Goal: Task Accomplishment & Management: Manage account settings

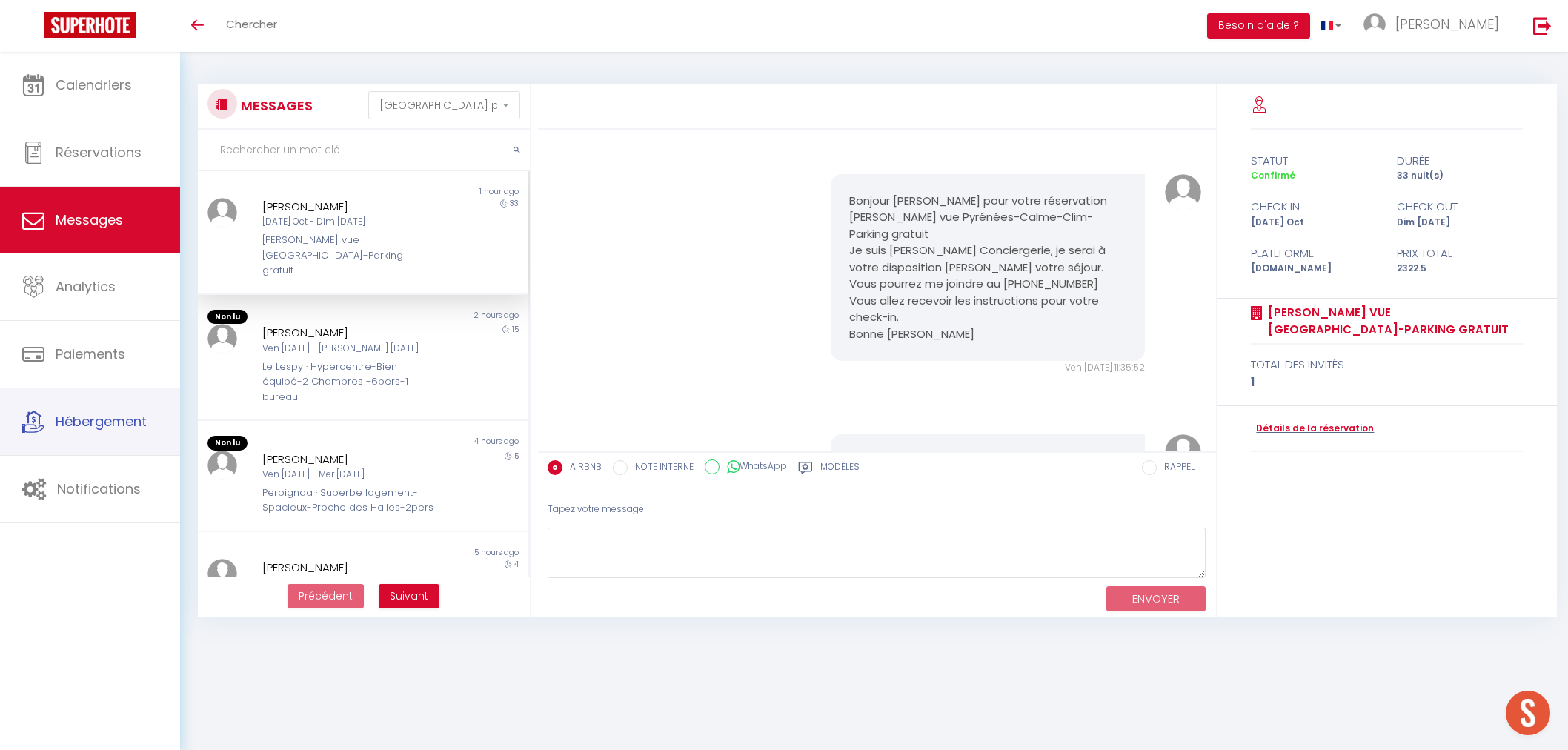
select select "message"
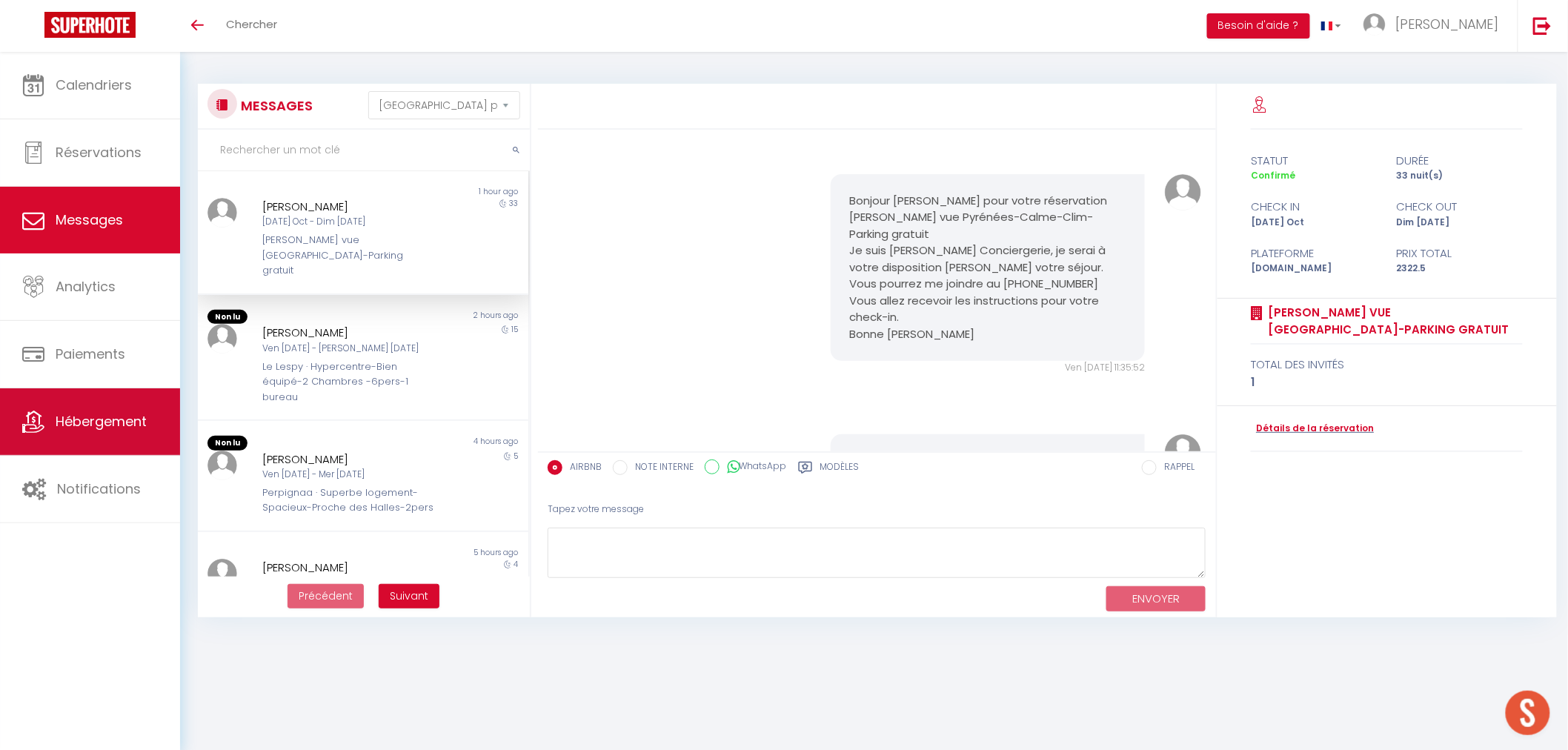
scroll to position [1022, 0]
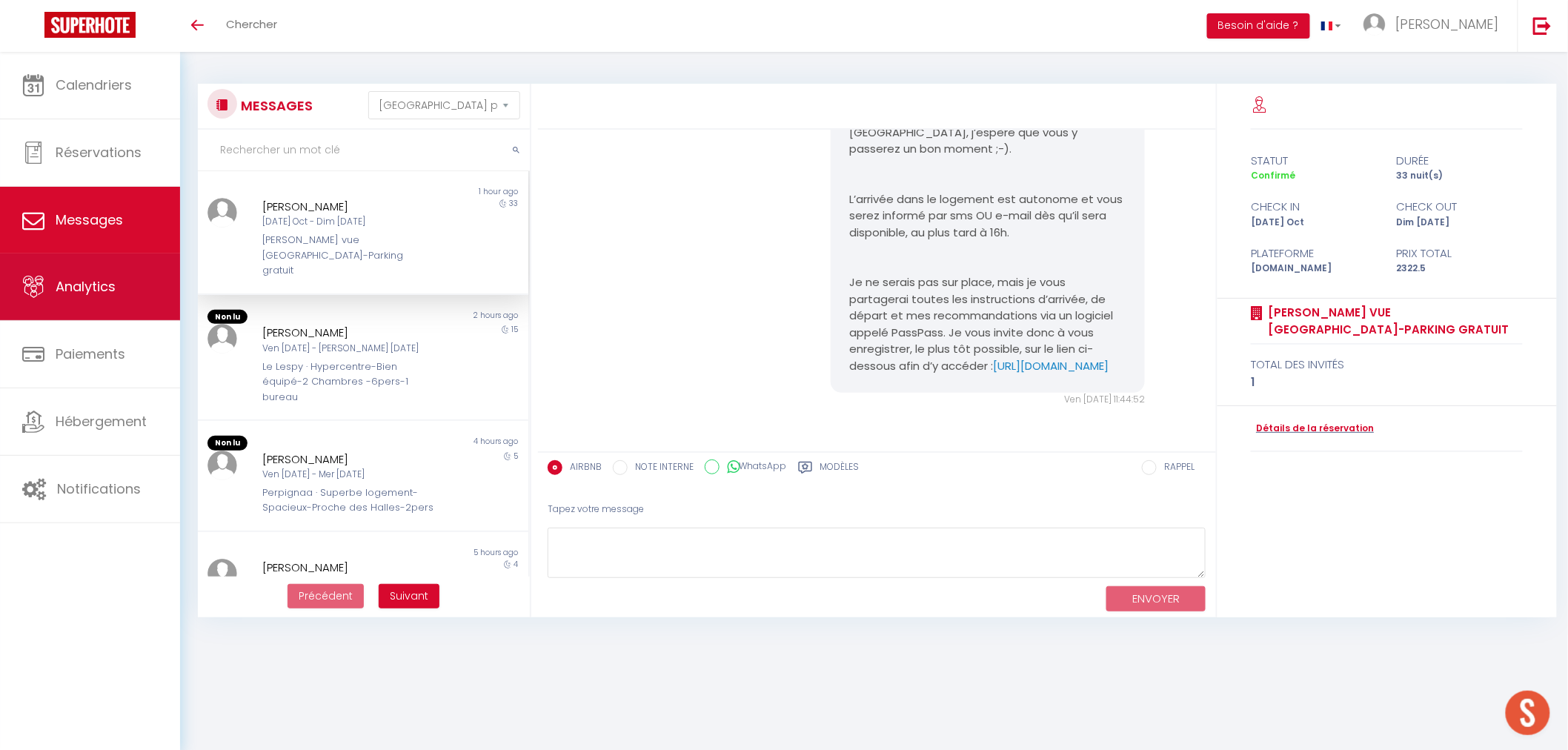
click at [109, 289] on span "Analytics" at bounding box center [85, 286] width 60 height 18
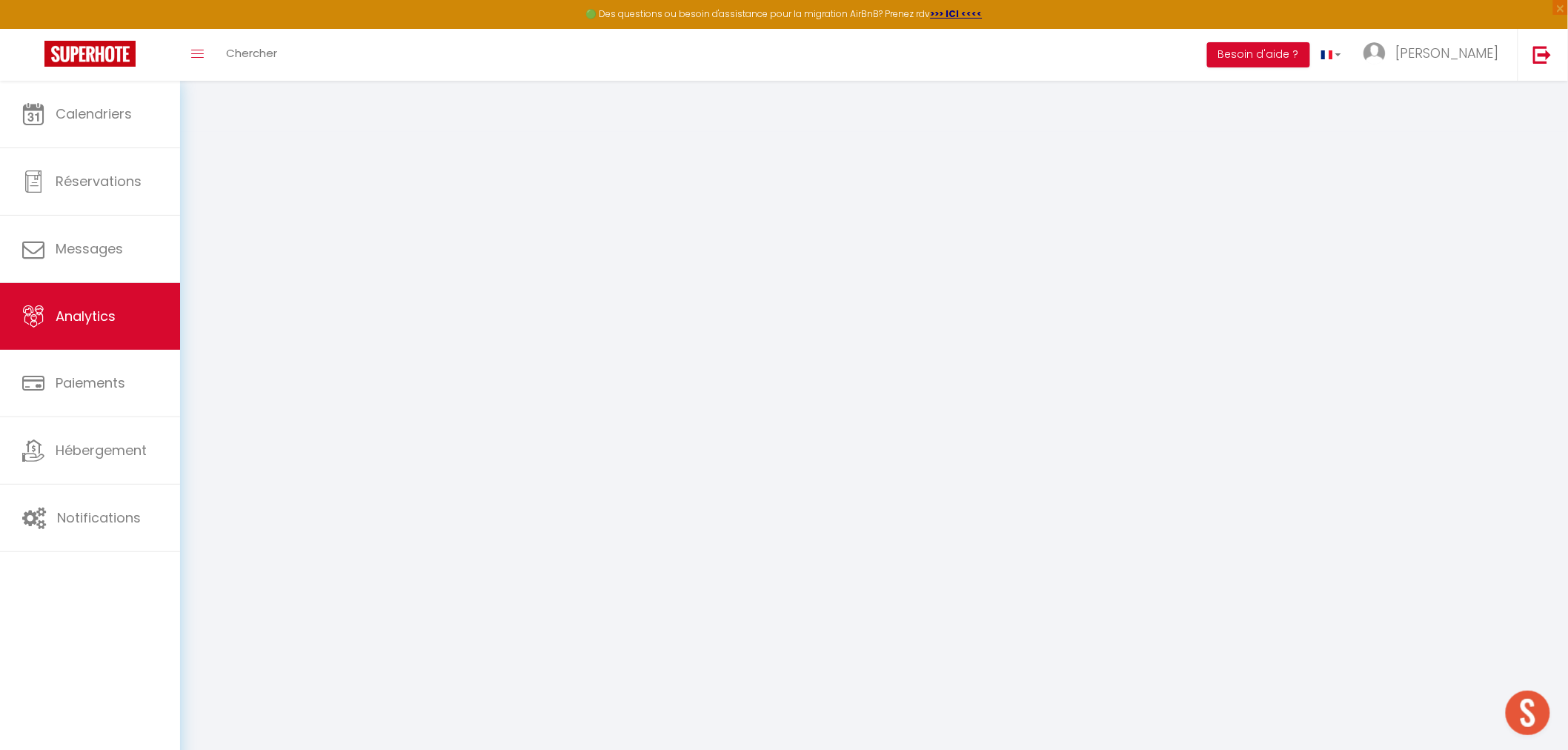
select select "2025"
select select "10"
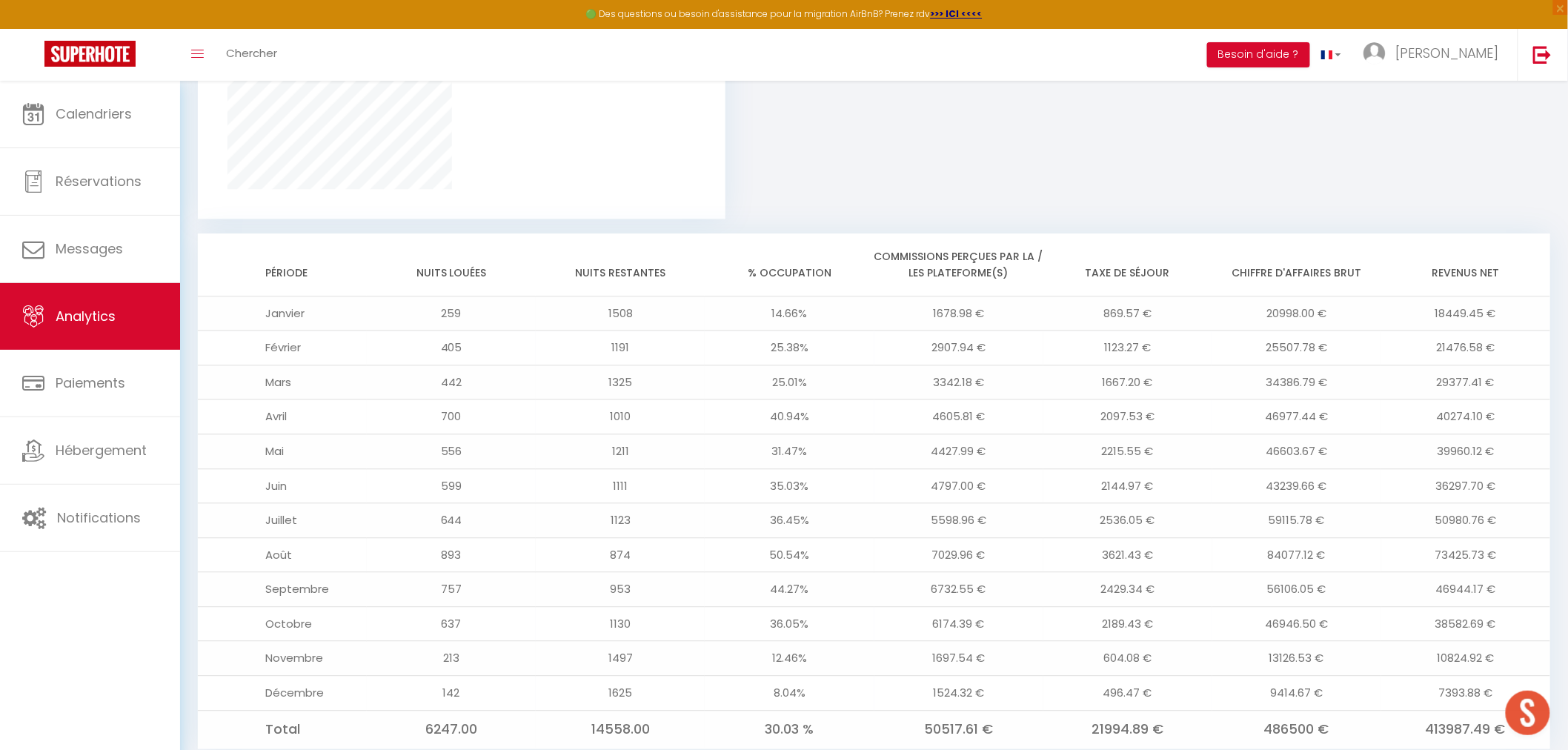
scroll to position [1227, 0]
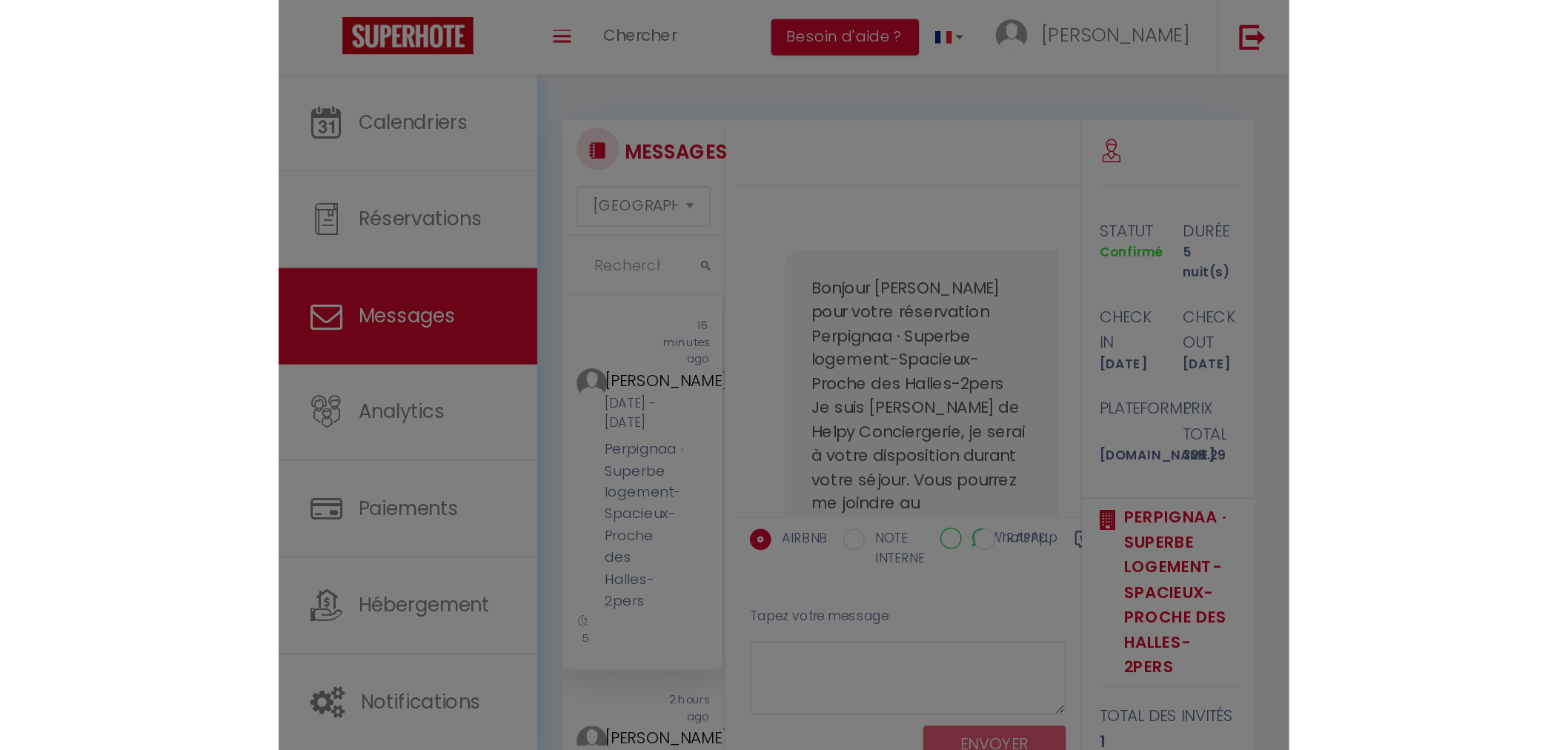
scroll to position [3352, 0]
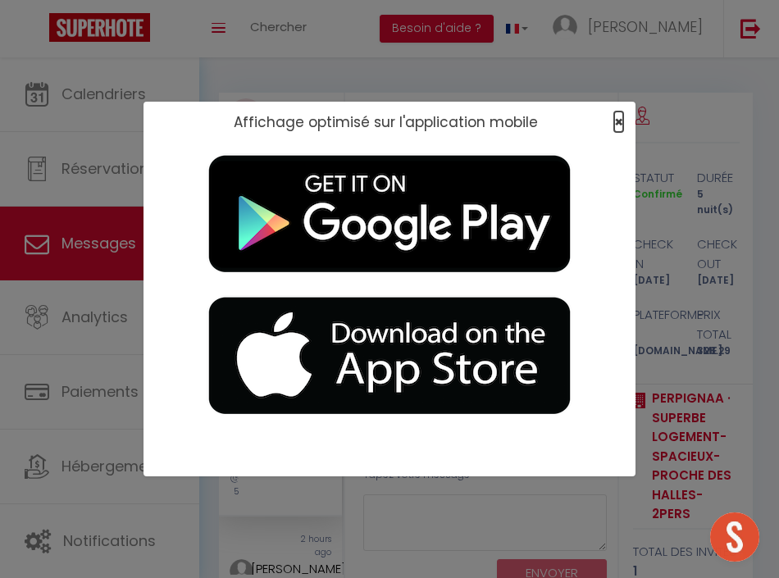
click at [618, 124] on span "×" at bounding box center [618, 121] width 9 height 20
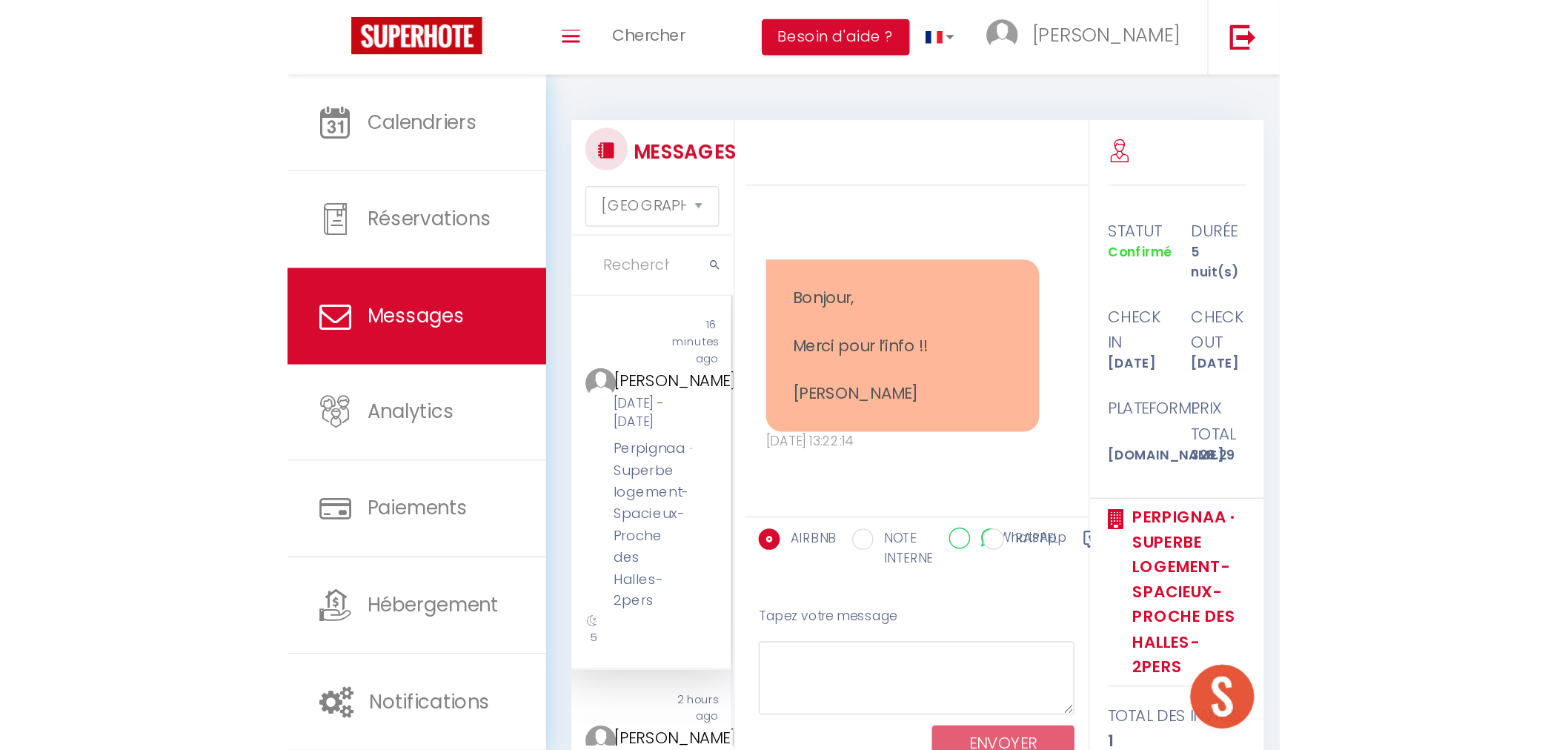
scroll to position [2250, 0]
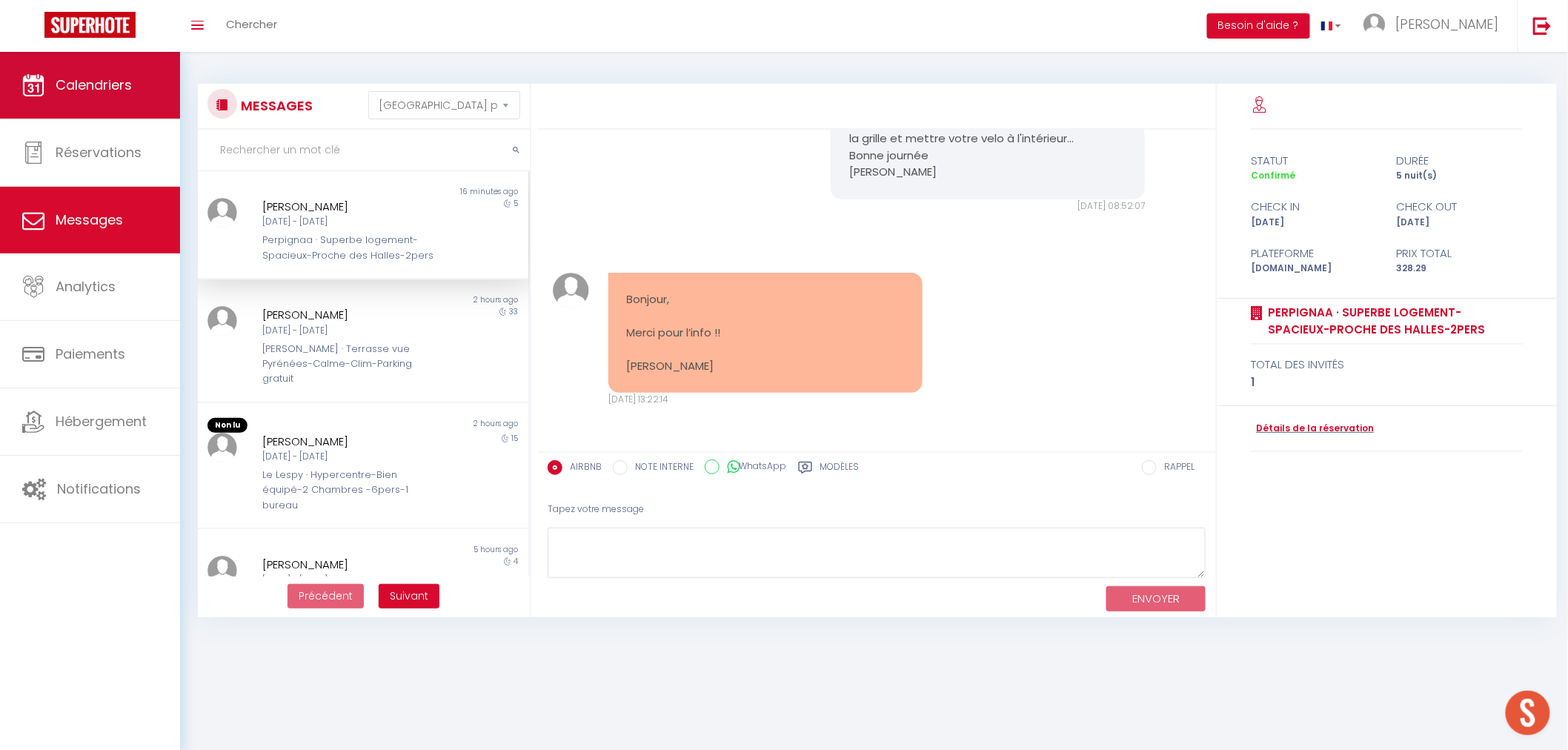
click at [68, 97] on link "Calendriers" at bounding box center [89, 85] width 180 height 67
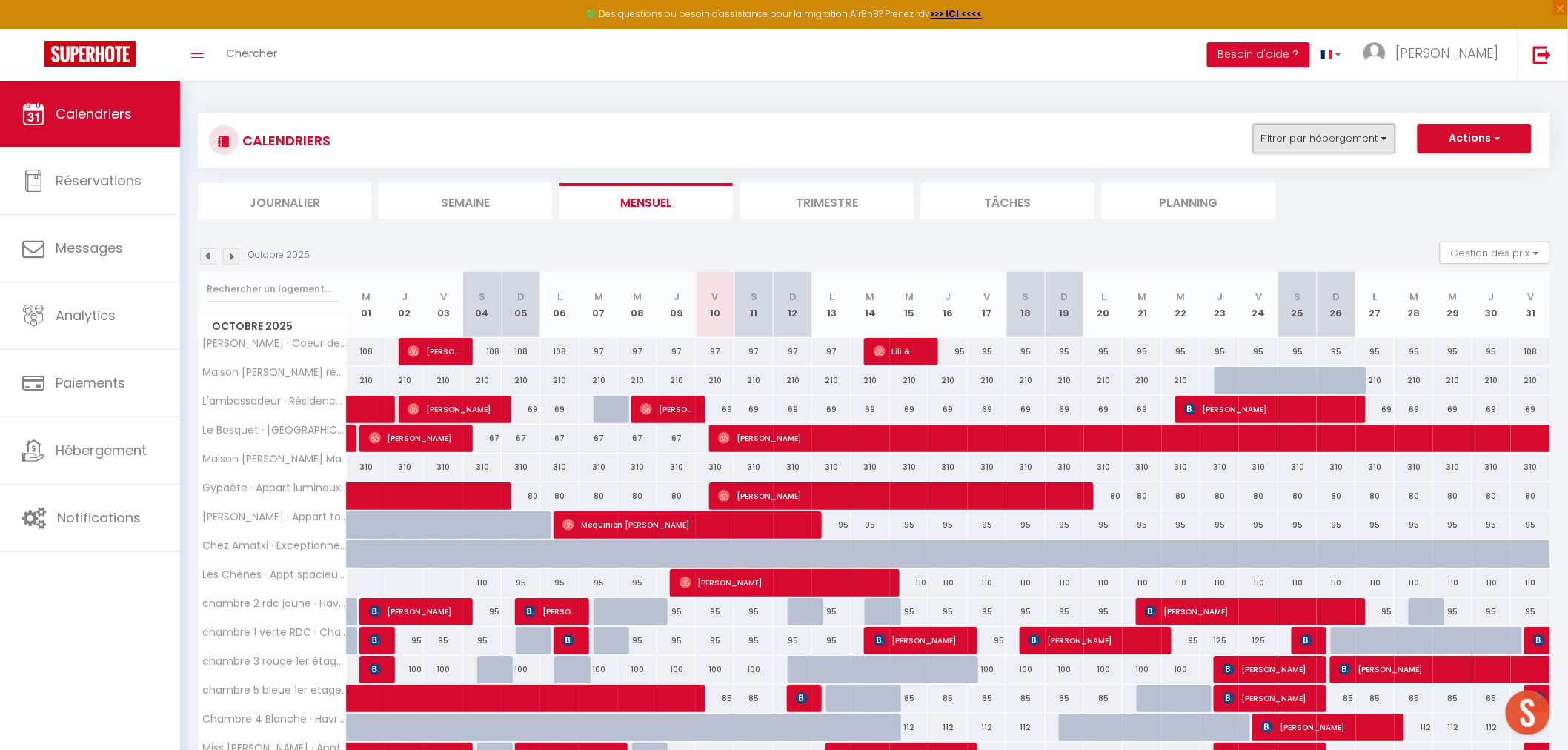
click at [703, 138] on button "Filtrer par hébergement" at bounding box center [1323, 138] width 142 height 30
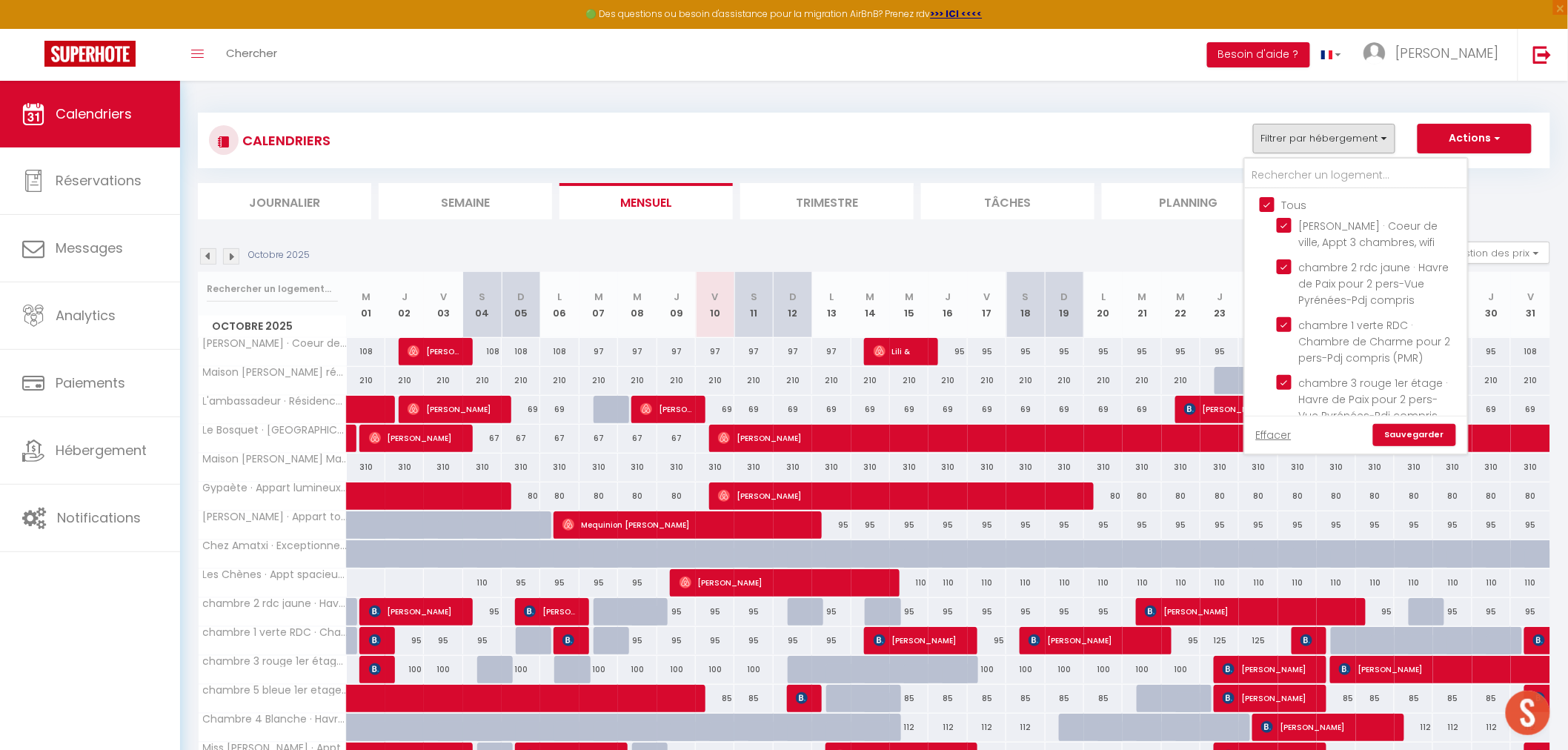
click at [703, 204] on input "Tous" at bounding box center [1371, 203] width 222 height 14
checkbox input "false"
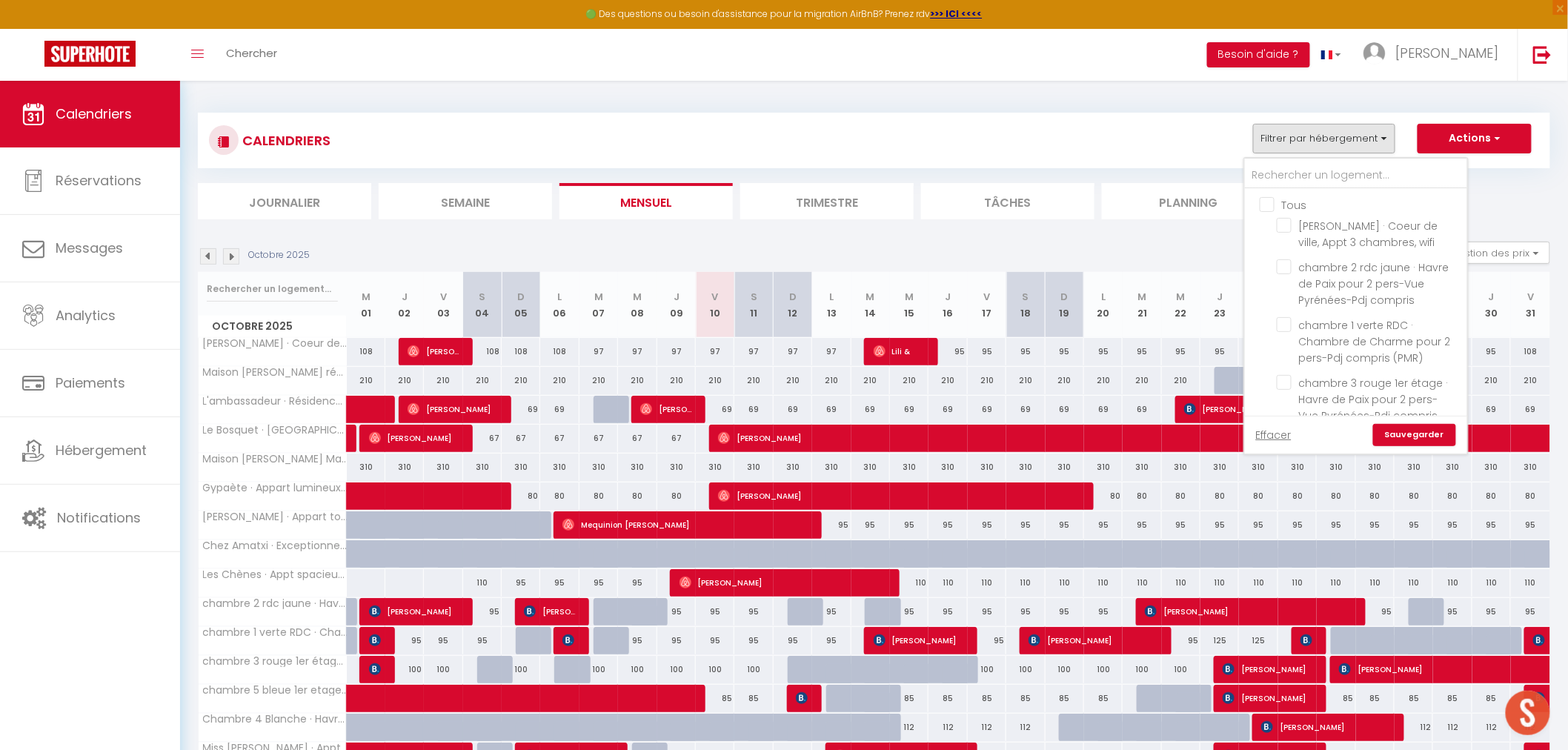
checkbox input "false"
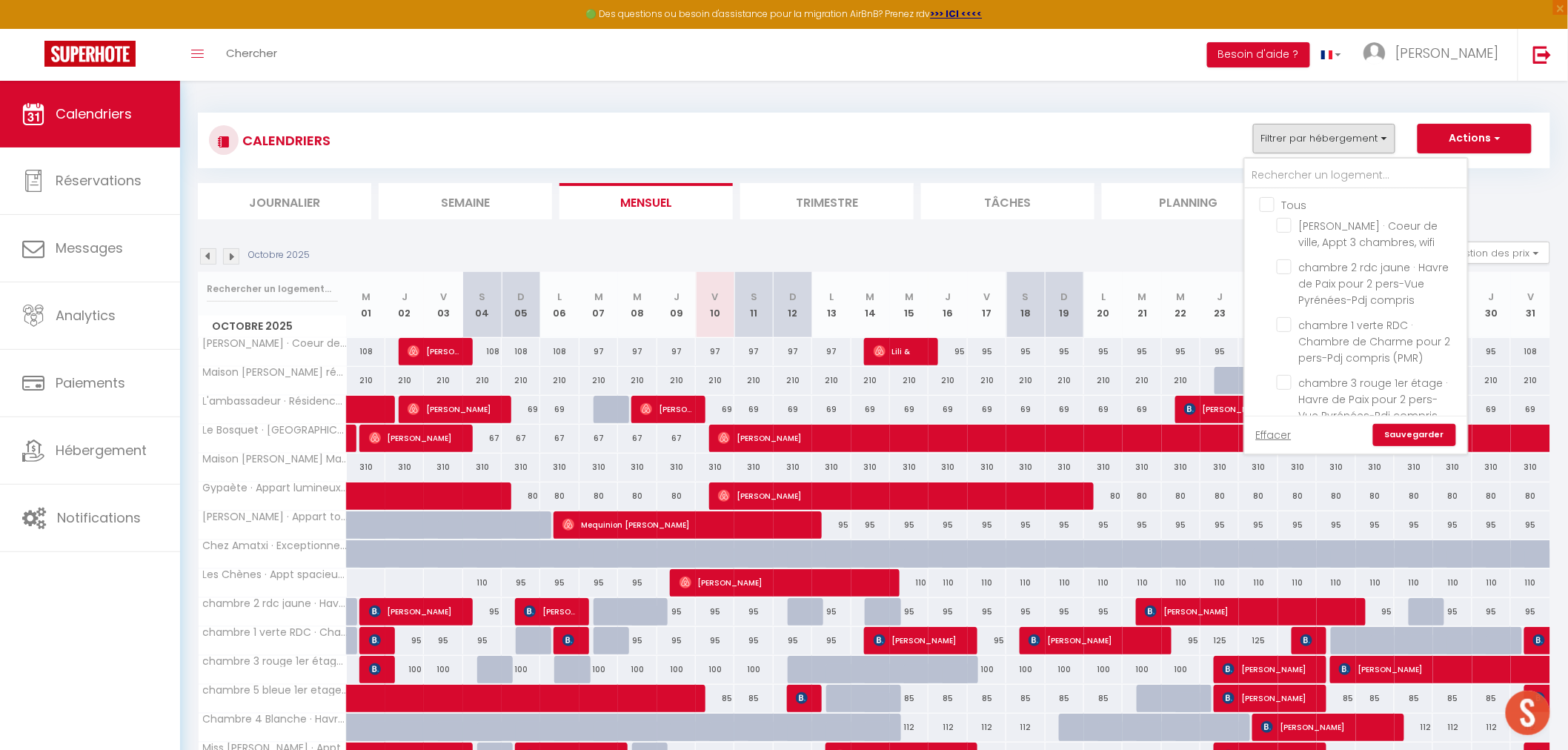
checkbox input "false"
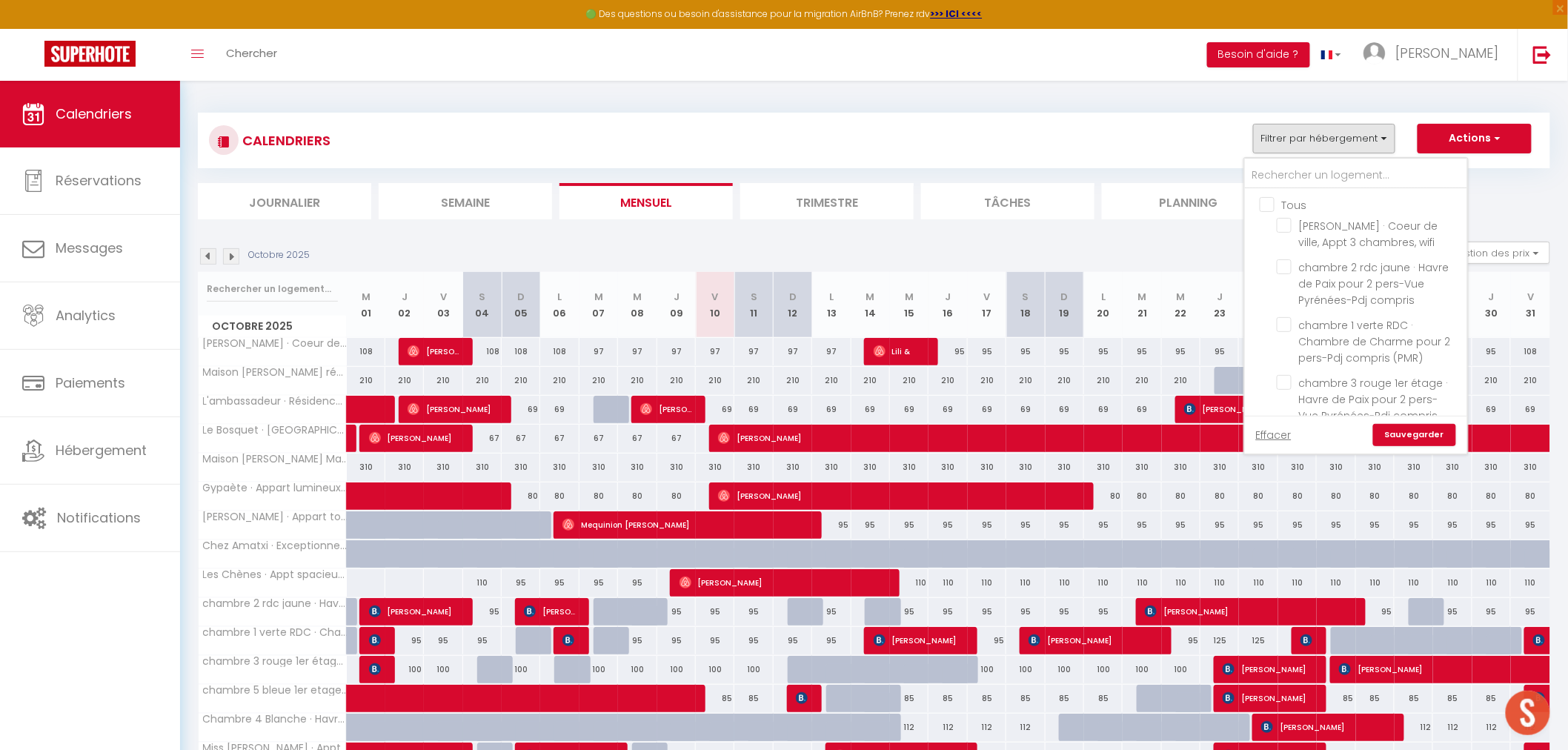
checkbox input "false"
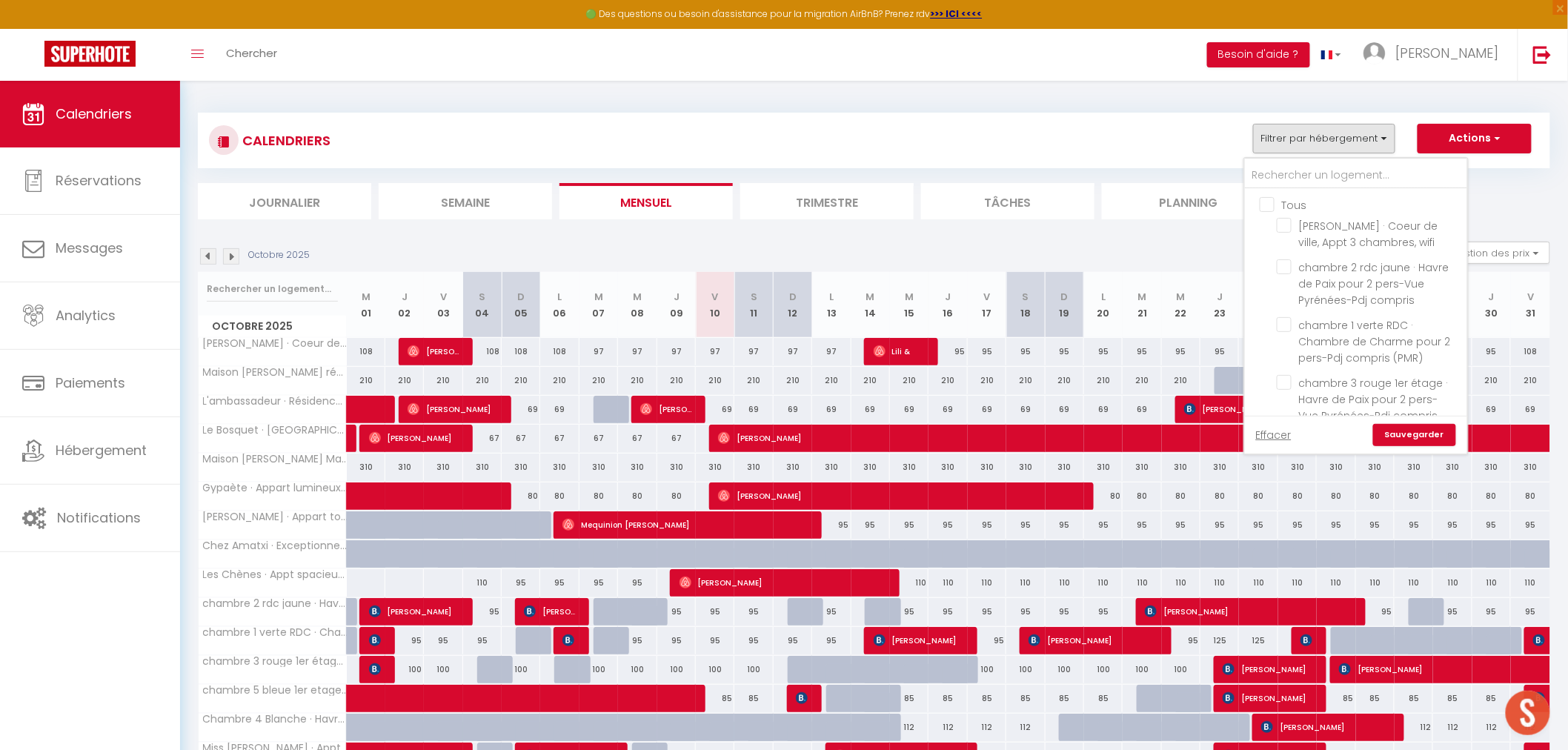
checkbox input "false"
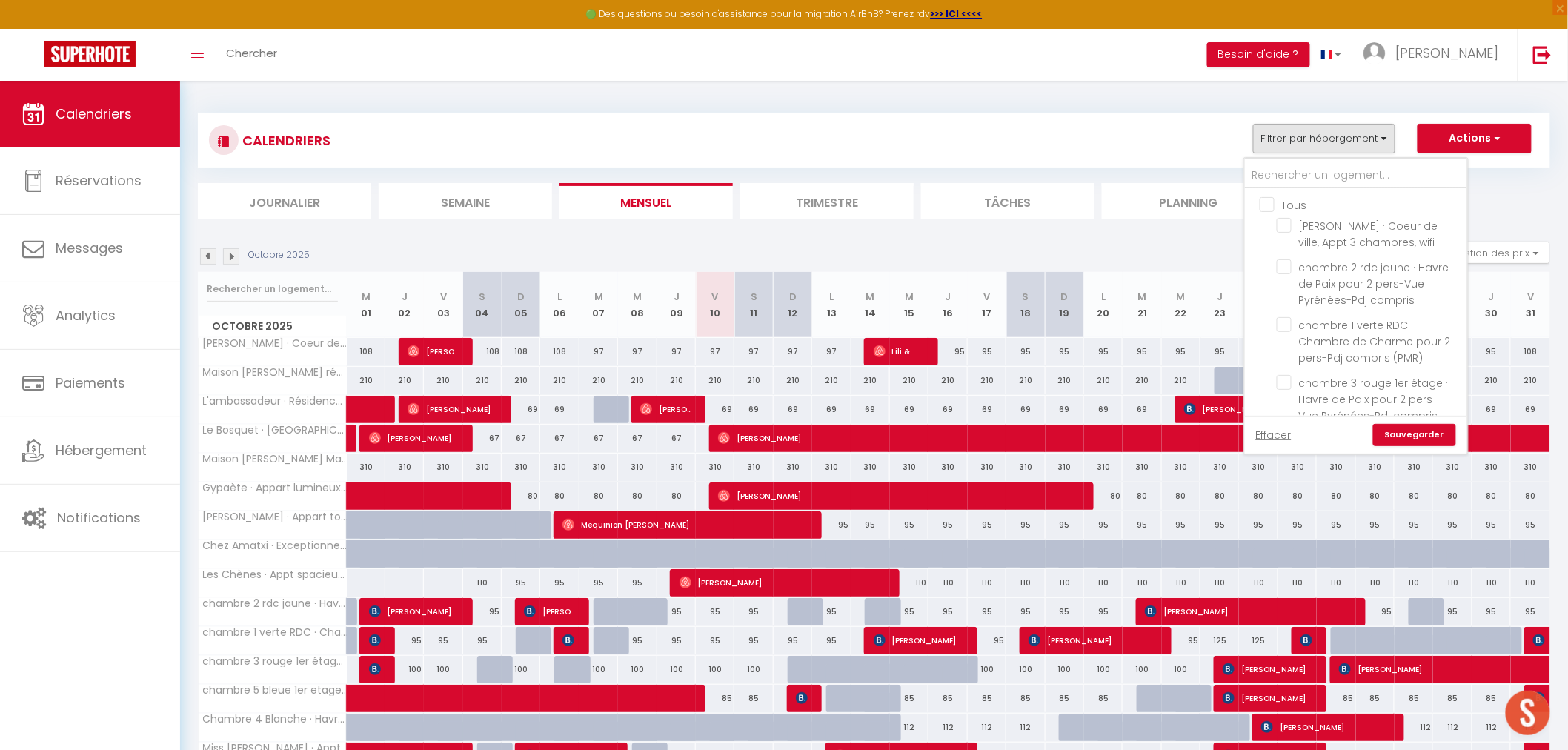
checkbox input "false"
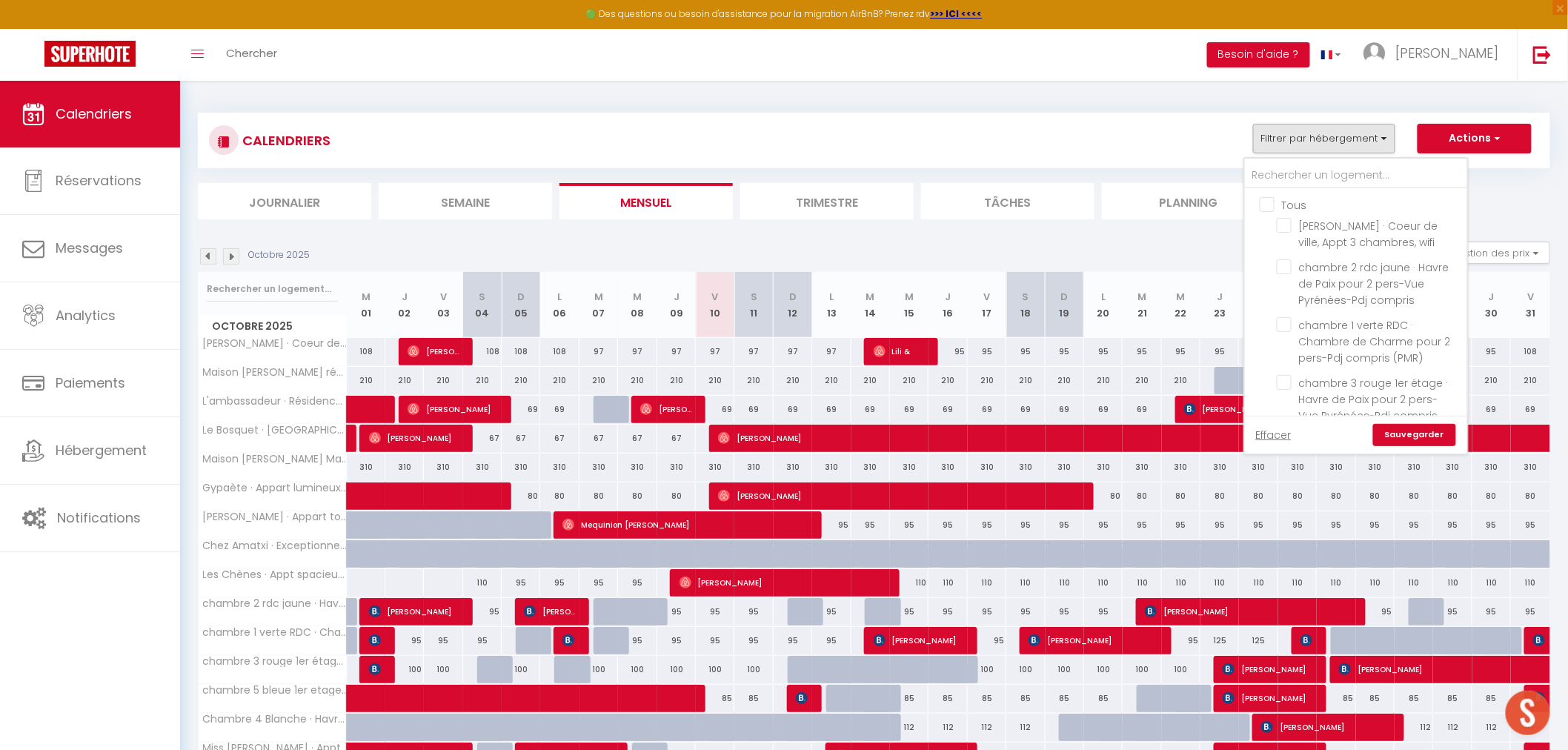
checkbox input "false"
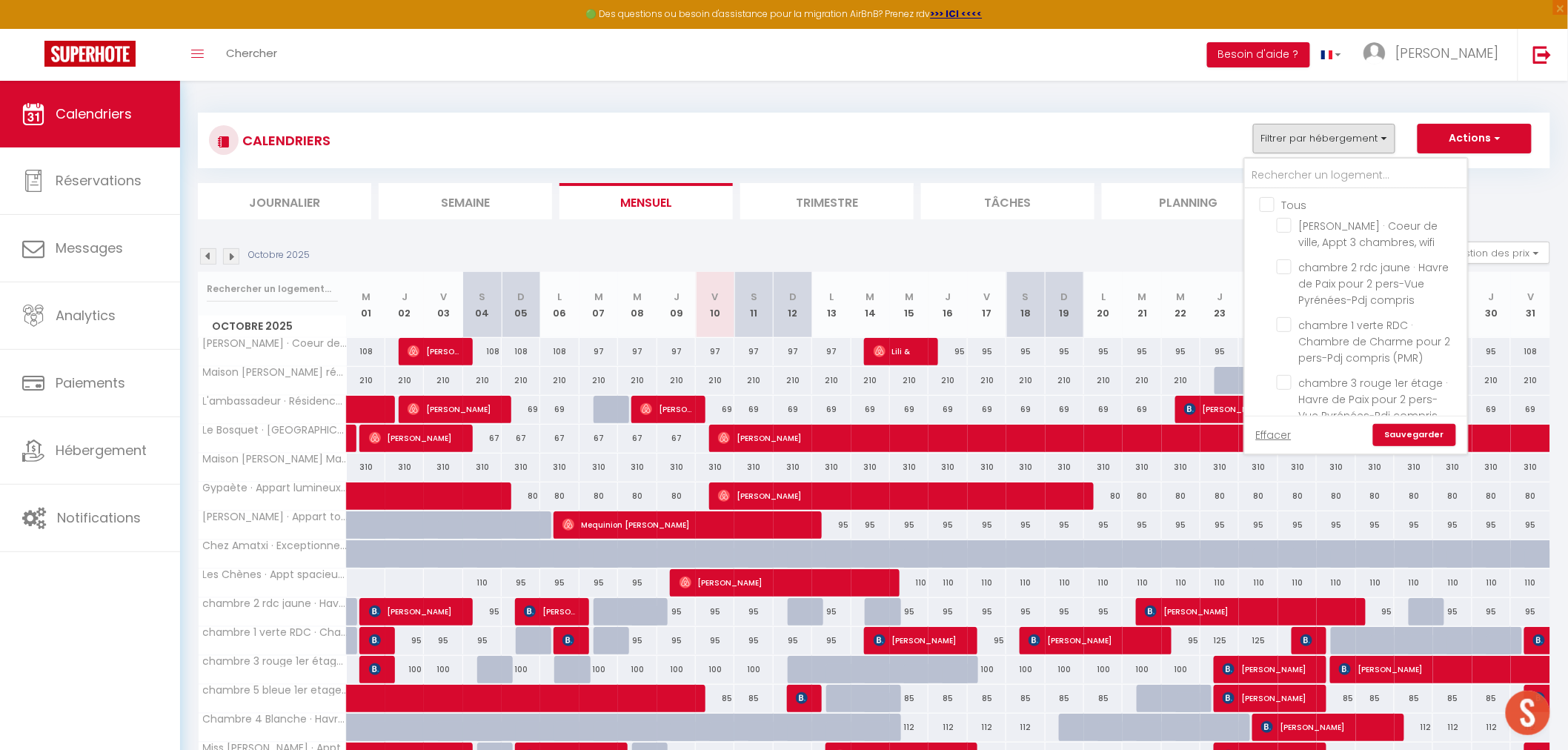
checkbox input "false"
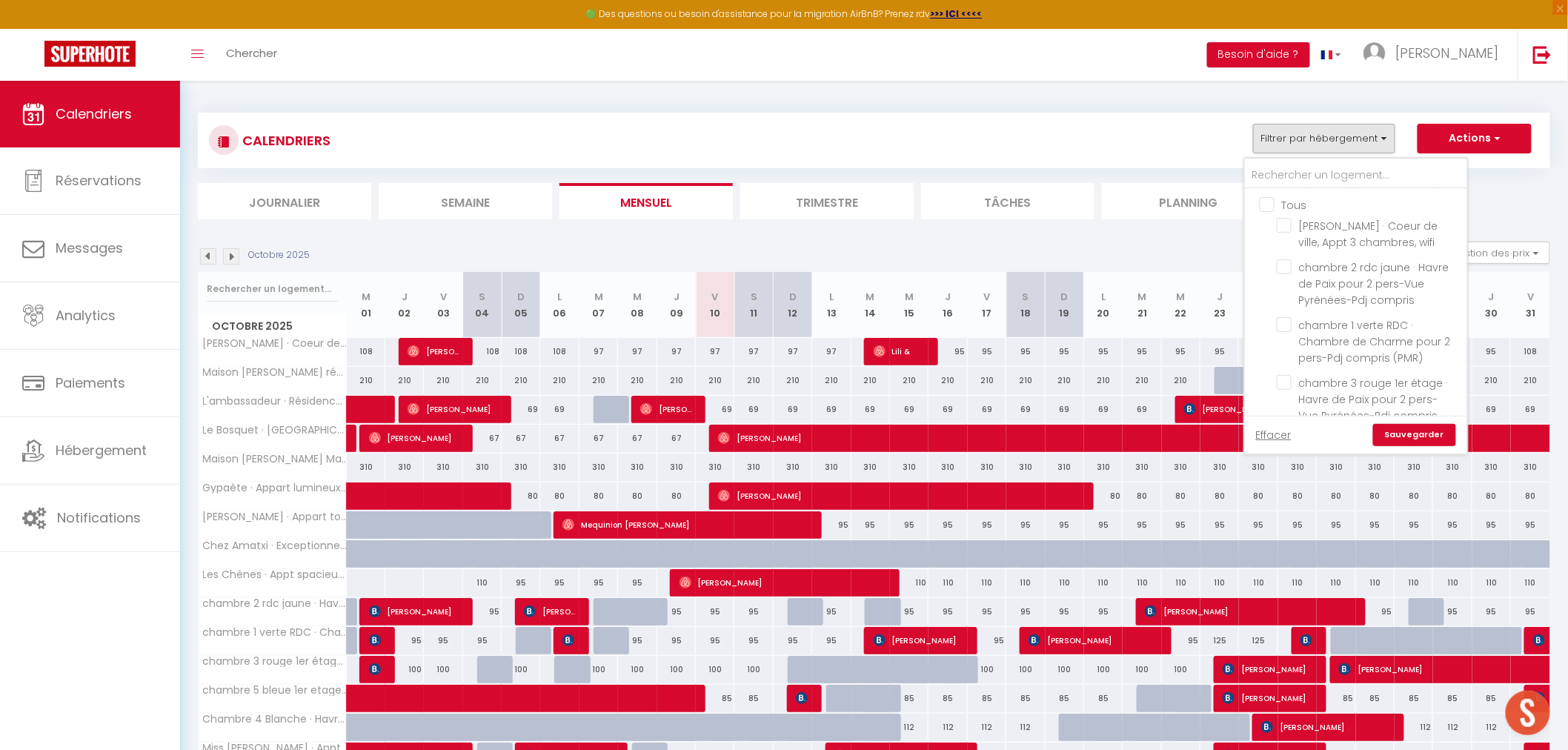
checkbox input "false"
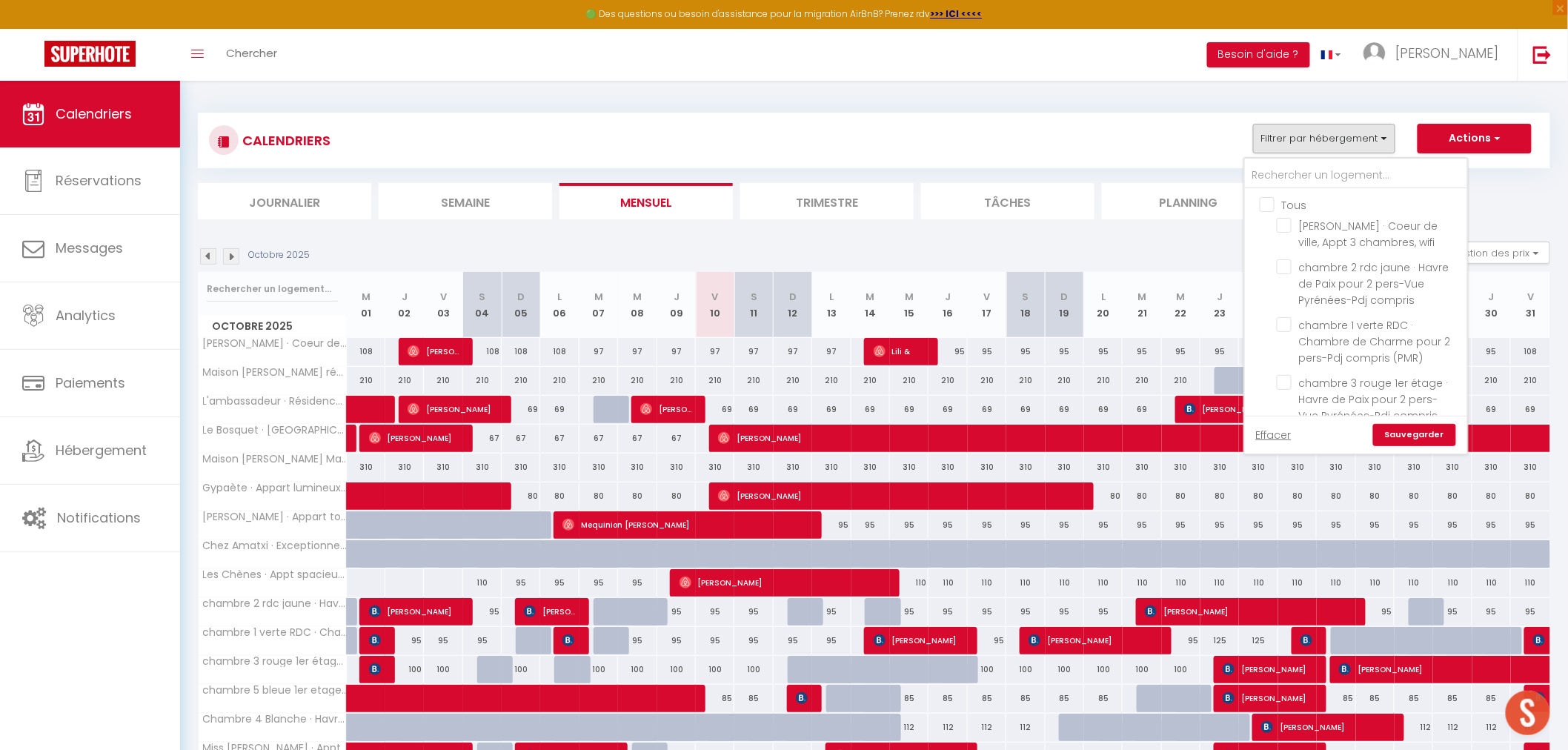
checkbox input "false"
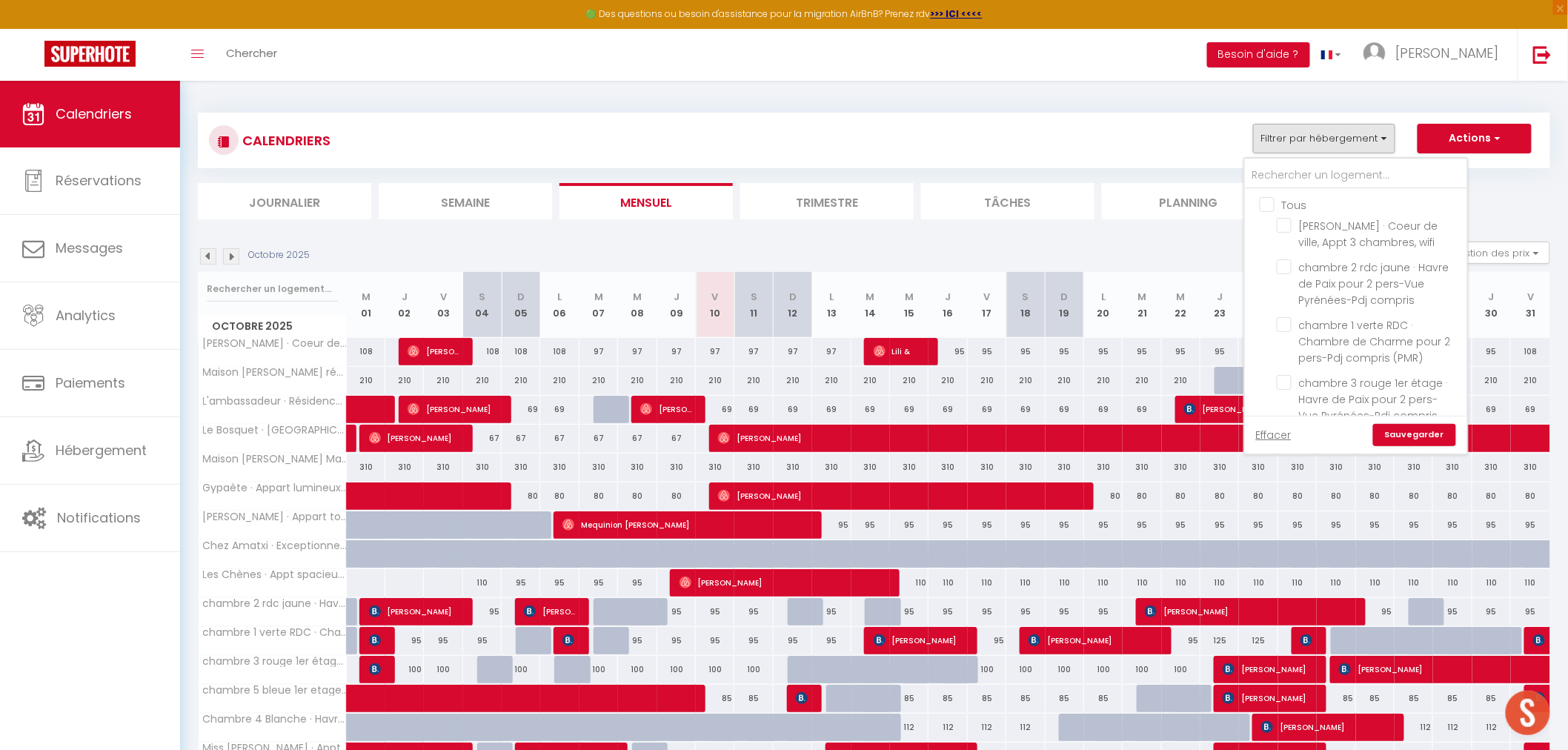
checkbox input "false"
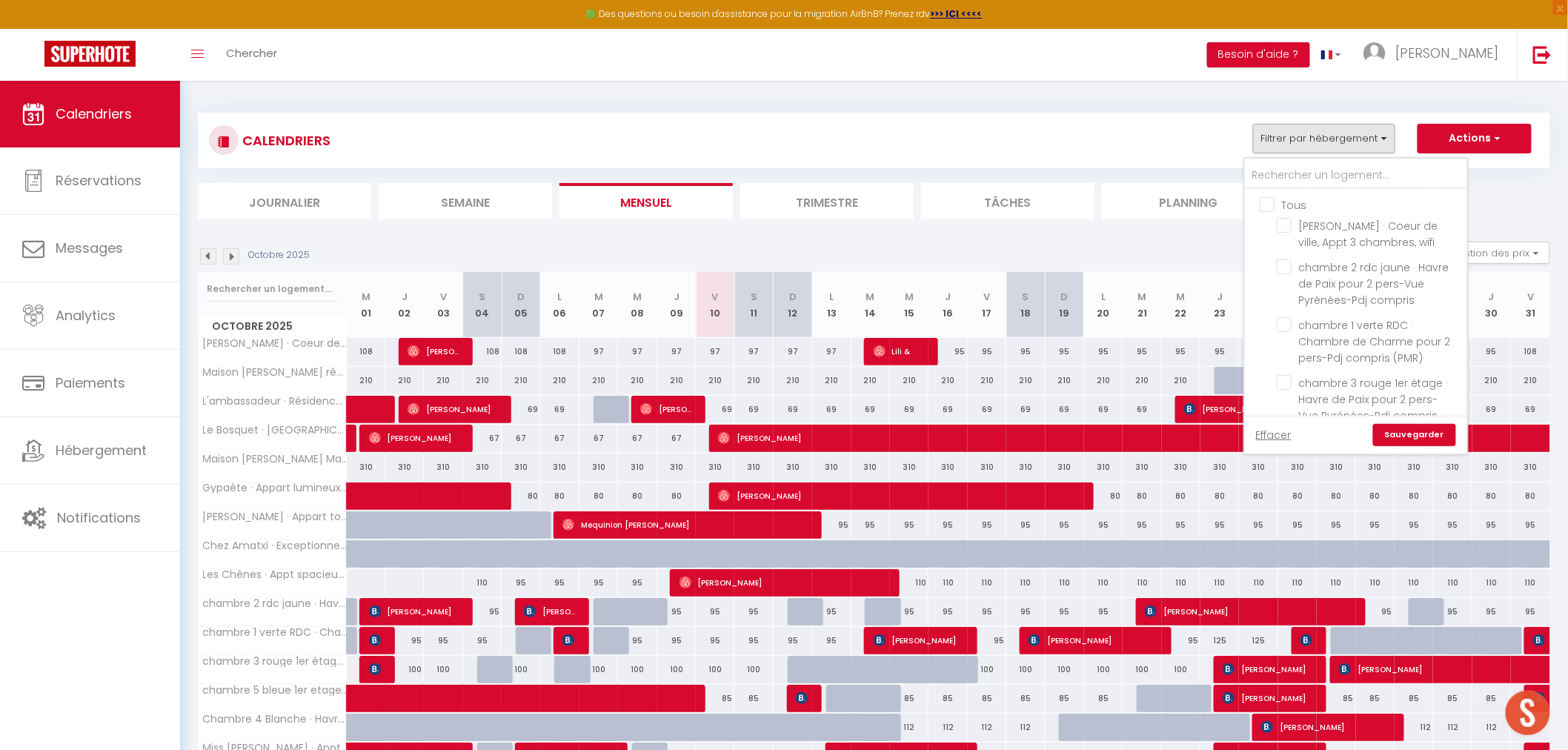
checkbox input "false"
click at [703, 166] on input "text" at bounding box center [1356, 176] width 222 height 27
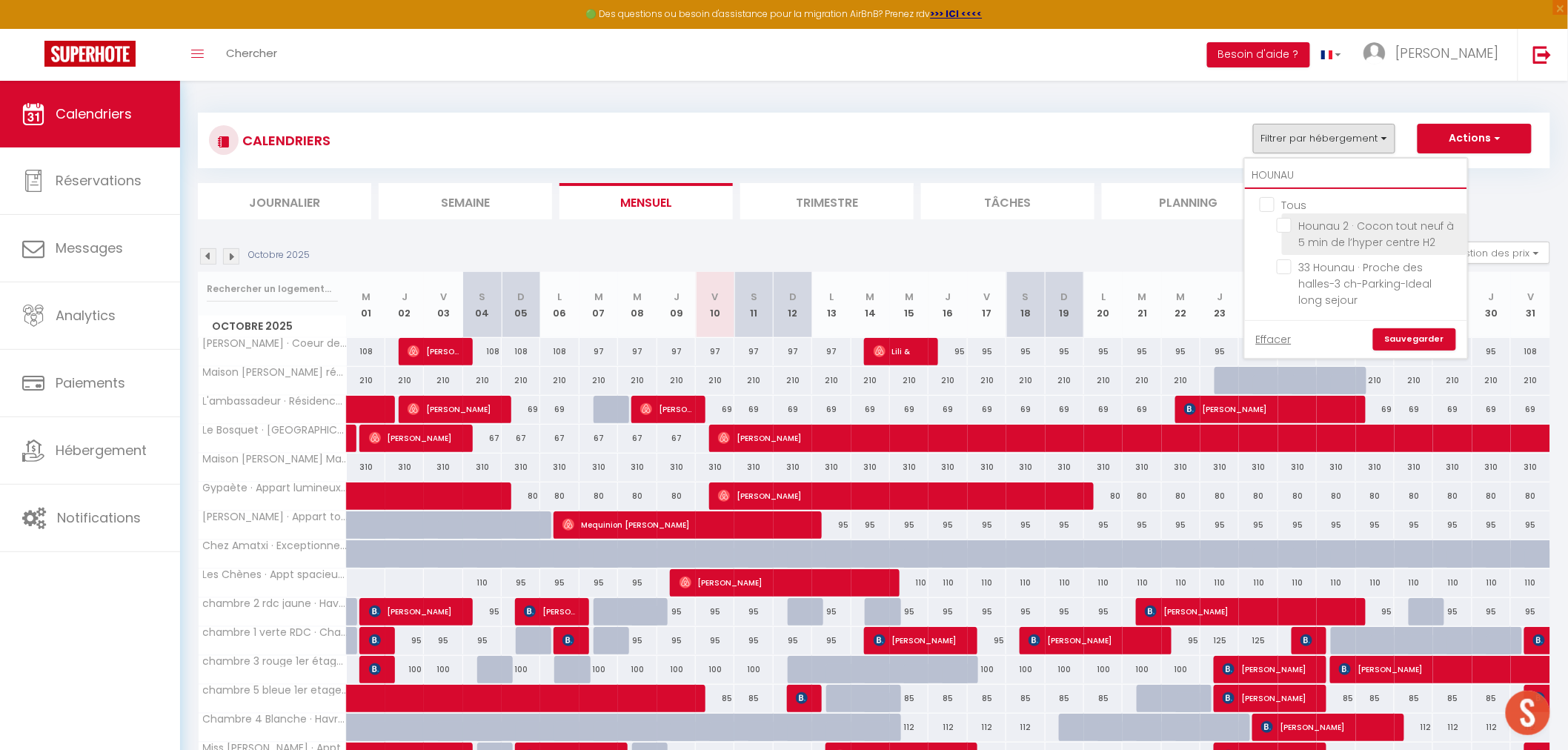
type input "HOUNAU"
click at [703, 224] on input "Hounau 2 · Cocon tout neuf à 5 min de l’hyper centre H2" at bounding box center [1369, 225] width 185 height 14
checkbox input "true"
click at [703, 328] on link "Sauvegarder" at bounding box center [1414, 339] width 83 height 23
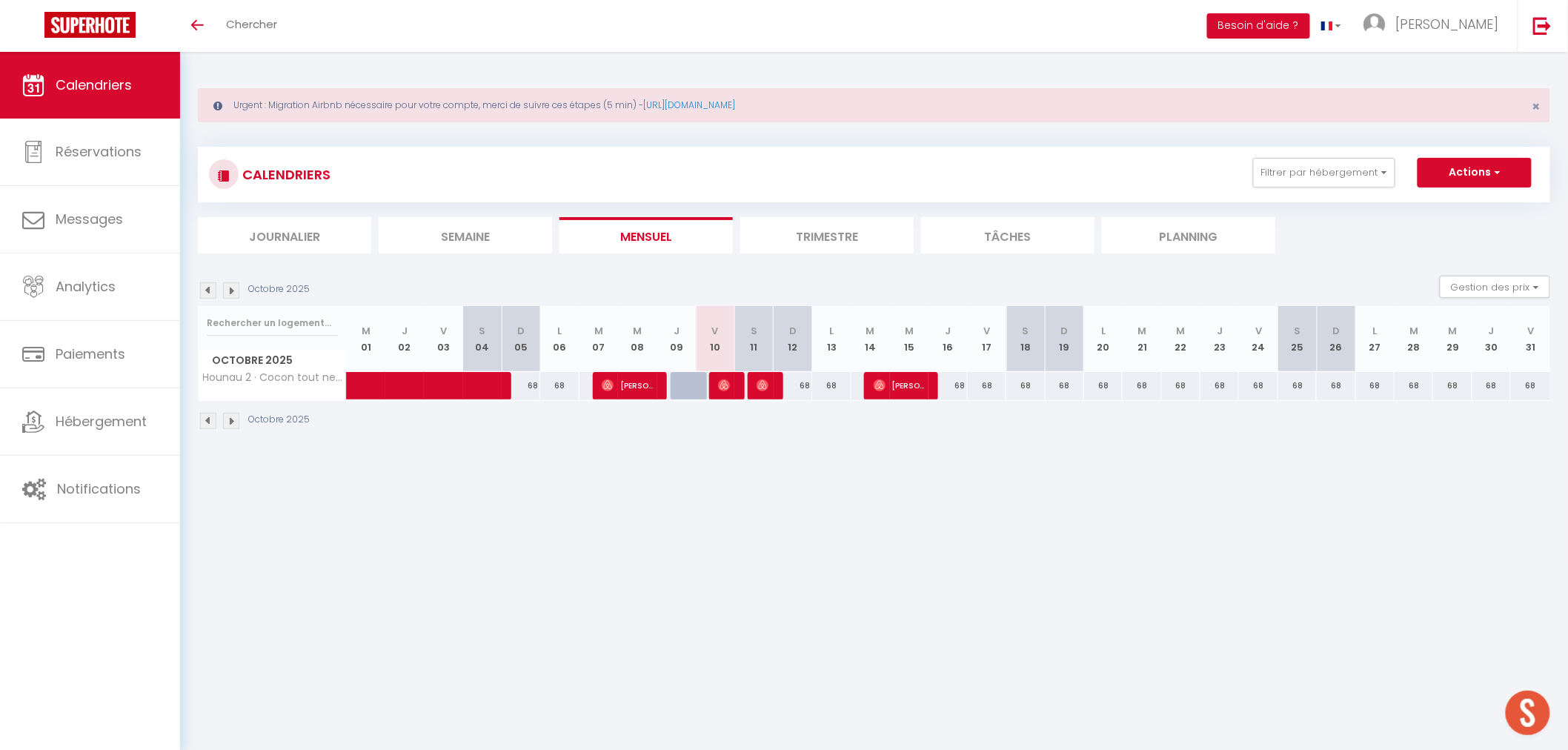
click at [963, 389] on div "68" at bounding box center [947, 386] width 39 height 27
type input "68"
type input "Jeu 16 Octobre 2025"
type input "Ven 17 Octobre 2025"
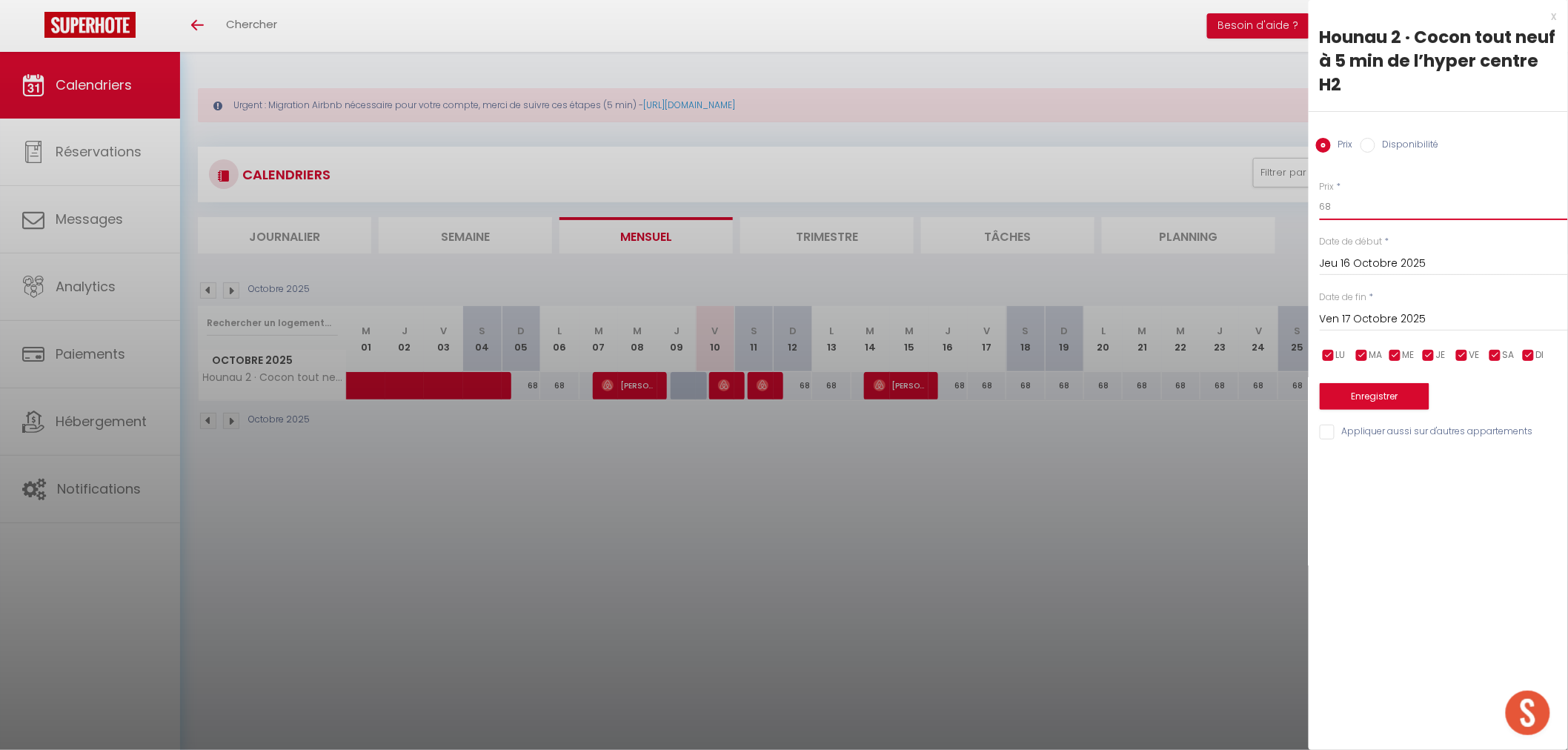
click at [1352, 211] on input "68" at bounding box center [1443, 207] width 249 height 27
type input "65"
click at [1401, 311] on input "Ven 17 Octobre 2025" at bounding box center [1443, 319] width 249 height 19
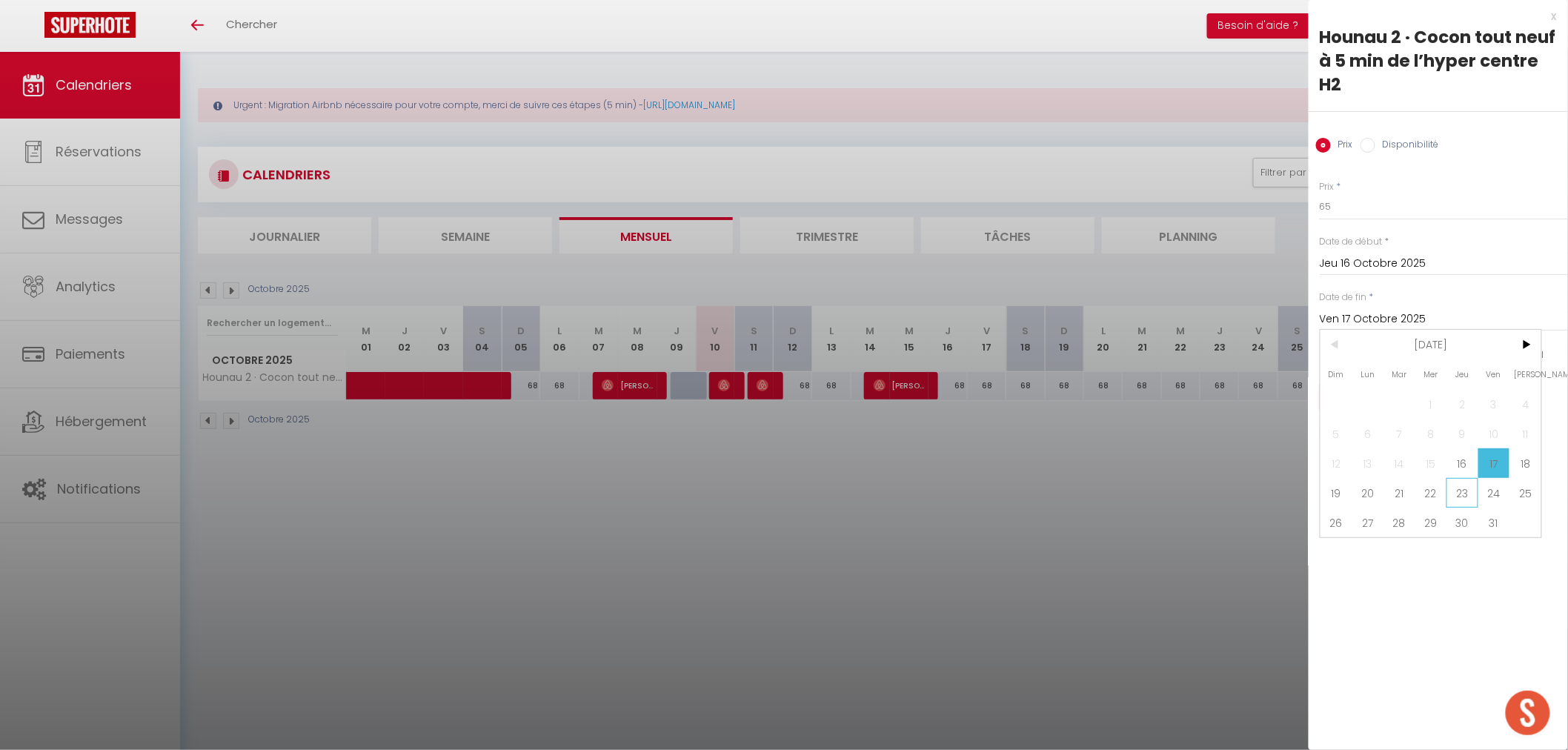
click at [1462, 486] on span "23" at bounding box center [1461, 492] width 32 height 30
type input "Jeu 23 Octobre 2025"
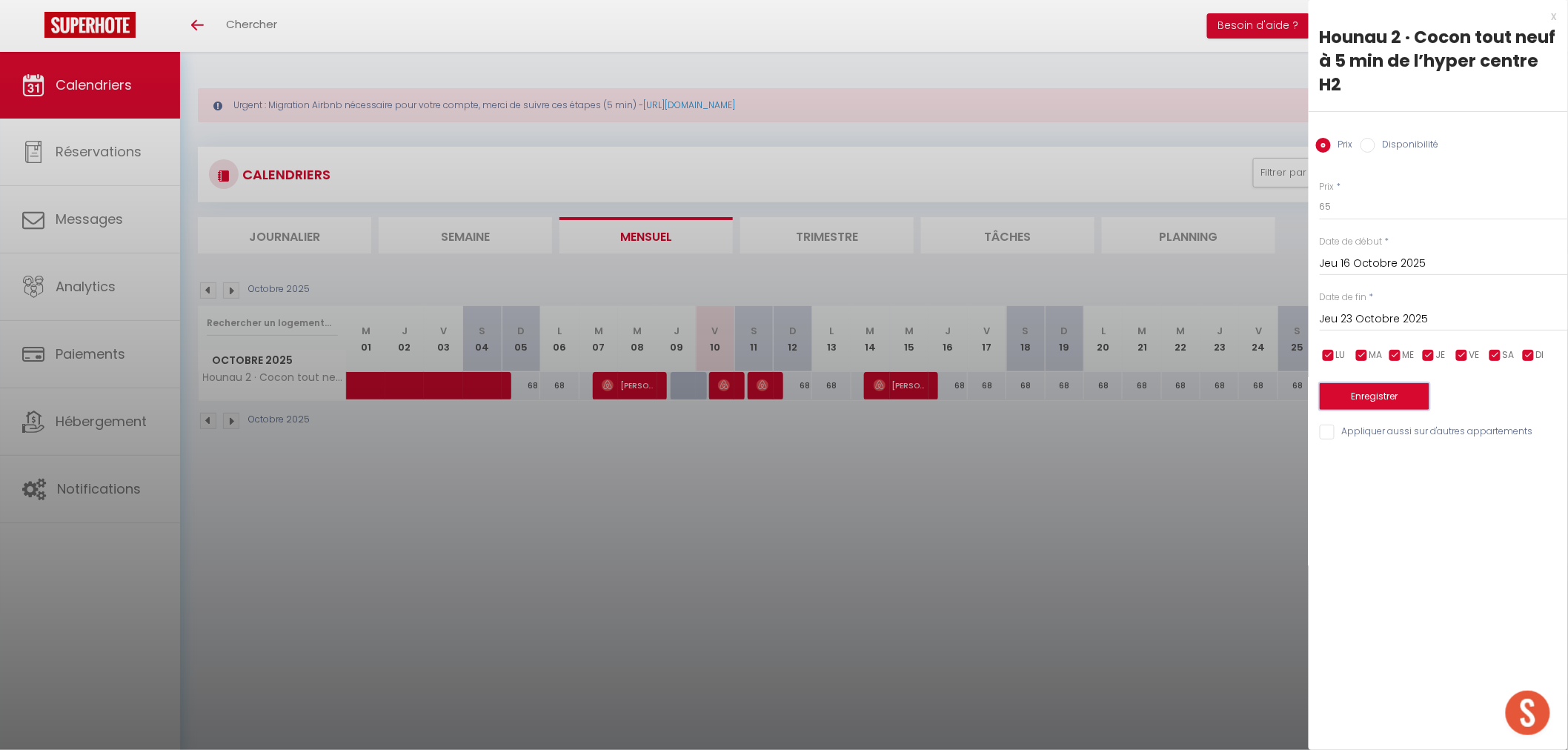
click at [1387, 390] on button "Enregistrer" at bounding box center [1374, 397] width 109 height 27
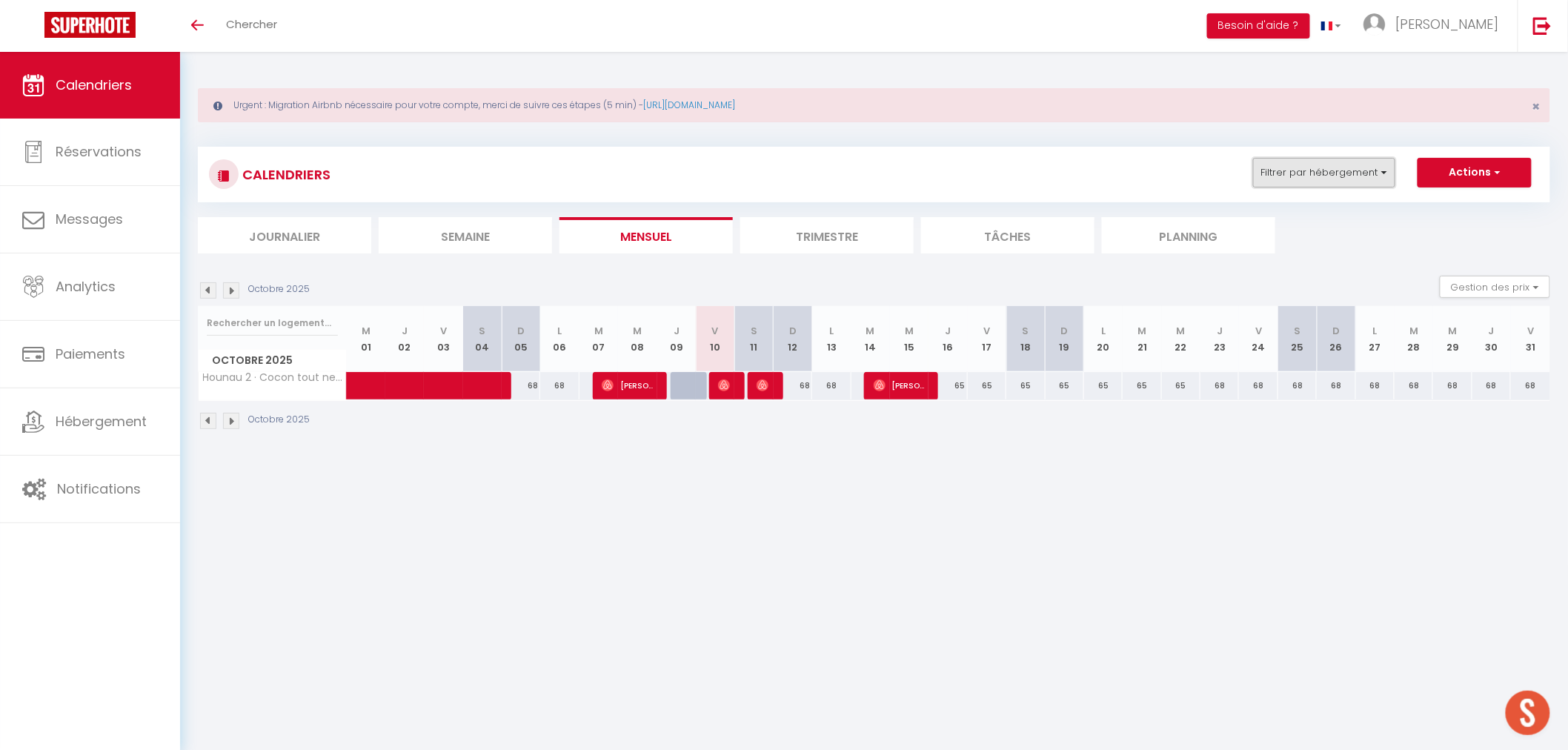
click at [1384, 182] on button "Filtrer par hébergement" at bounding box center [1323, 173] width 142 height 30
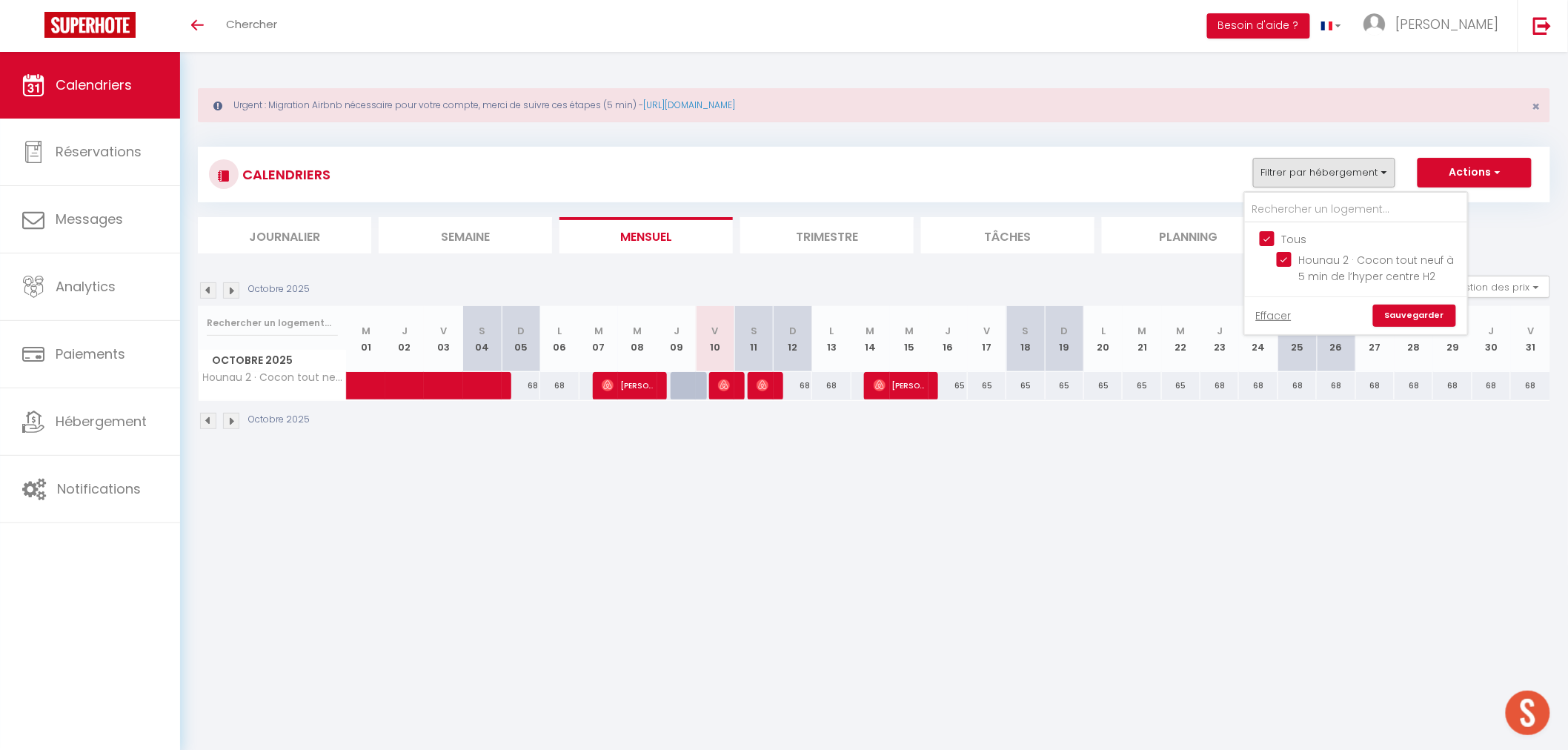
click at [1272, 239] on input "Tous" at bounding box center [1371, 238] width 222 height 14
checkbox input "false"
click at [1416, 312] on link "Sauvegarder" at bounding box center [1414, 315] width 83 height 23
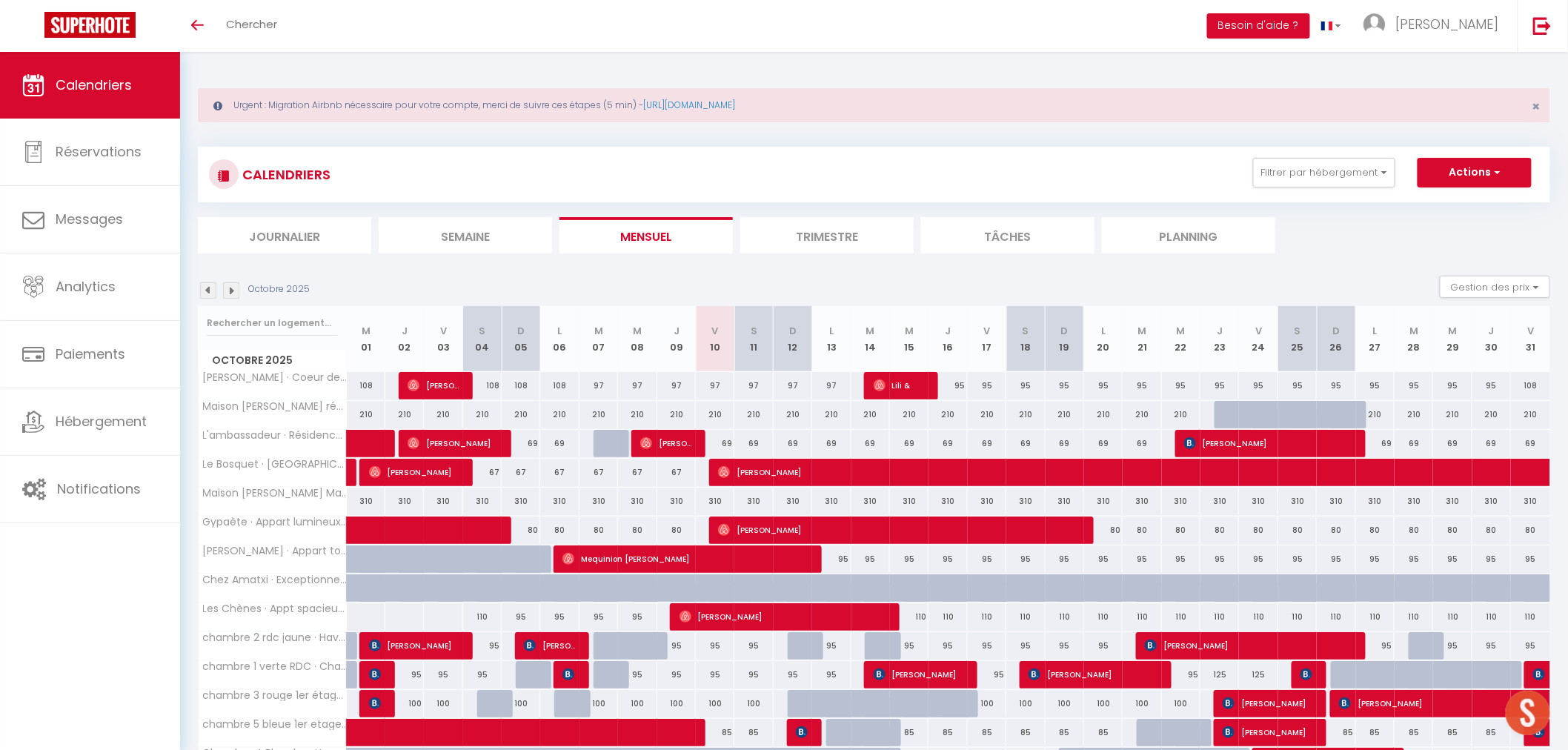
click at [234, 287] on img at bounding box center [231, 290] width 16 height 16
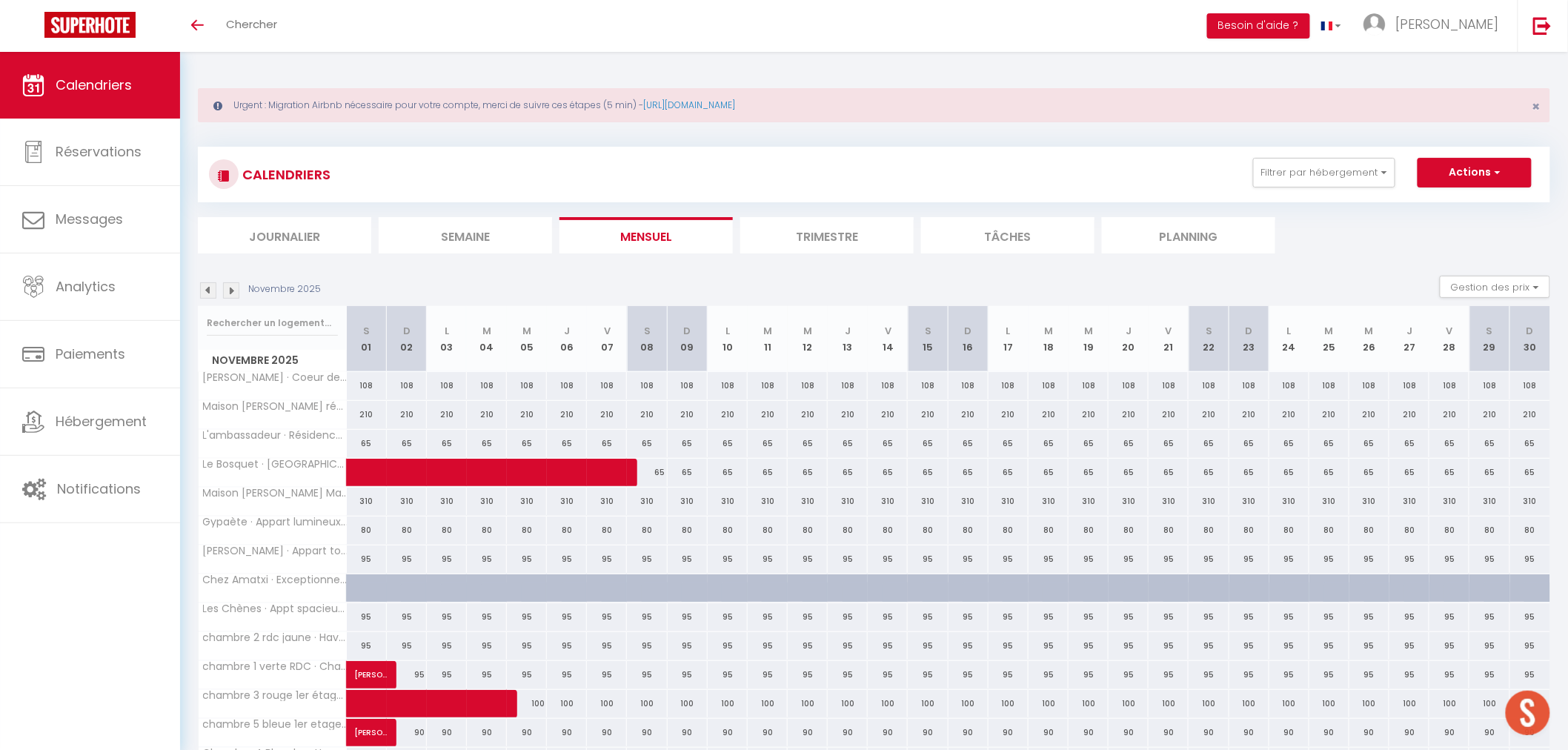
click at [209, 285] on img at bounding box center [208, 290] width 16 height 16
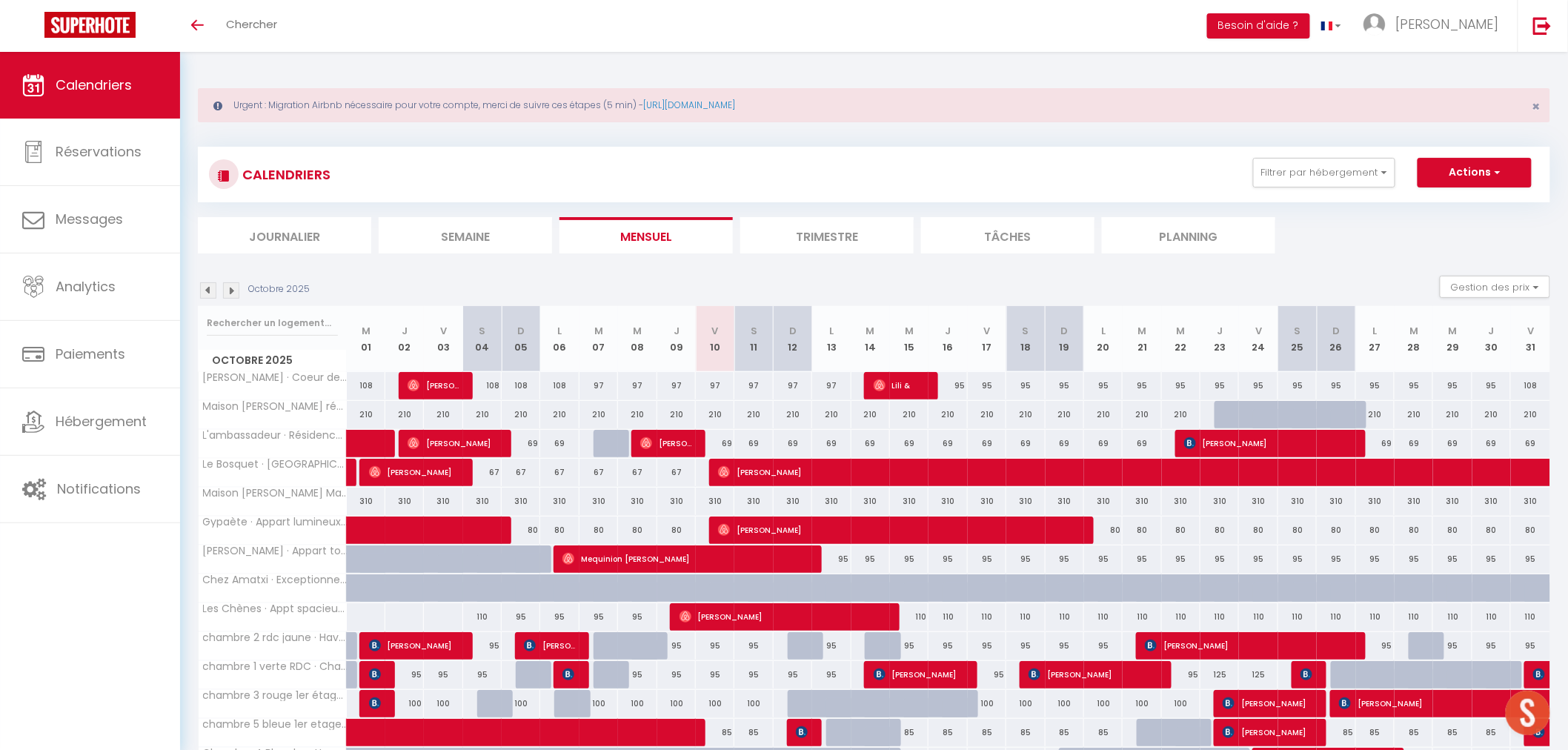
click at [1227, 530] on div "80" at bounding box center [1219, 530] width 39 height 27
type input "80"
type input "Jeu 23 Octobre 2025"
type input "Ven 24 Octobre 2025"
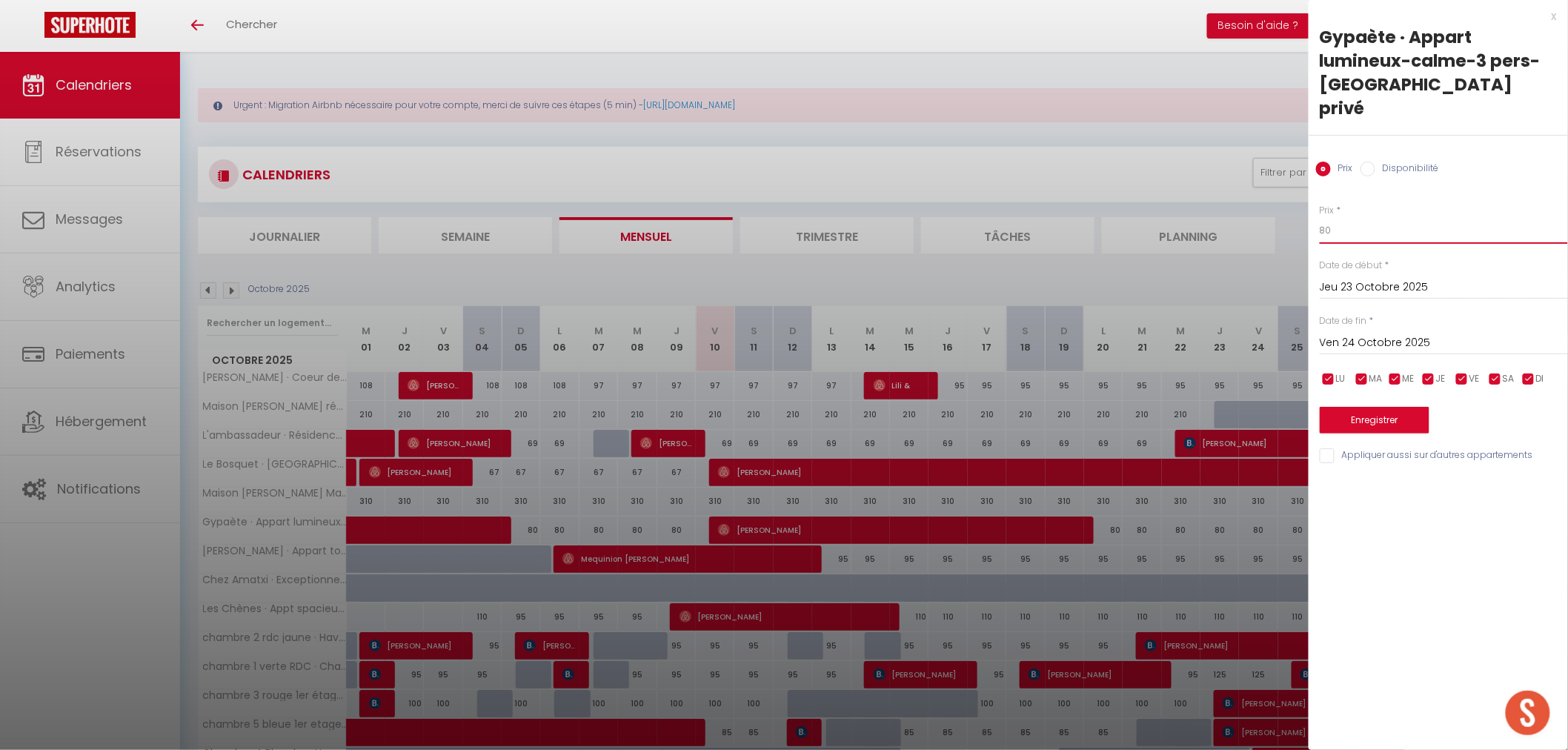
click at [1354, 217] on input "80" at bounding box center [1443, 230] width 249 height 27
type input "8"
type input "95"
click at [1378, 333] on input "Ven 24 Octobre 2025" at bounding box center [1443, 342] width 249 height 19
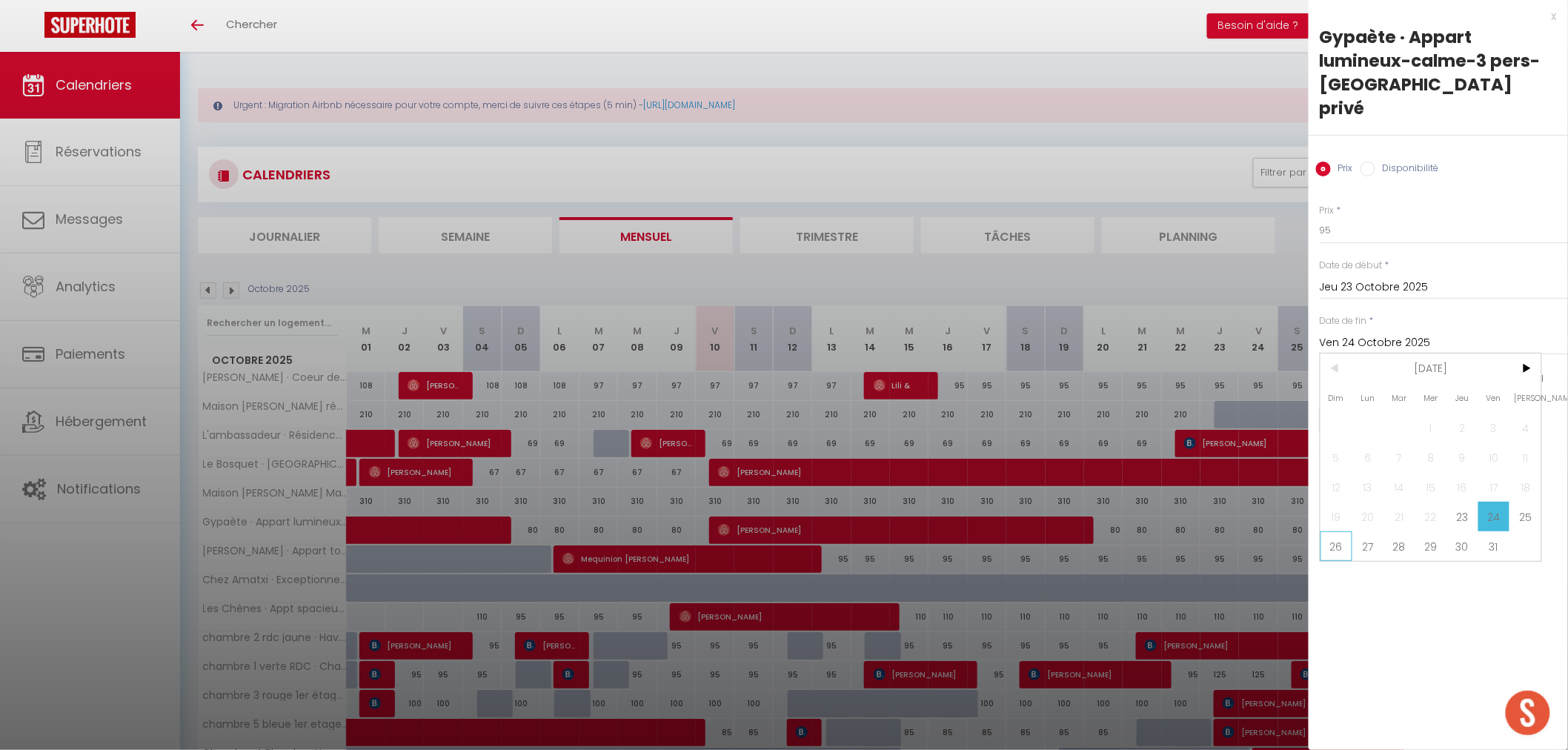
click at [1350, 531] on span "26" at bounding box center [1336, 546] width 32 height 30
type input "Dim 26 Octobre 2025"
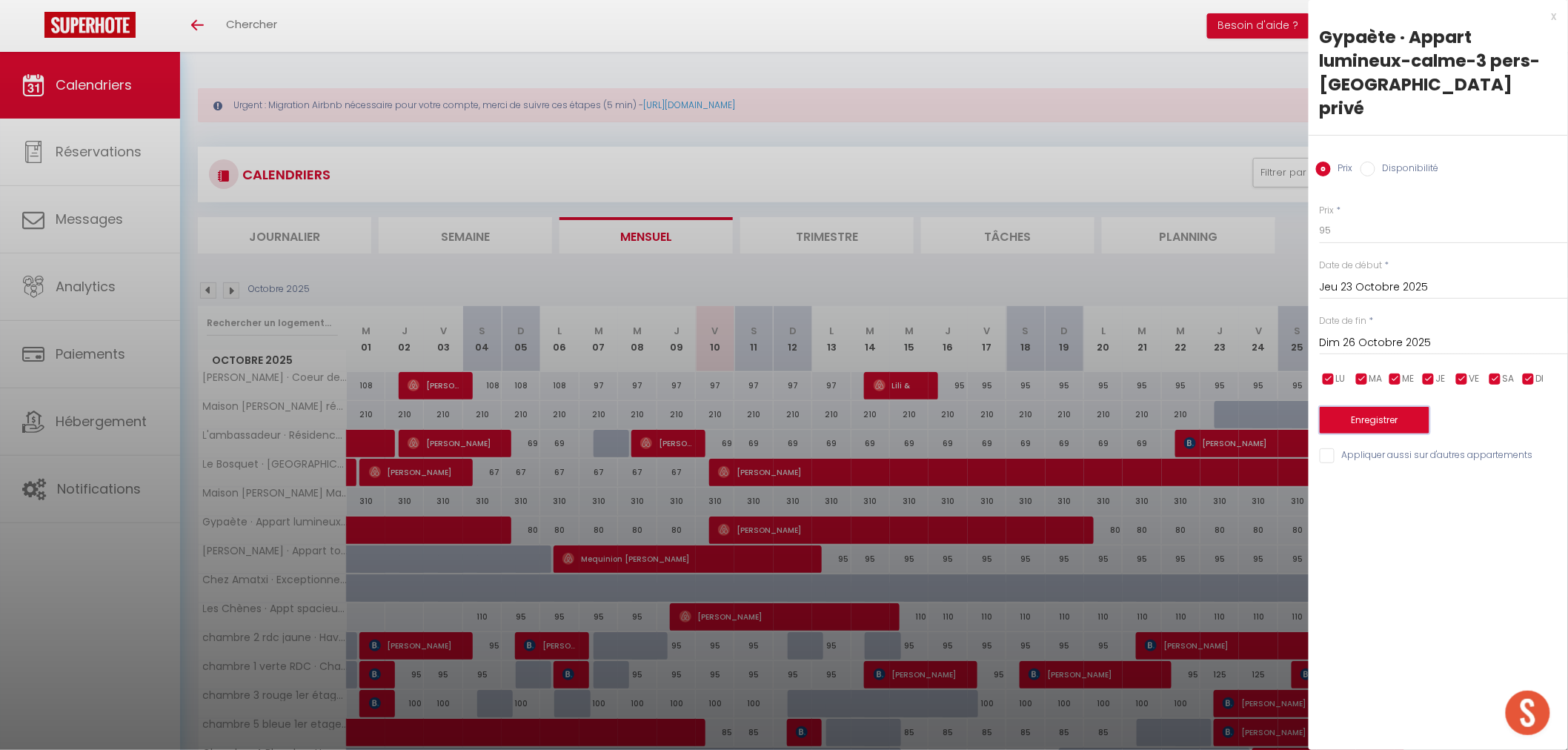
click at [1389, 407] on button "Enregistrer" at bounding box center [1374, 420] width 109 height 27
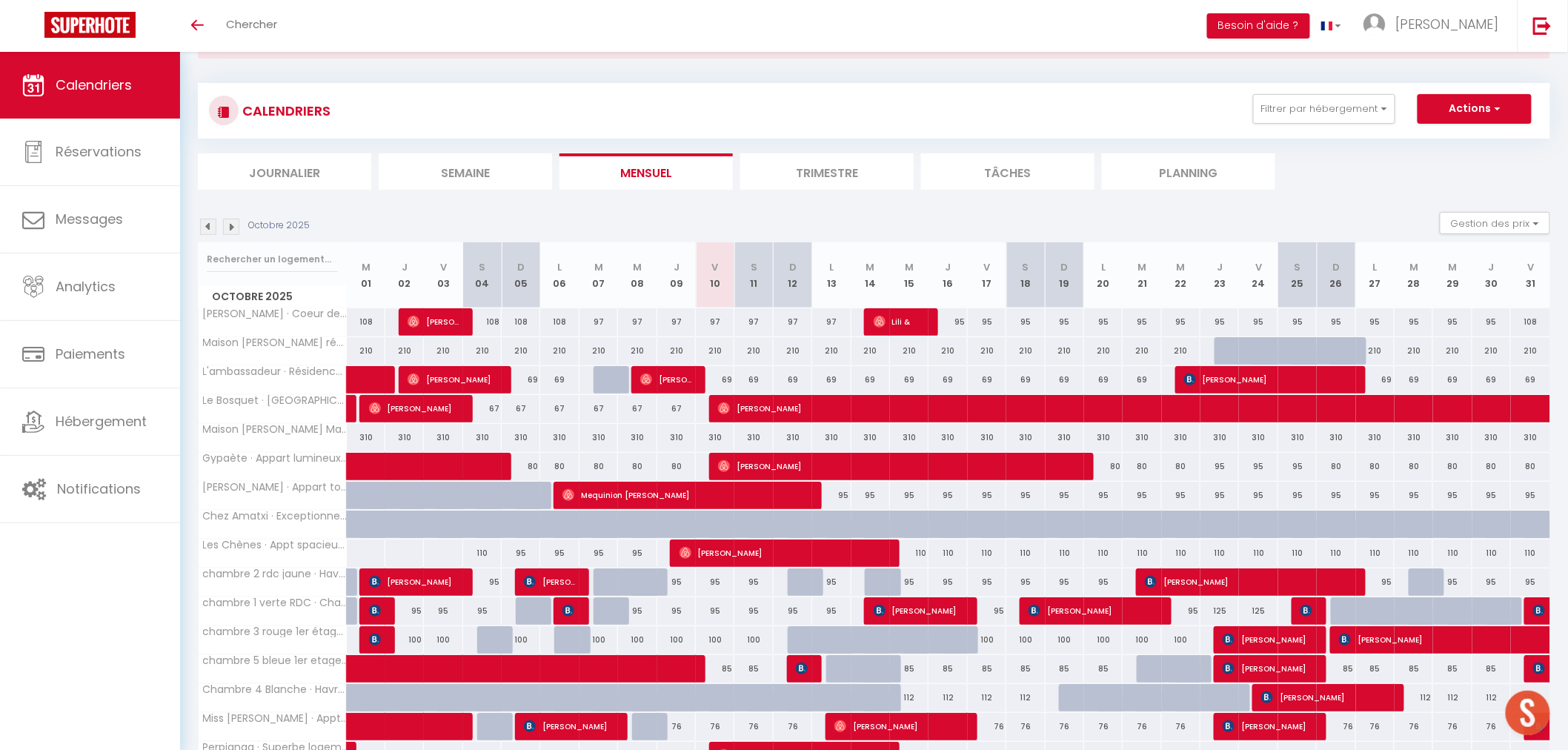
scroll to position [82, 0]
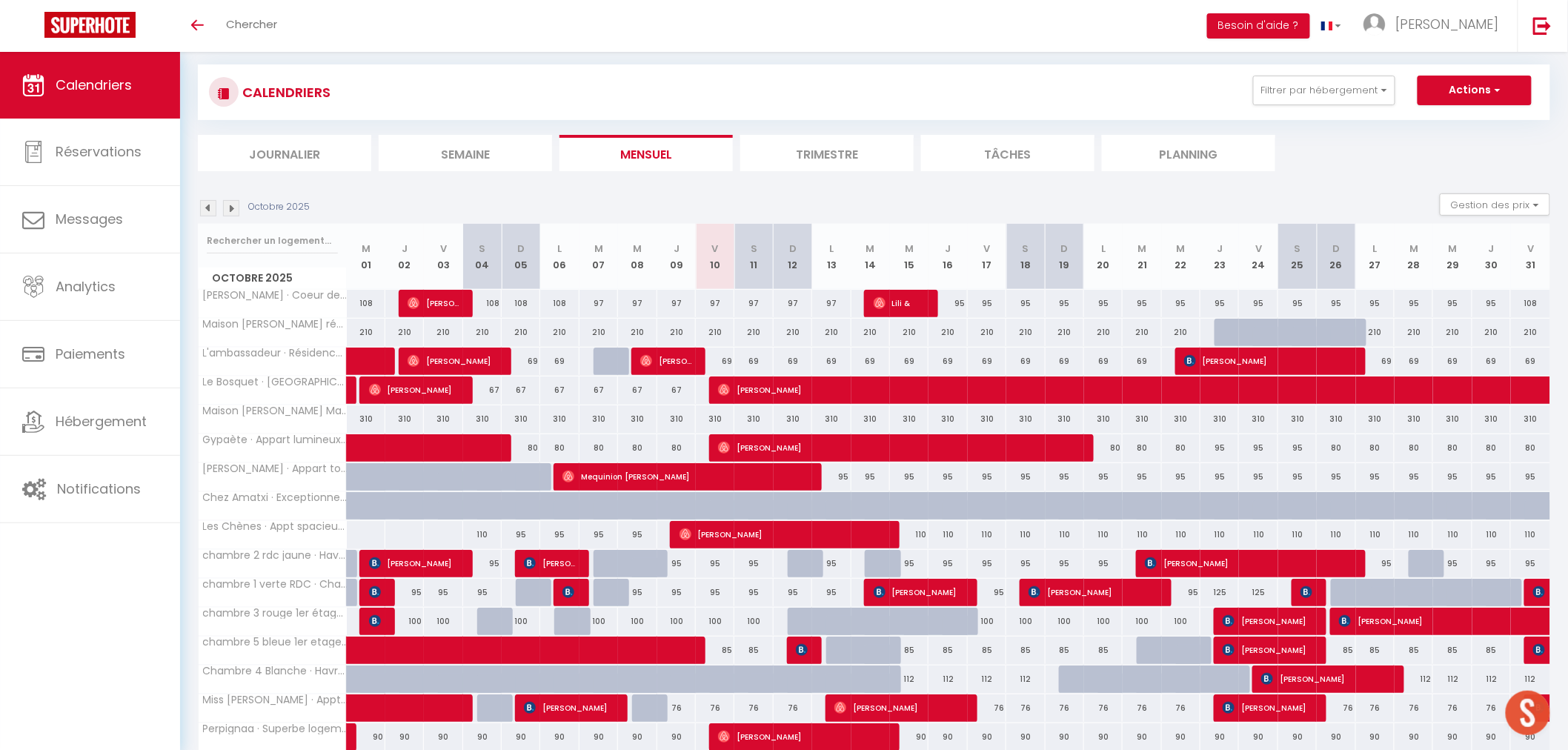
click at [1221, 477] on div "95" at bounding box center [1219, 476] width 39 height 27
type input "95"
type input "Jeu 23 Octobre 2025"
type input "Ven 24 Octobre 2025"
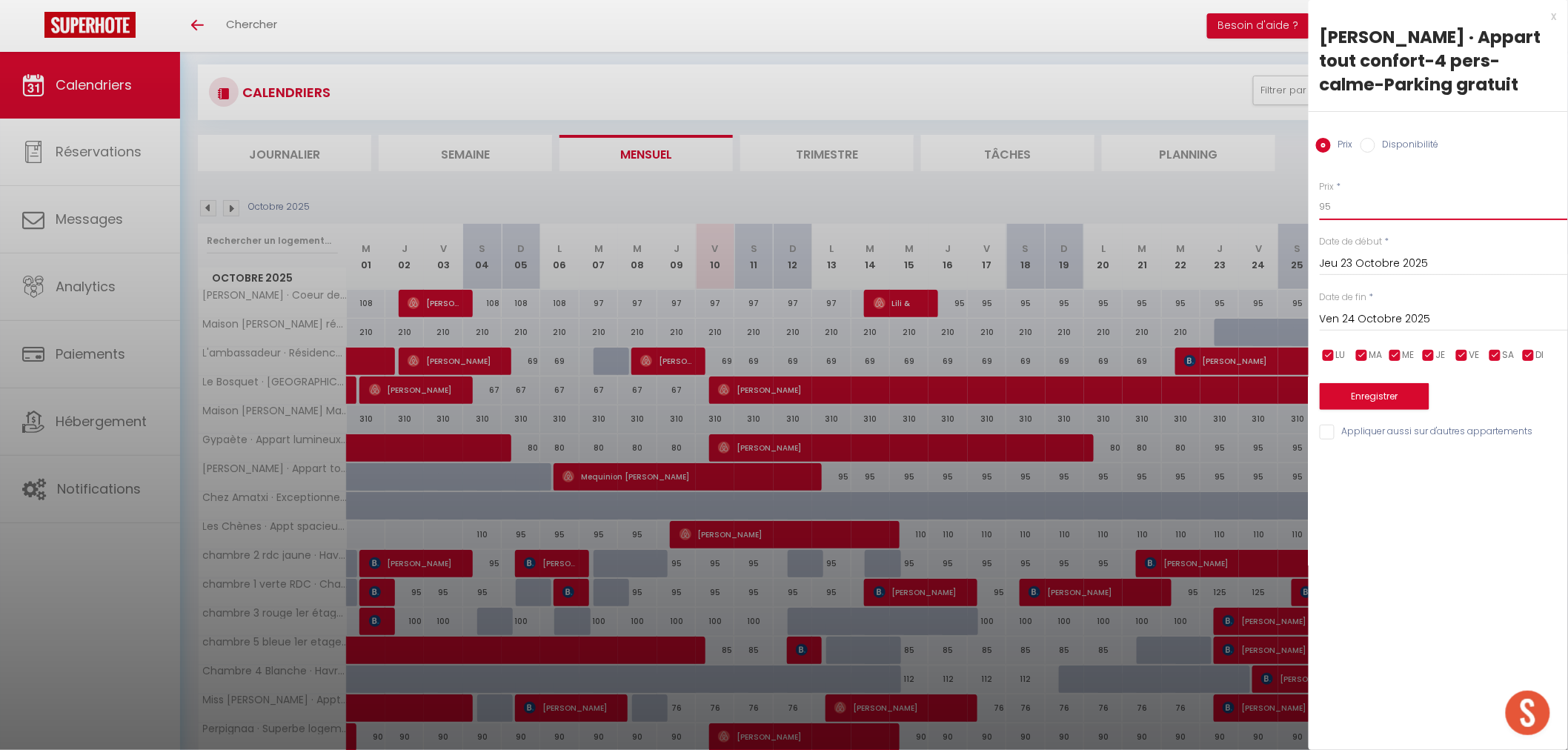
click at [1358, 210] on input "95" at bounding box center [1443, 207] width 249 height 27
type input "9"
type input "120"
click at [1418, 319] on input "Ven 24 Octobre 2025" at bounding box center [1443, 319] width 249 height 19
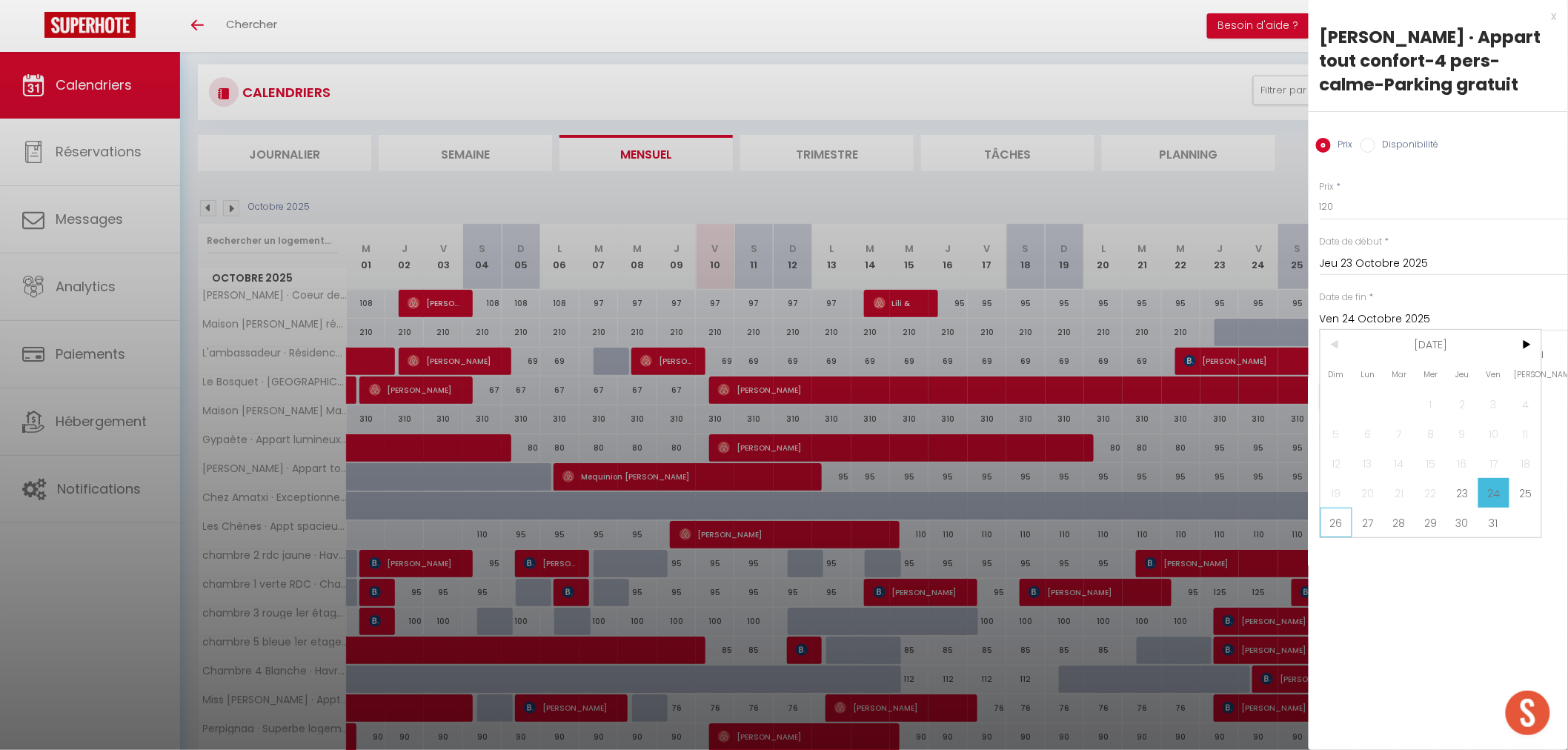
click at [1339, 524] on span "26" at bounding box center [1336, 522] width 32 height 30
type input "Dim 26 Octobre 2025"
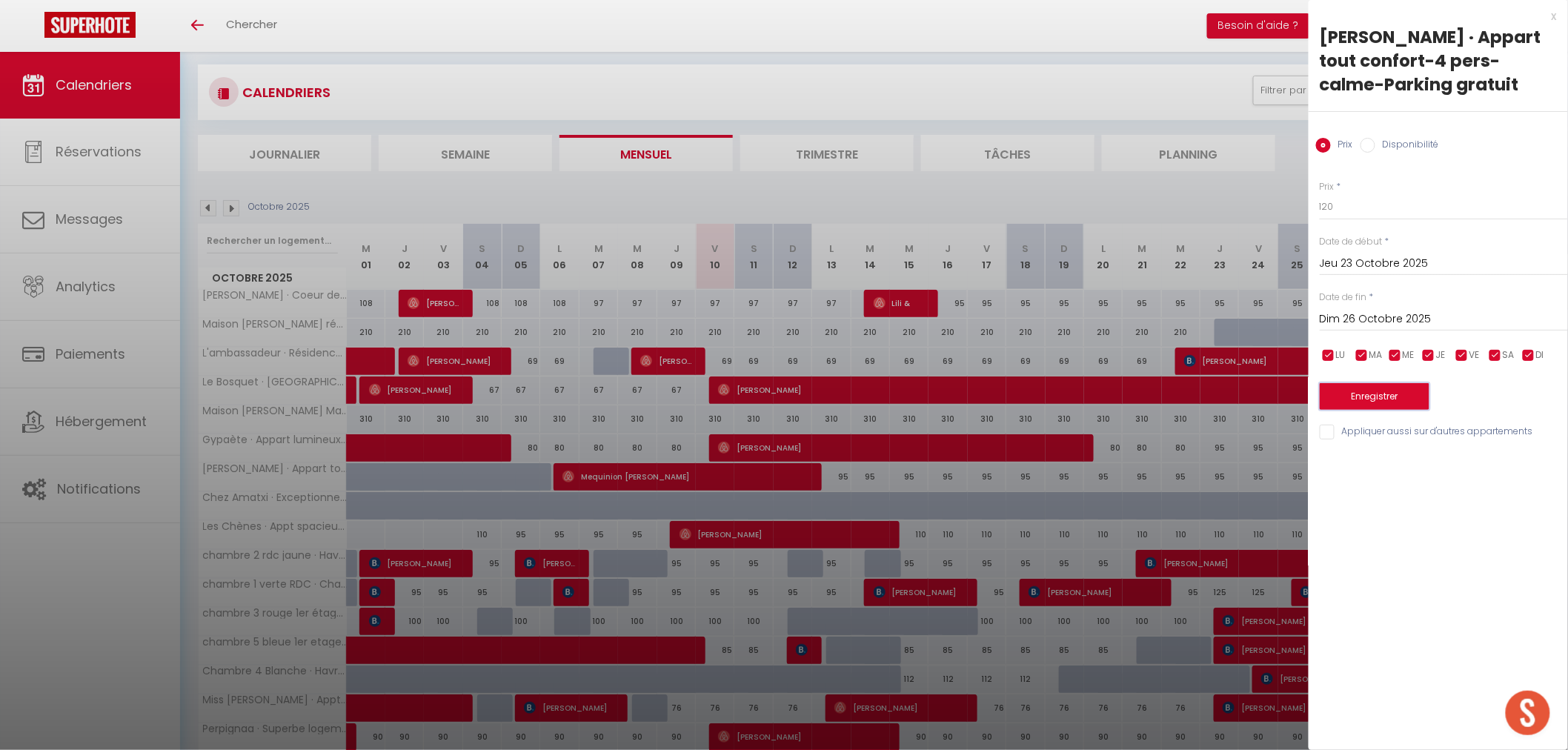
click at [1353, 387] on button "Enregistrer" at bounding box center [1374, 397] width 109 height 27
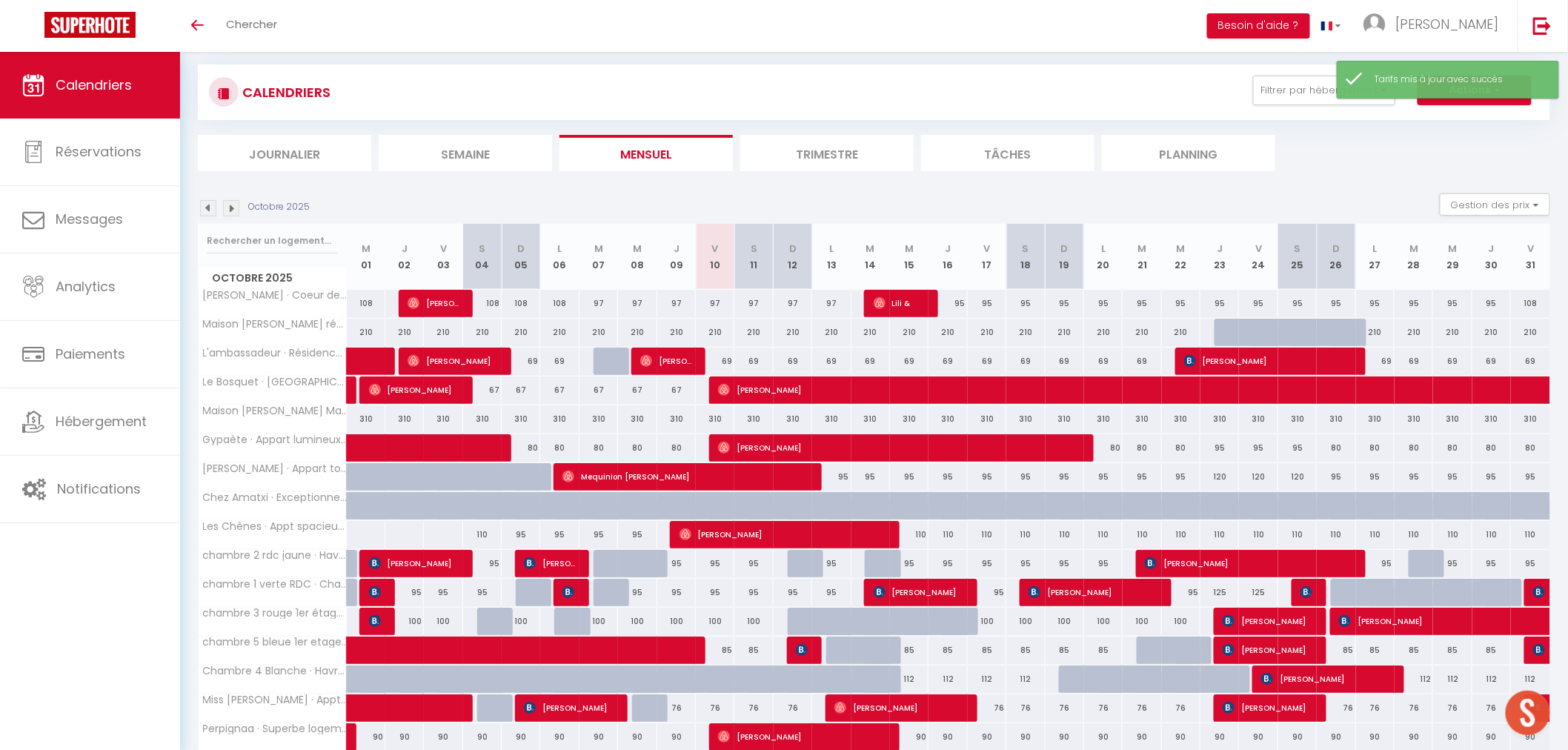
click at [1235, 526] on div "110" at bounding box center [1219, 534] width 39 height 27
type input "110"
type input "Jeu 23 Octobre 2025"
type input "Ven 24 Octobre 2025"
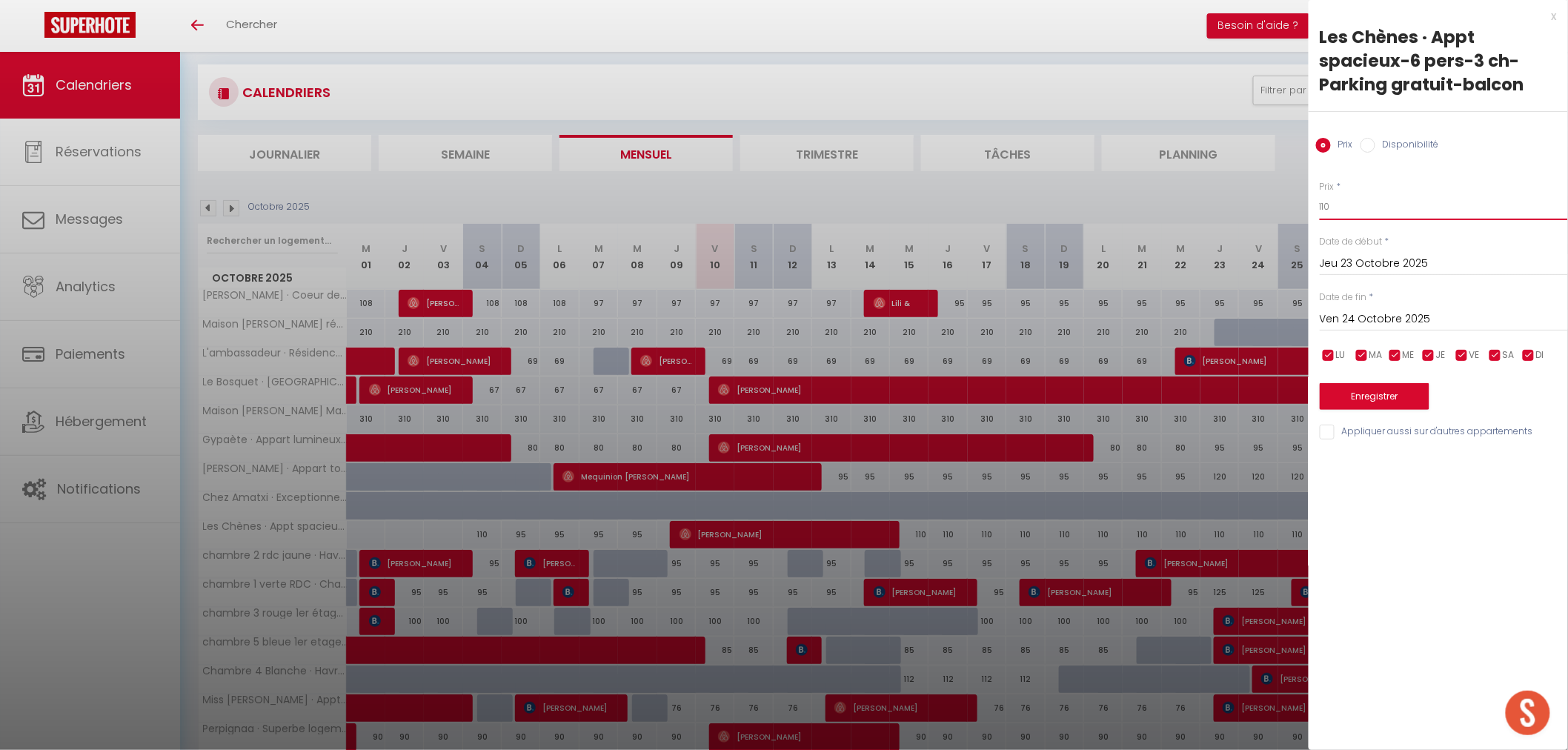
click at [1354, 203] on input "110" at bounding box center [1443, 207] width 249 height 27
type input "120"
click at [1395, 319] on input "Ven 24 Octobre 2025" at bounding box center [1443, 319] width 249 height 19
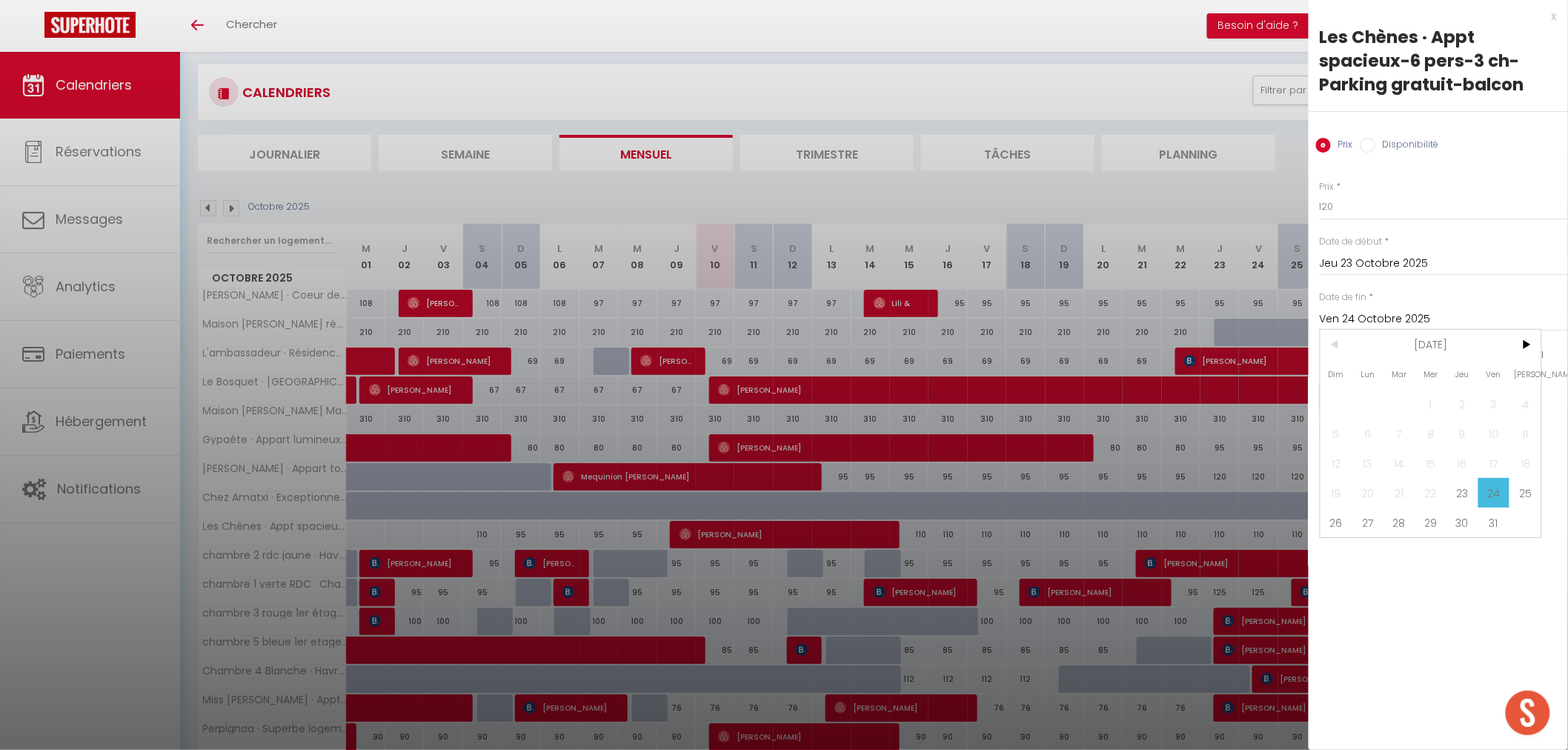
click at [1329, 520] on span "26" at bounding box center [1336, 522] width 32 height 30
type input "Dim 26 Octobre 2025"
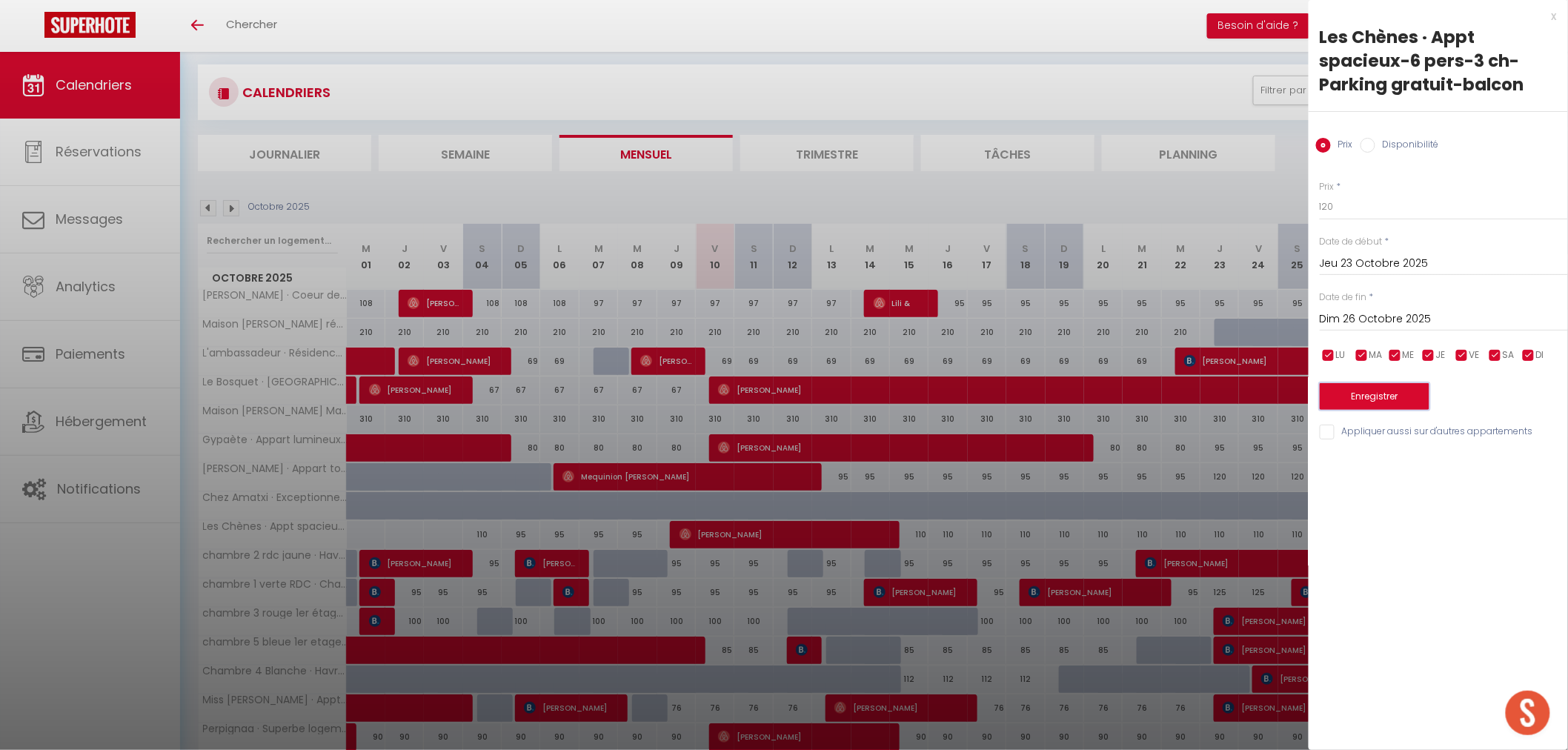
click at [1356, 390] on button "Enregistrer" at bounding box center [1374, 397] width 109 height 27
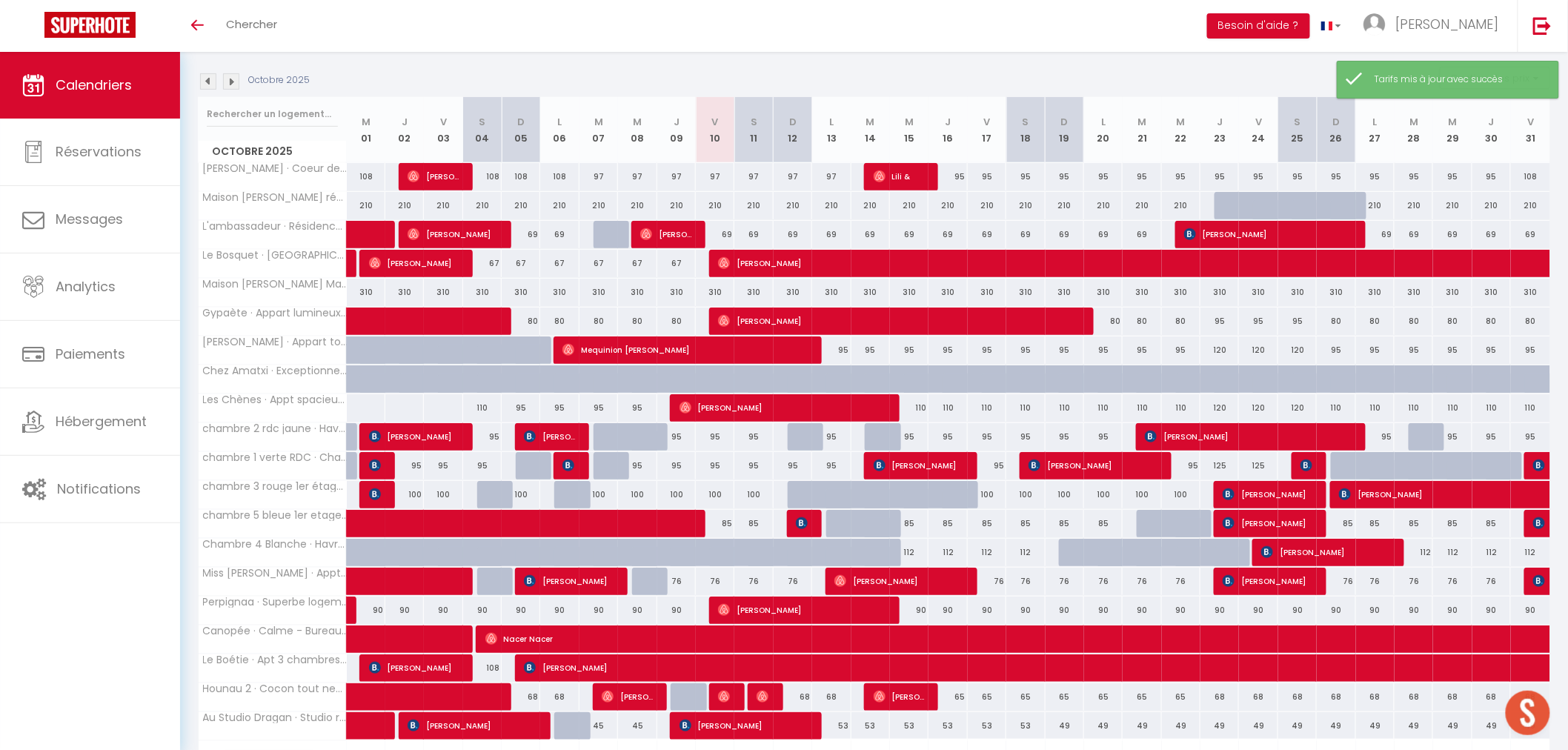
scroll to position [299, 0]
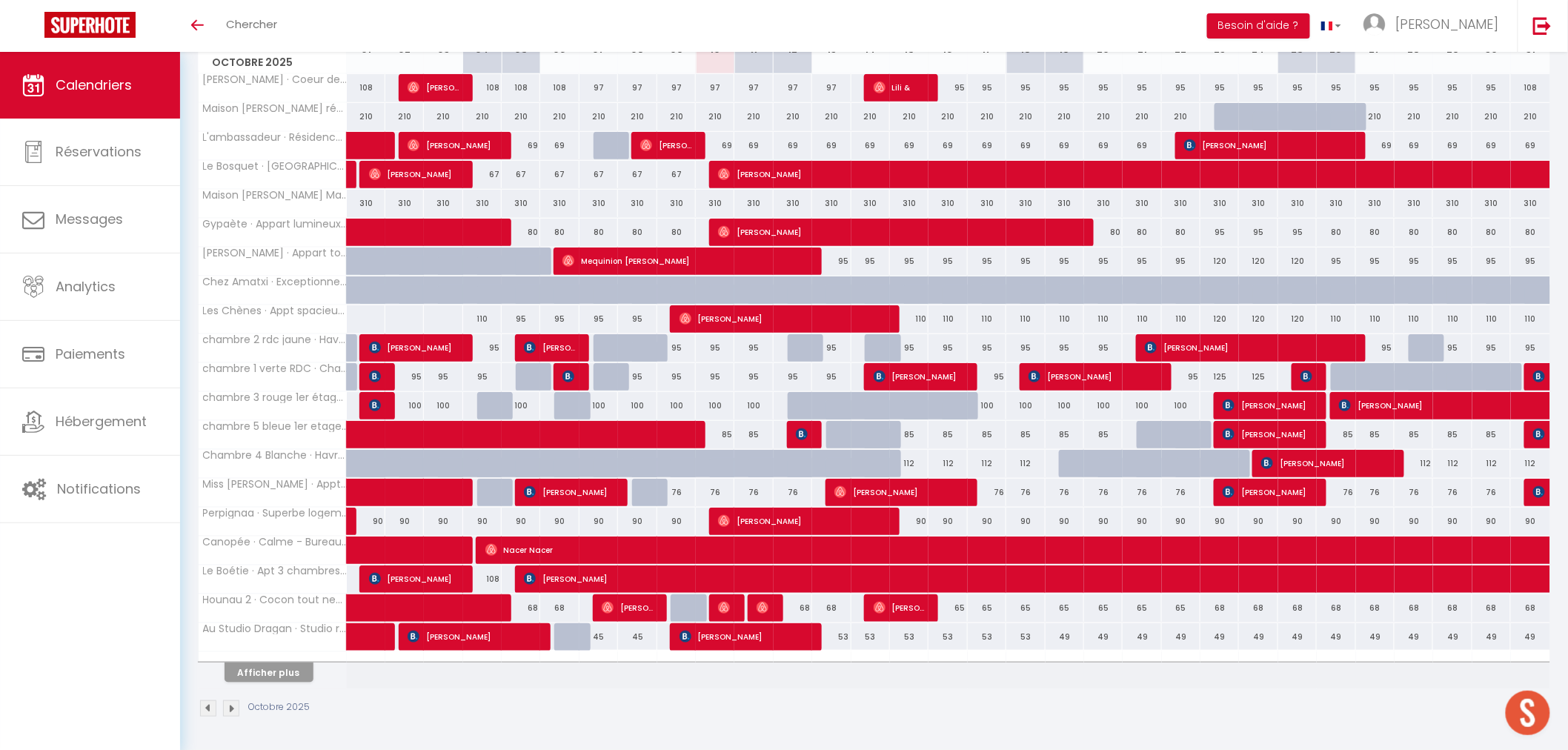
click at [1265, 521] on div "90" at bounding box center [1258, 521] width 39 height 27
type input "90"
type input "Ven 24 Octobre 2025"
type input "Sam 25 Octobre 2025"
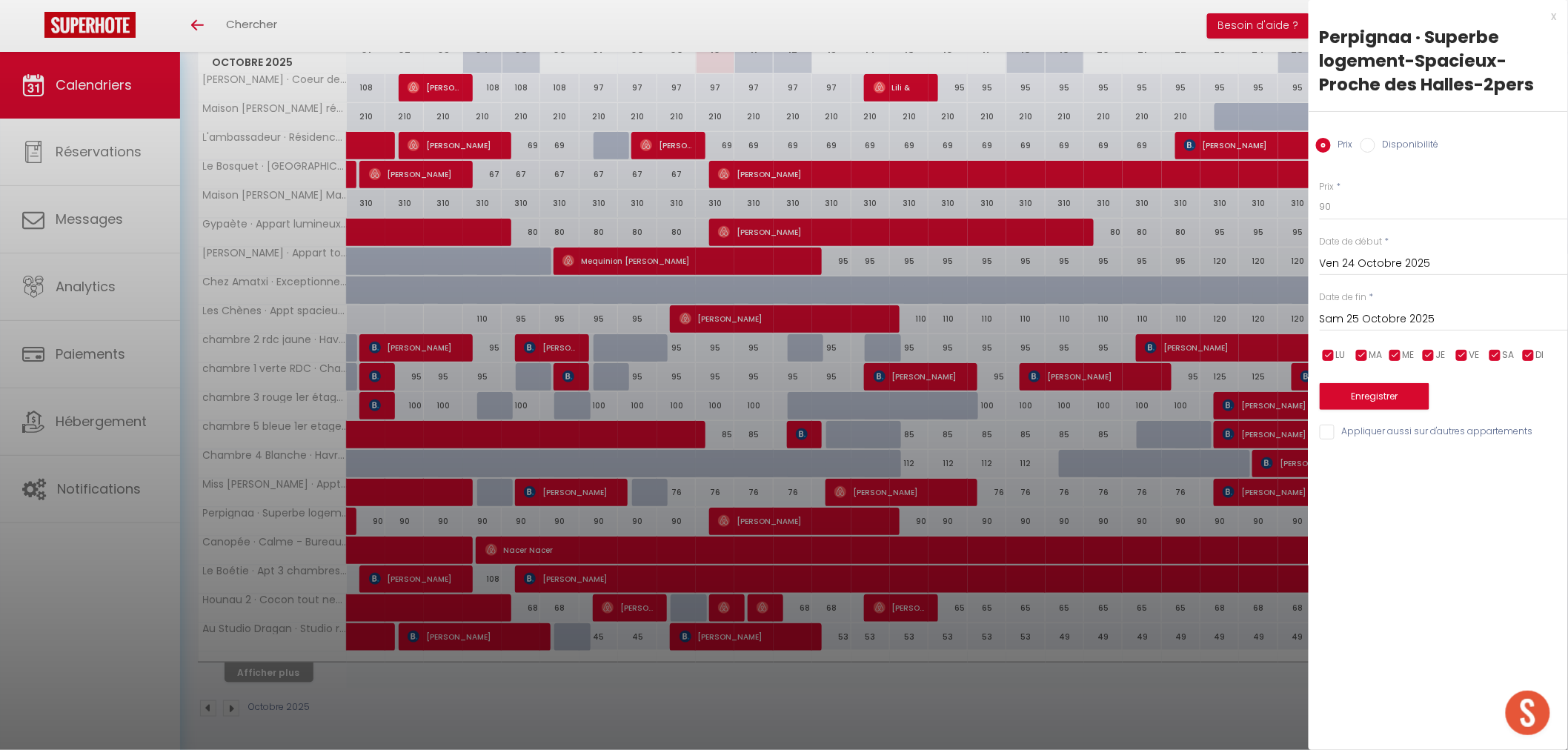
click at [1372, 263] on input "Ven 24 Octobre 2025" at bounding box center [1443, 263] width 249 height 19
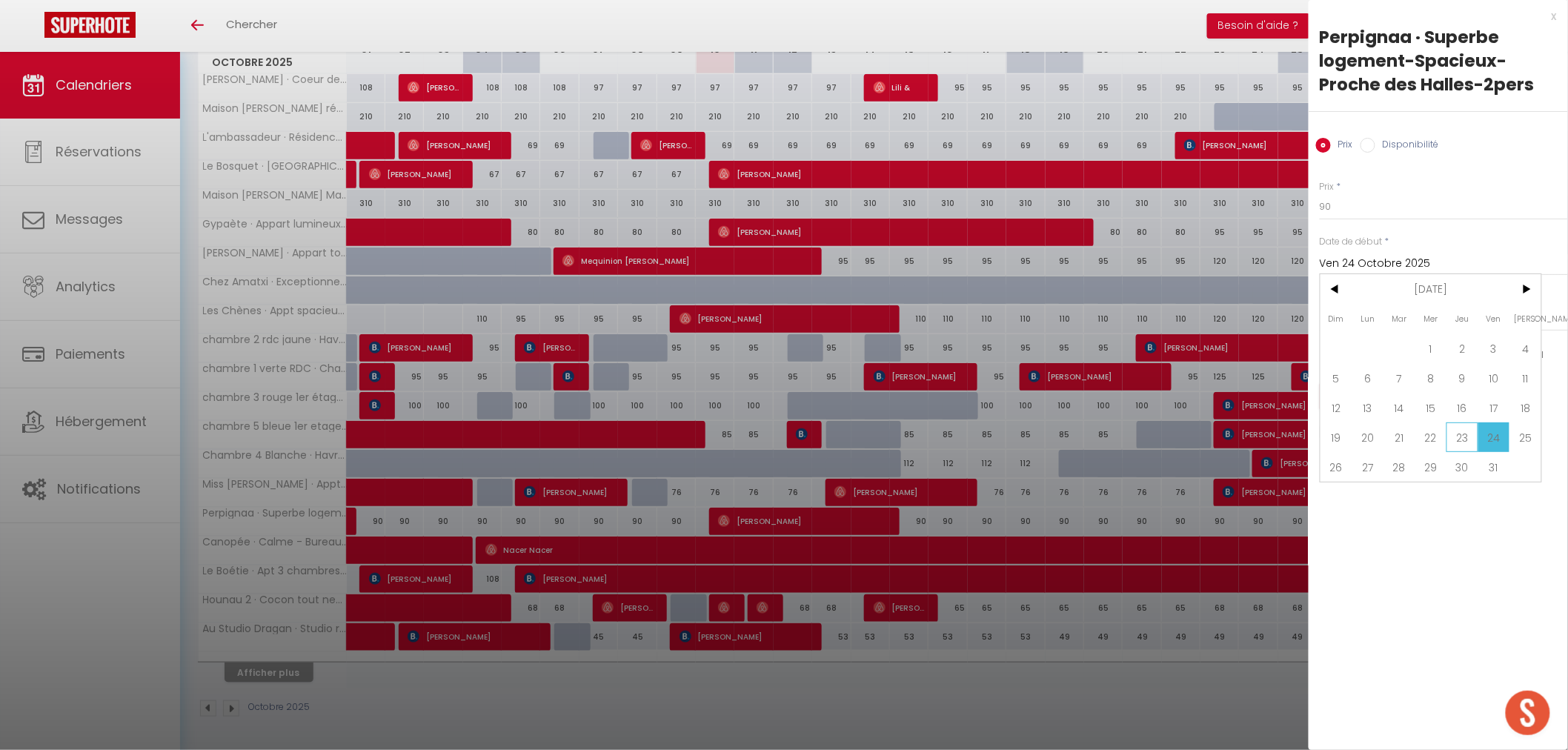
click at [1456, 430] on span "23" at bounding box center [1461, 436] width 32 height 30
type input "Jeu 23 Octobre 2025"
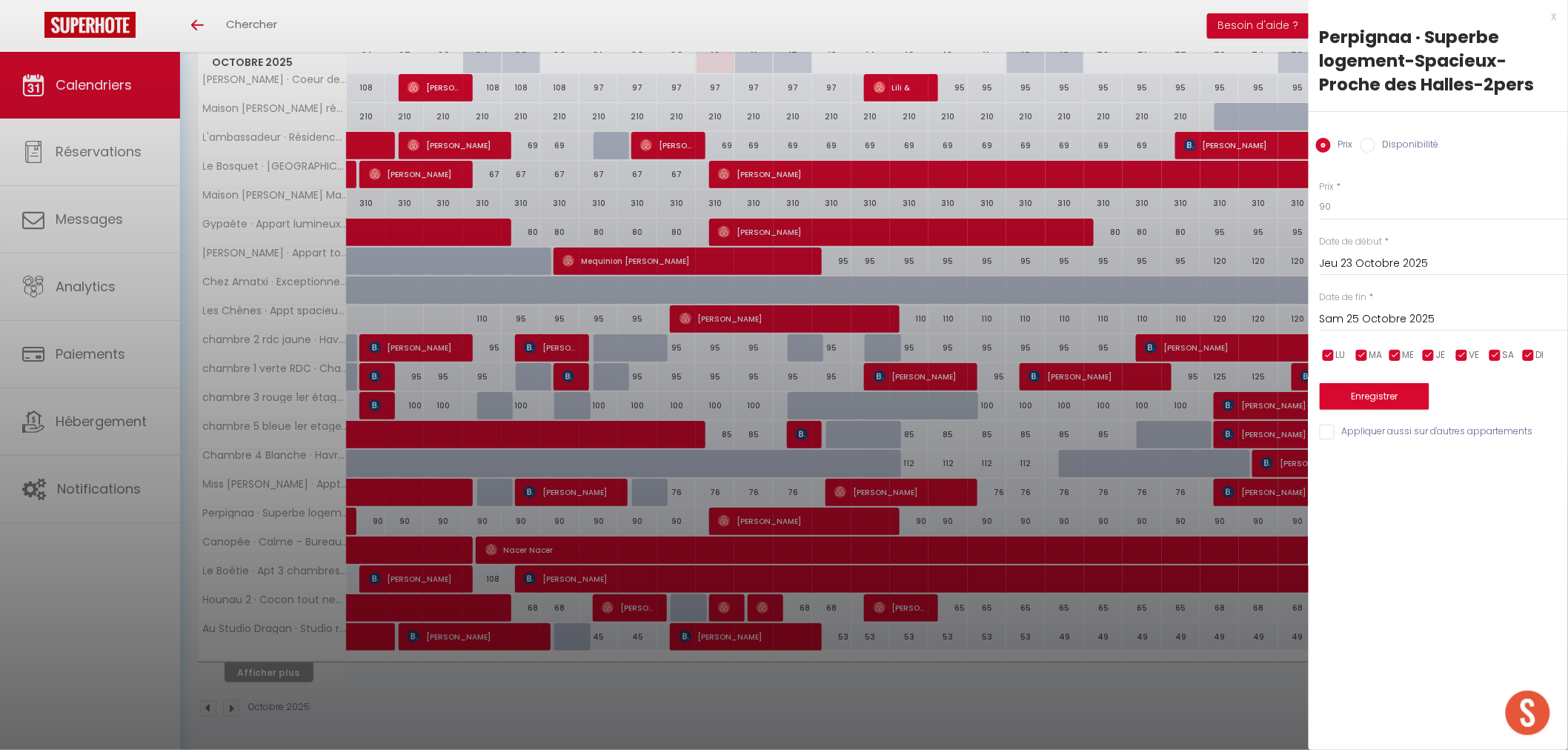
click at [1385, 314] on input "Sam 25 Octobre 2025" at bounding box center [1443, 319] width 249 height 19
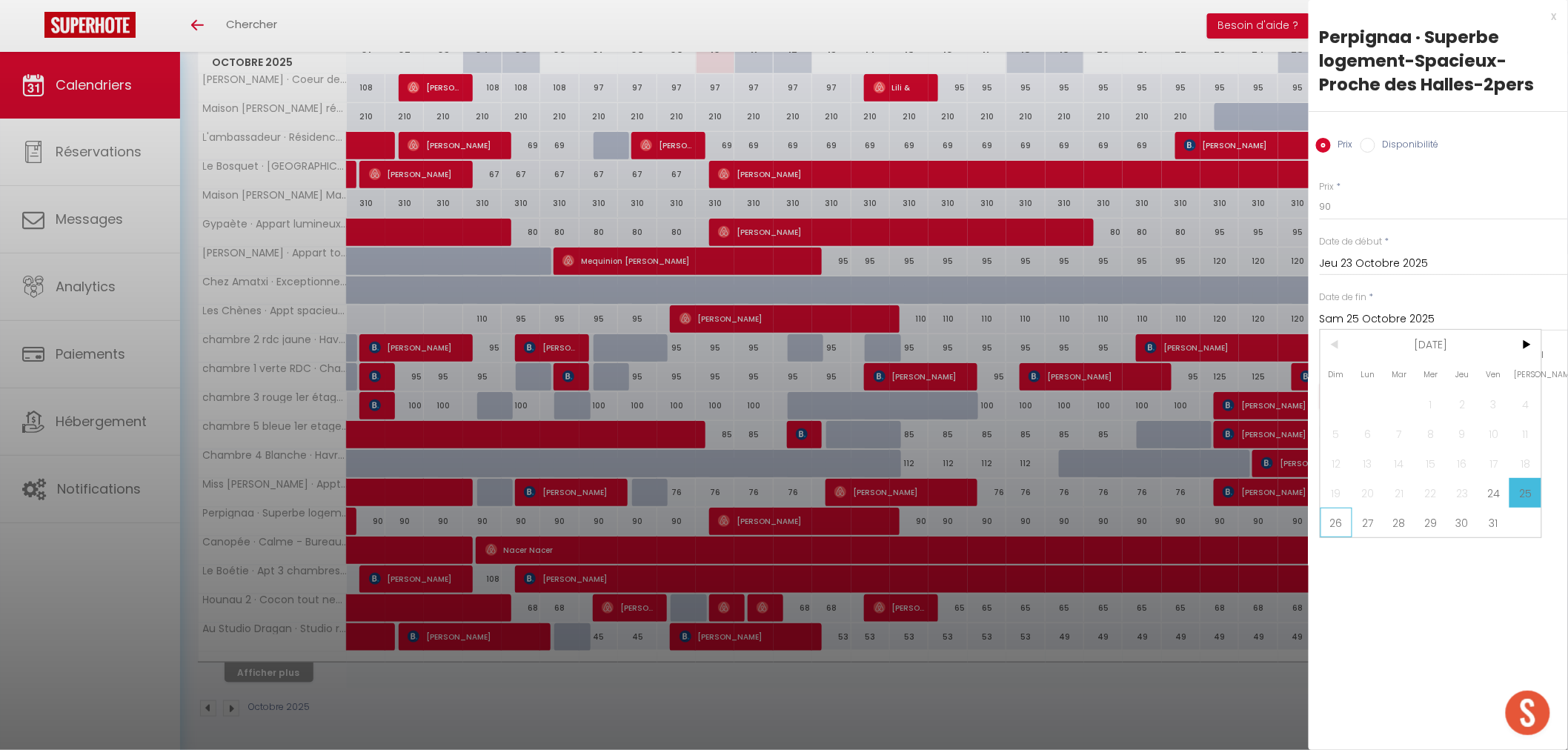
click at [1334, 522] on span "26" at bounding box center [1336, 522] width 32 height 30
type input "Dim 26 Octobre 2025"
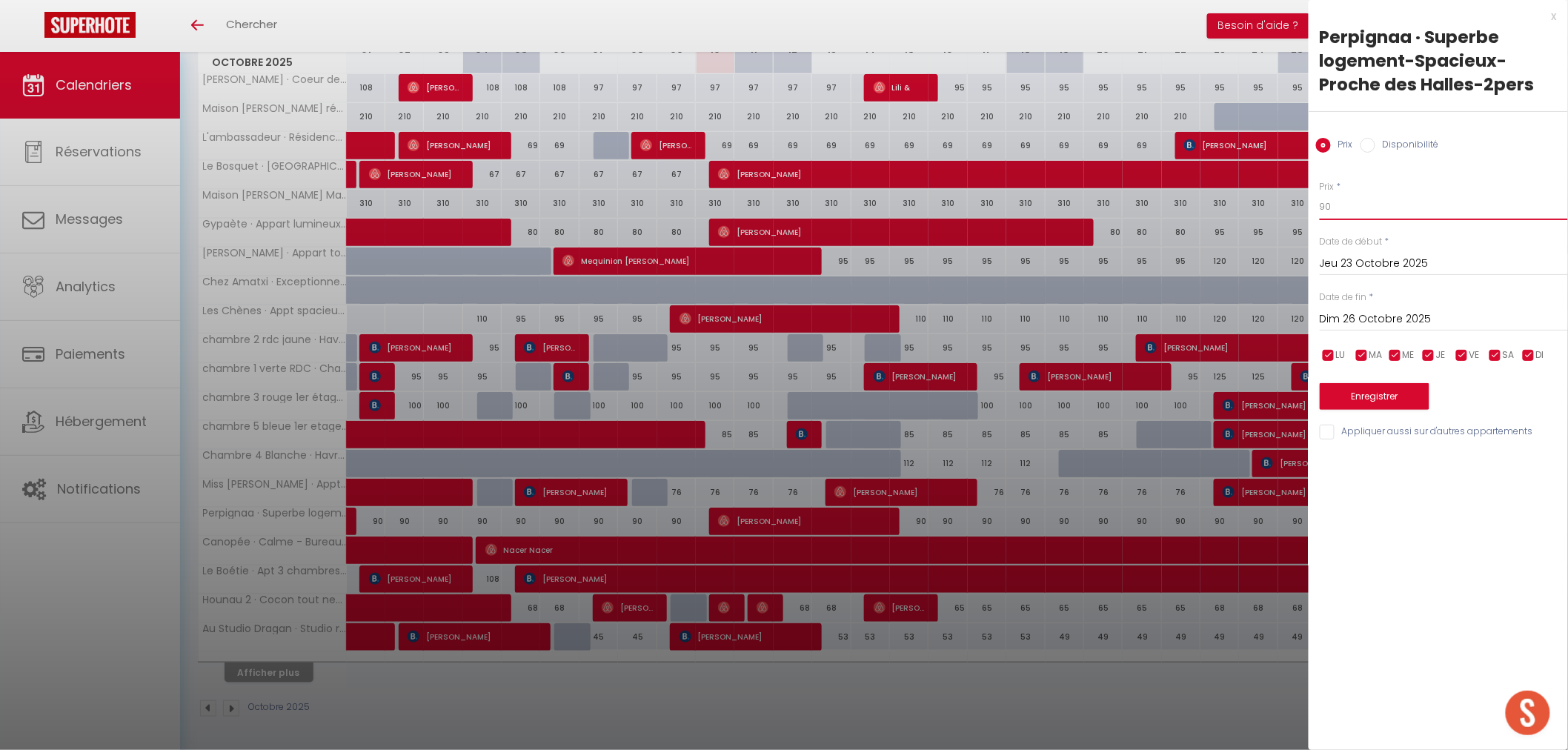
click at [1338, 200] on input "90" at bounding box center [1443, 207] width 249 height 27
type input "9"
type input "115"
click at [1384, 393] on button "Enregistrer" at bounding box center [1374, 397] width 109 height 27
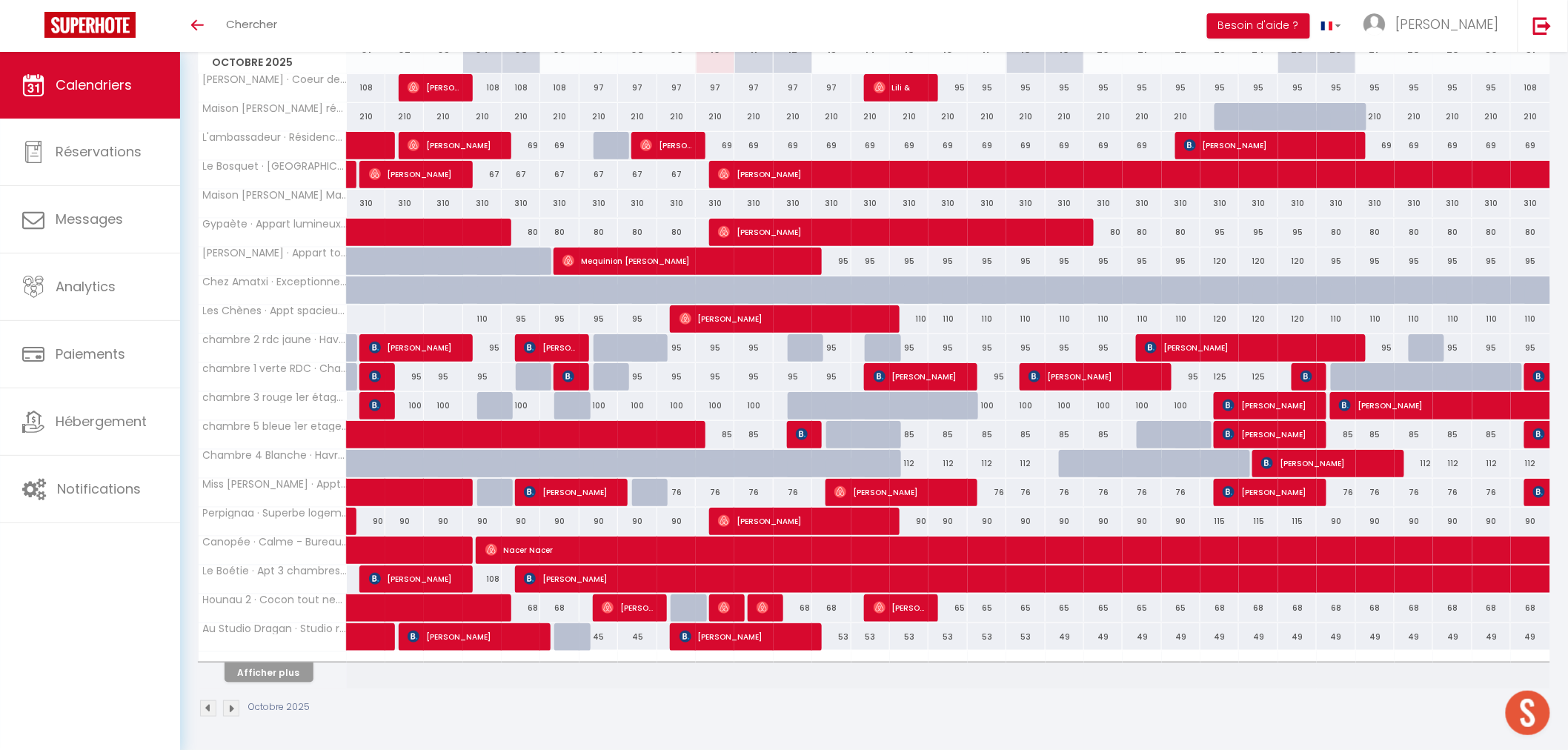
click at [1256, 606] on div "68" at bounding box center [1258, 607] width 39 height 27
type input "68"
type input "Ven 24 Octobre 2025"
type input "Sam 25 Octobre 2025"
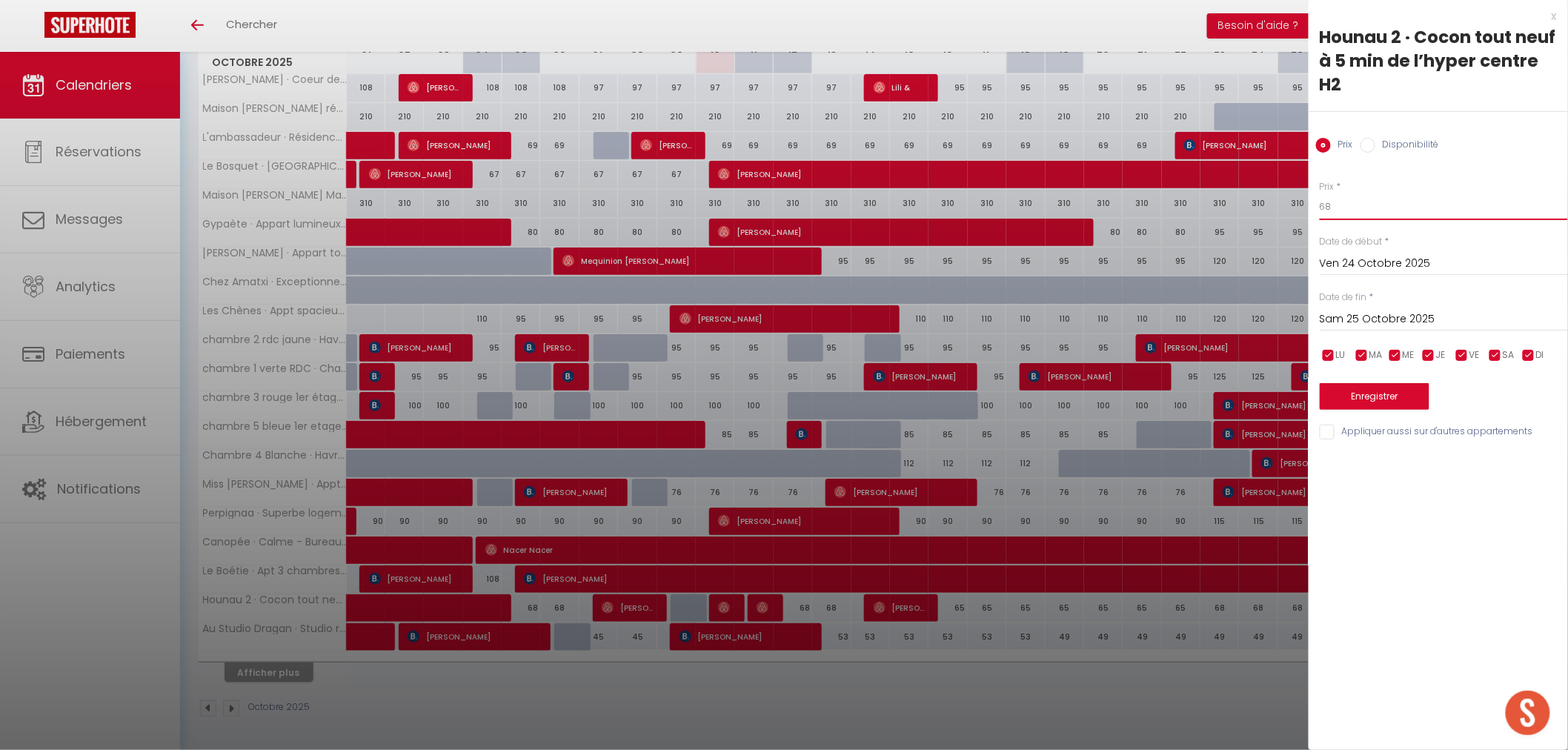
click at [1346, 210] on input "68" at bounding box center [1443, 207] width 249 height 27
type input "6"
type input "74"
click at [1358, 261] on input "Ven 24 Octobre 2025" at bounding box center [1443, 263] width 249 height 19
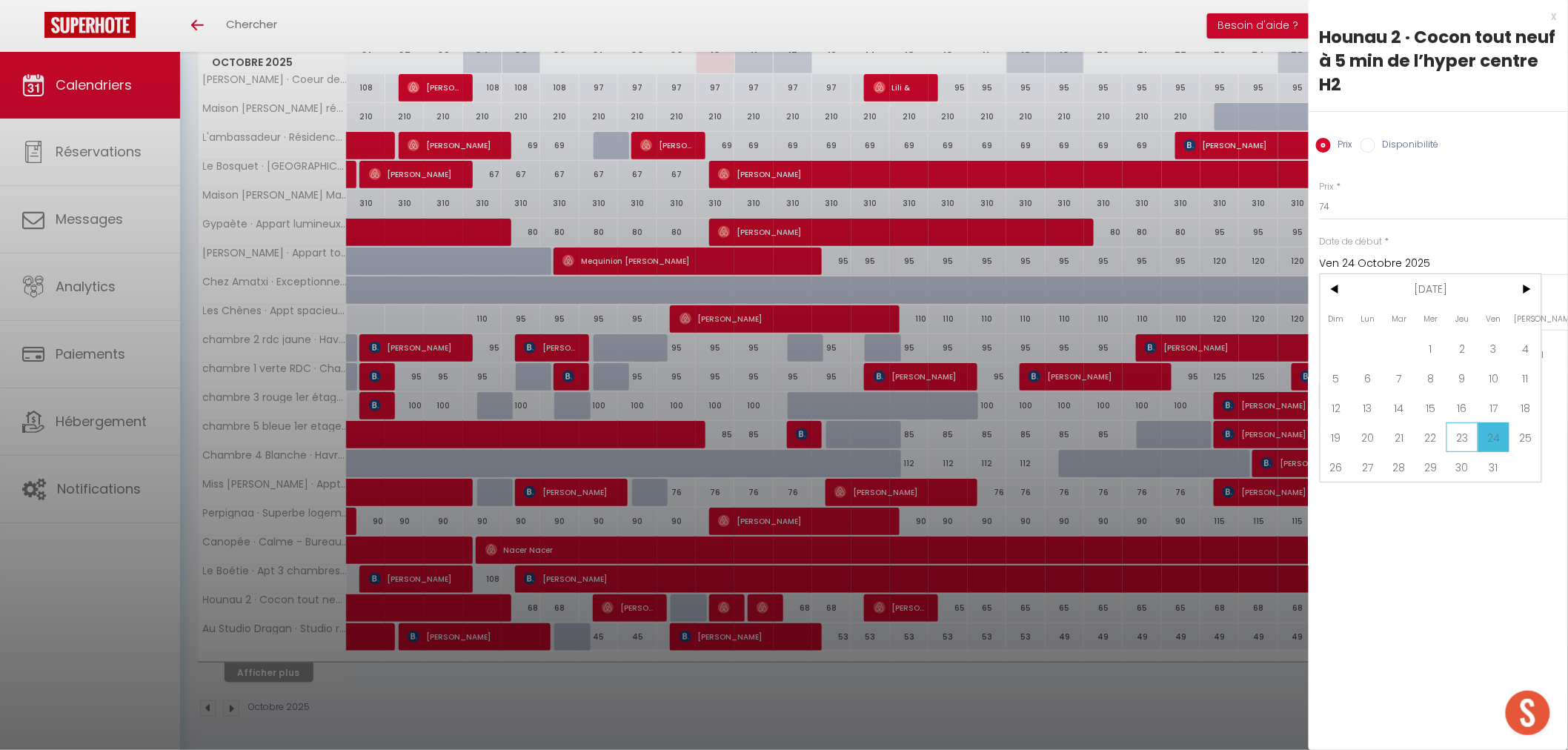
click at [1462, 434] on span "23" at bounding box center [1461, 436] width 32 height 30
type input "Jeu 23 Octobre 2025"
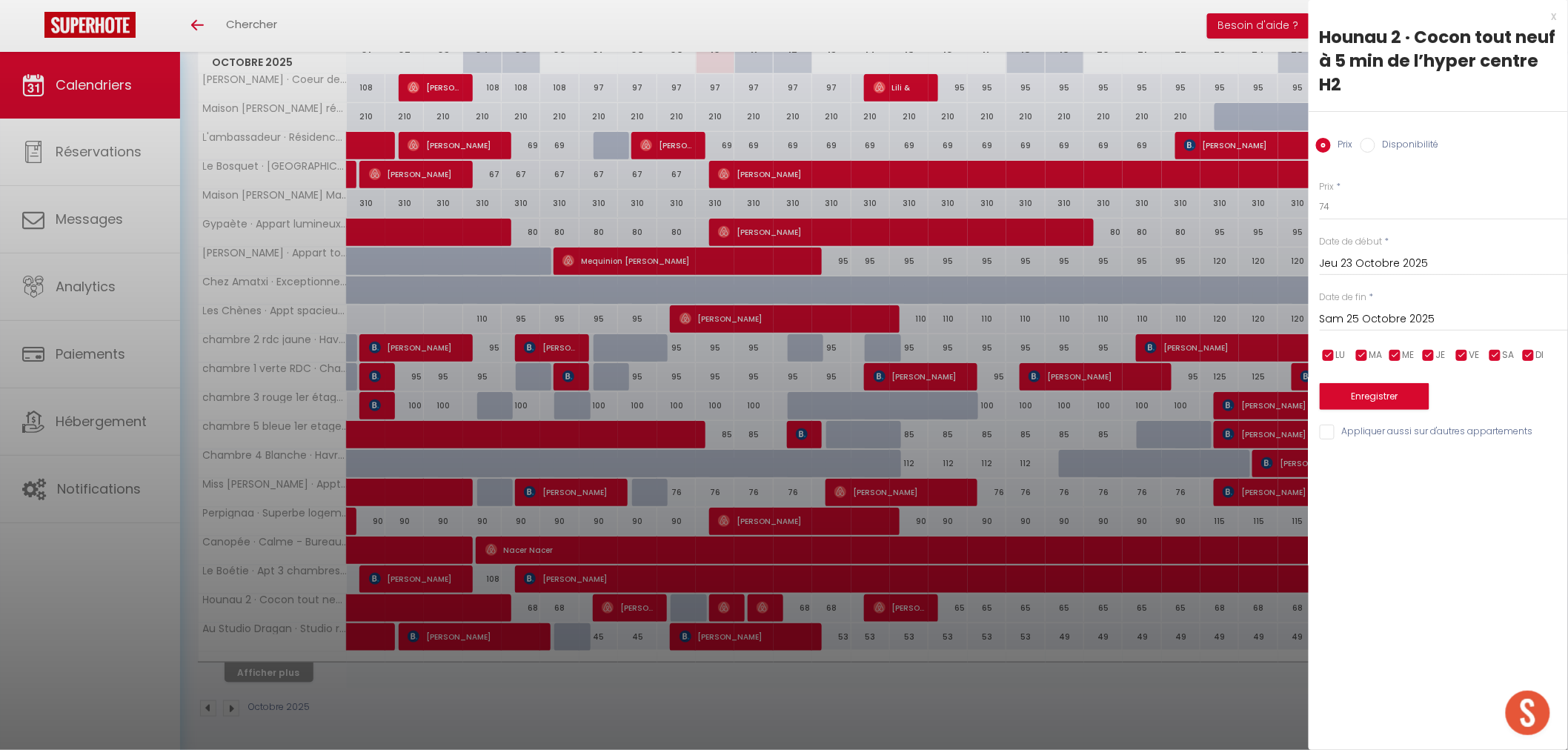
click at [1389, 314] on input "Sam 25 Octobre 2025" at bounding box center [1443, 319] width 249 height 19
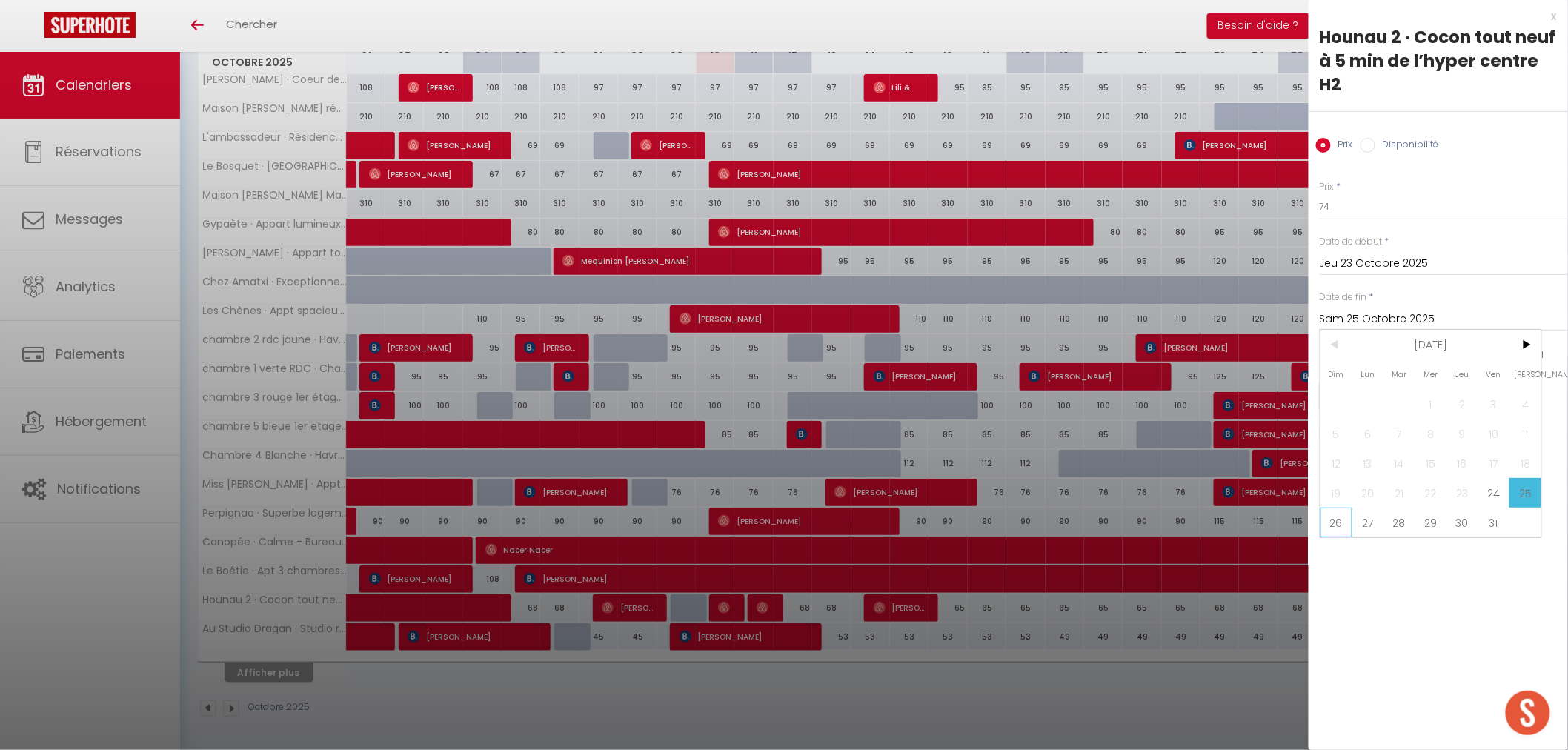
click at [1337, 517] on span "26" at bounding box center [1336, 522] width 32 height 30
type input "Dim 26 Octobre 2025"
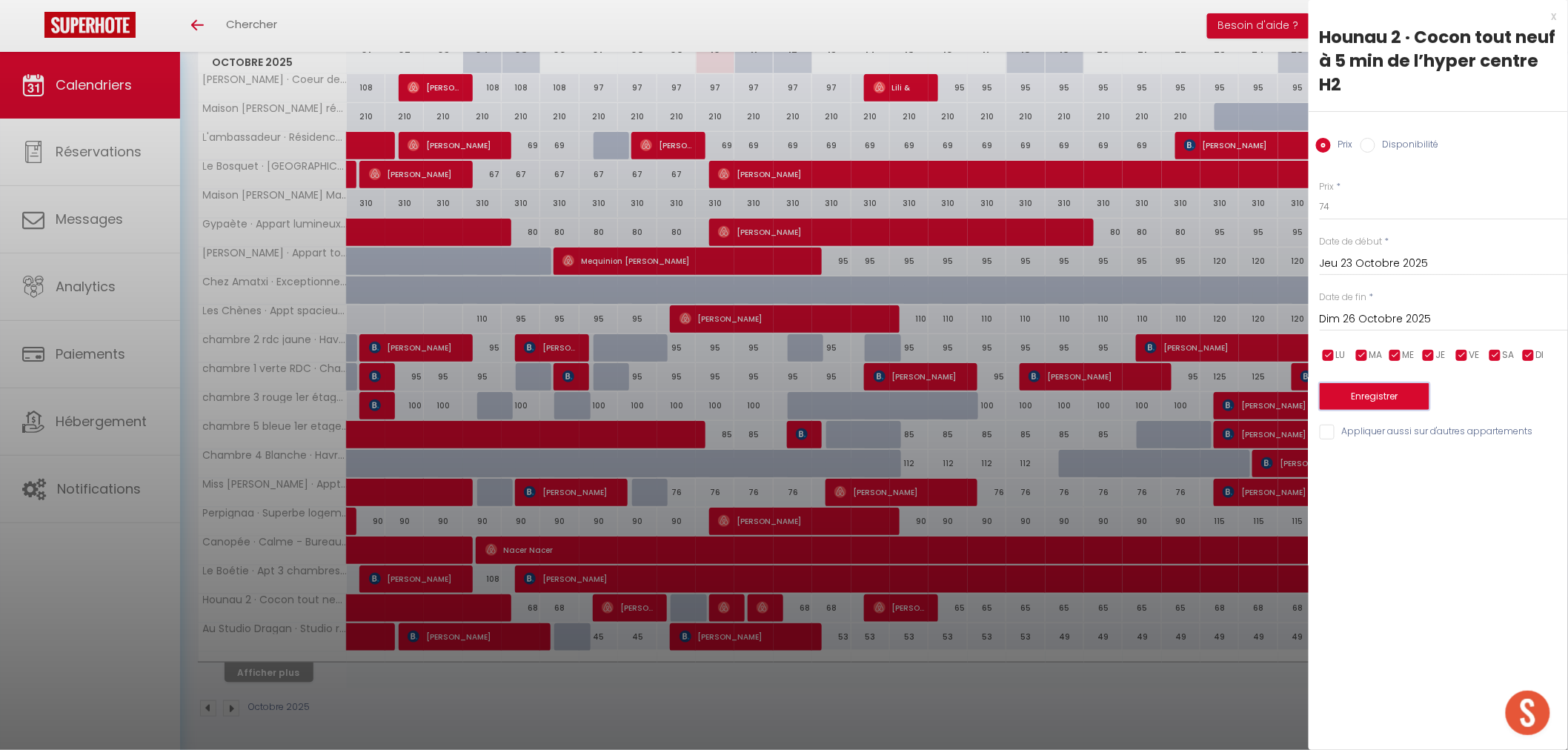
click at [1358, 392] on button "Enregistrer" at bounding box center [1374, 397] width 109 height 27
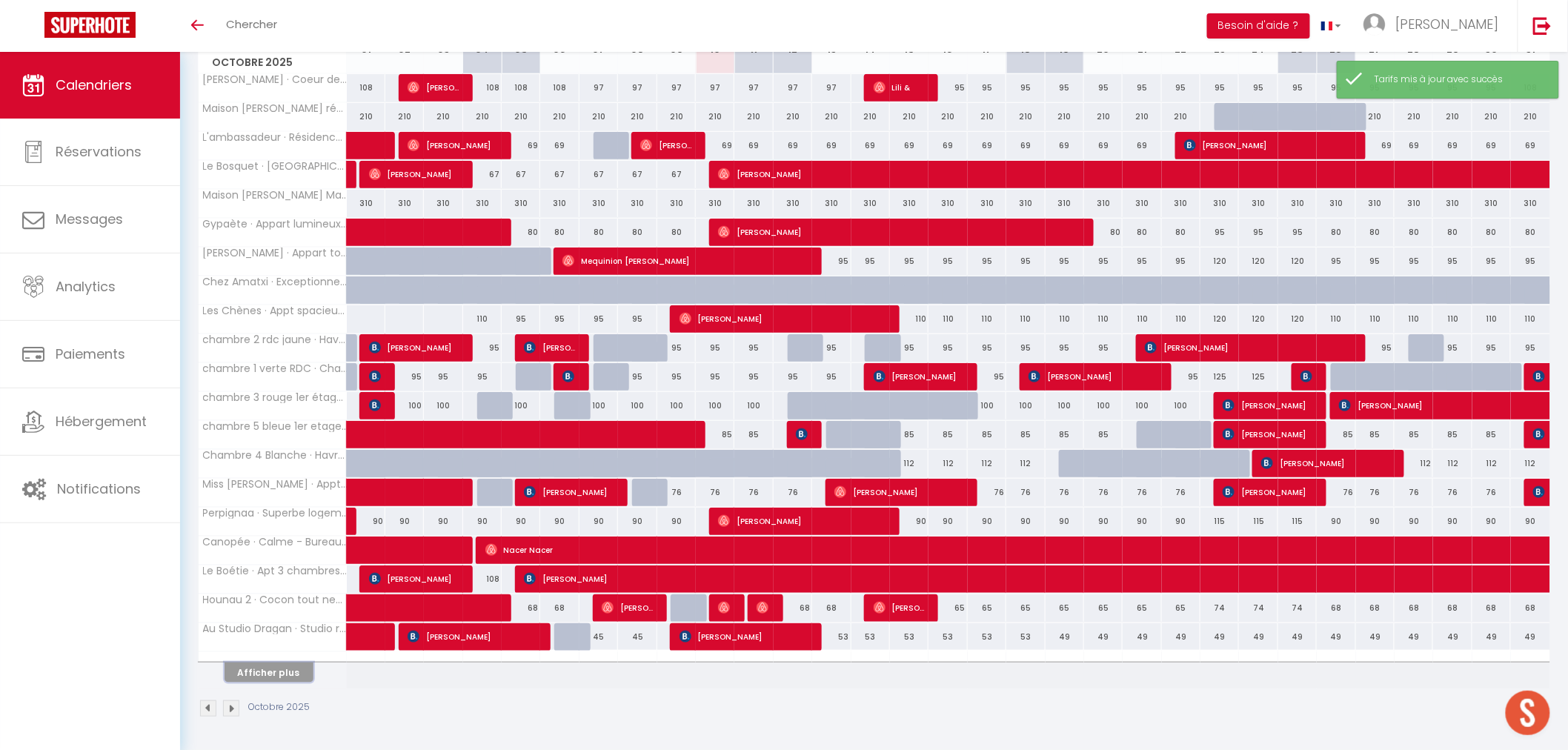
click at [285, 665] on button "Afficher plus" at bounding box center [268, 672] width 89 height 20
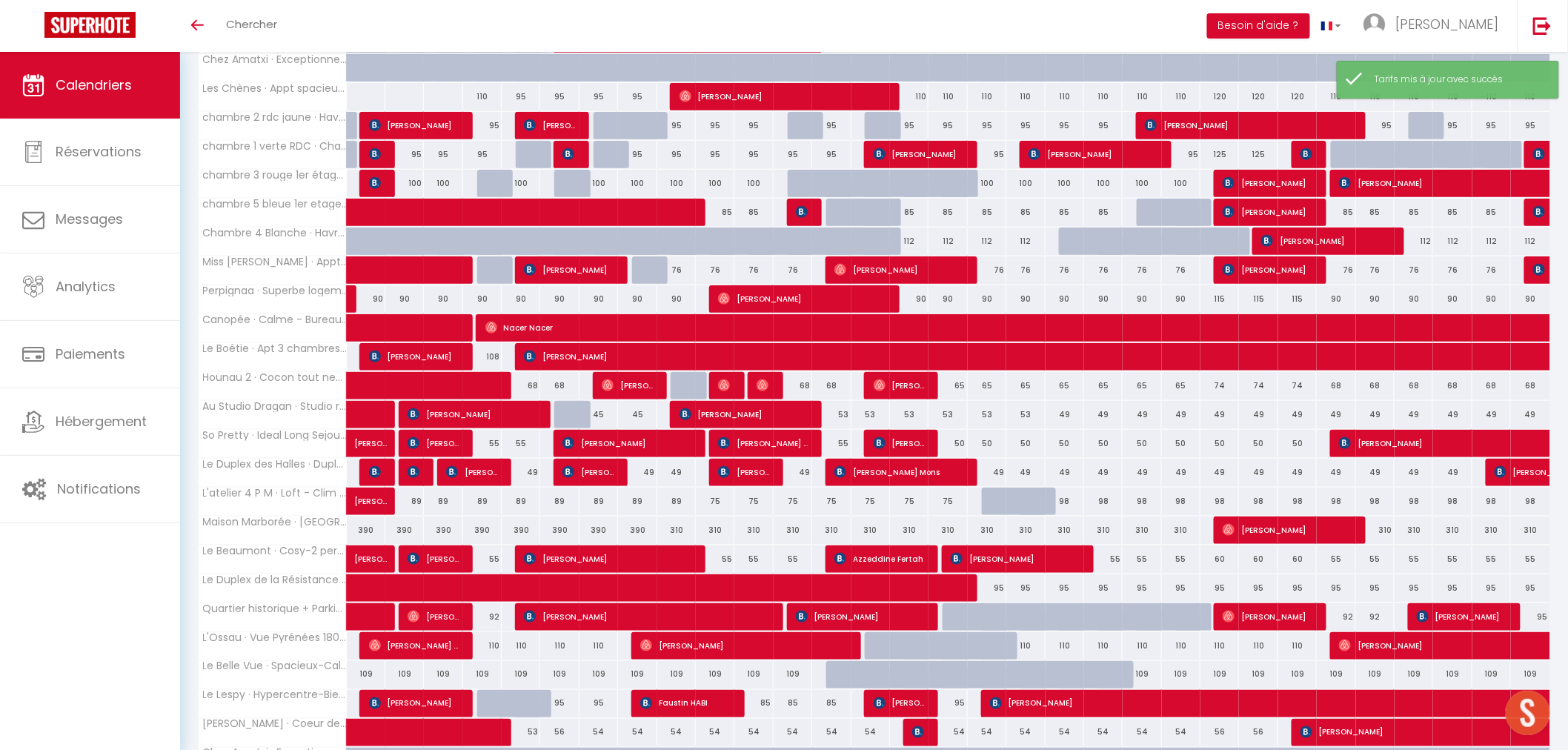
scroll to position [546, 0]
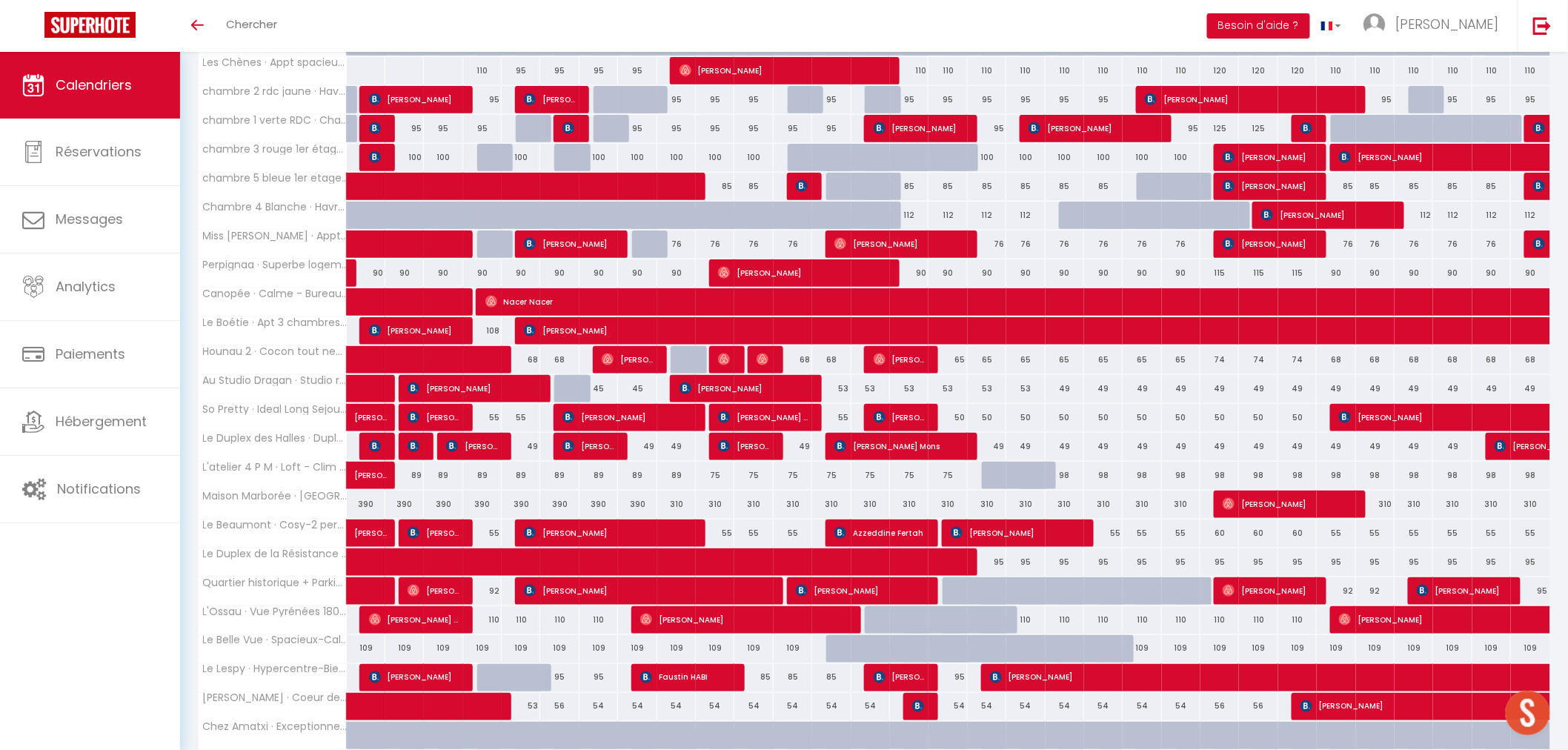
click at [1256, 420] on div "50" at bounding box center [1258, 417] width 39 height 27
type input "50"
type input "Ven 24 Octobre 2025"
type input "Sam 25 Octobre 2025"
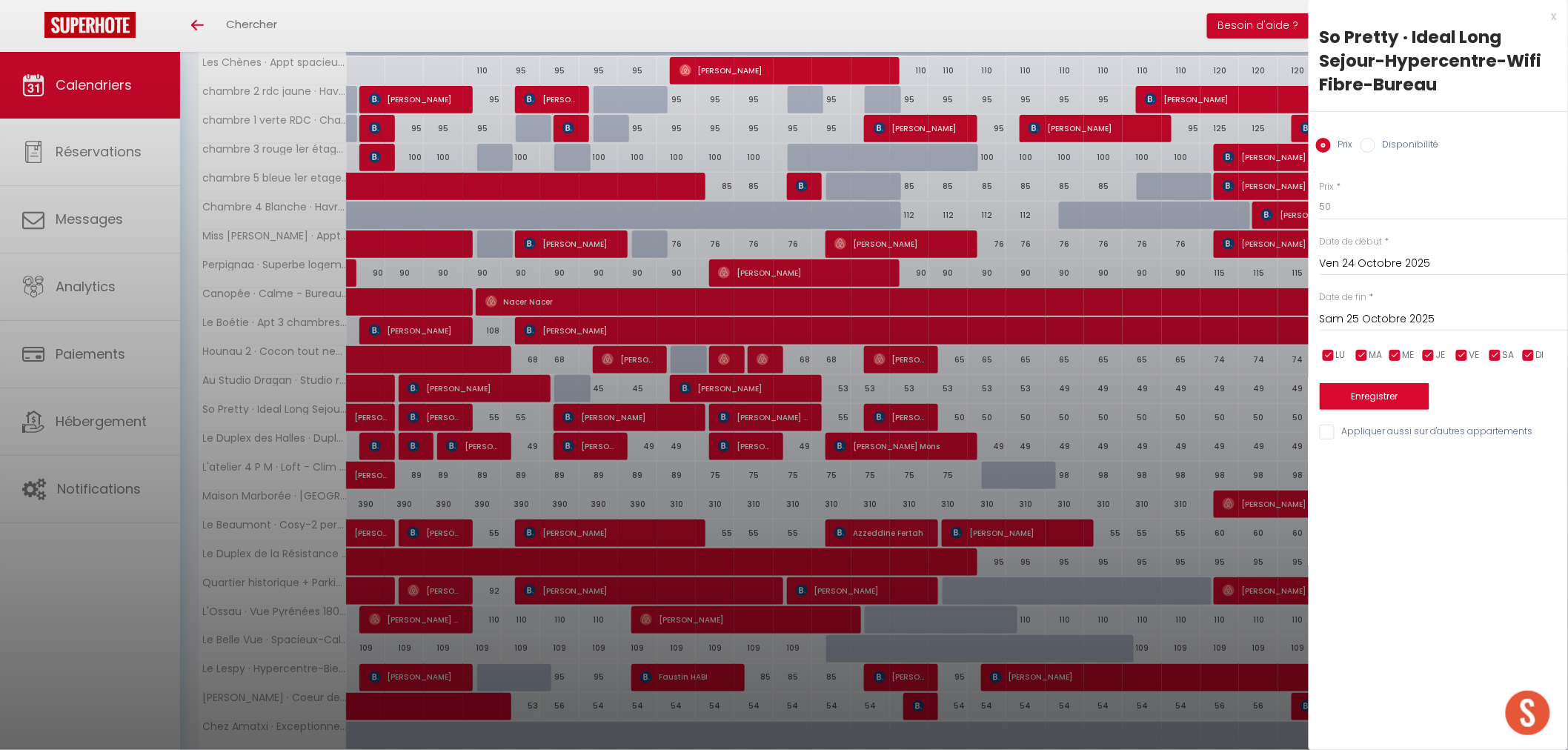
click at [1221, 410] on div at bounding box center [784, 375] width 1568 height 750
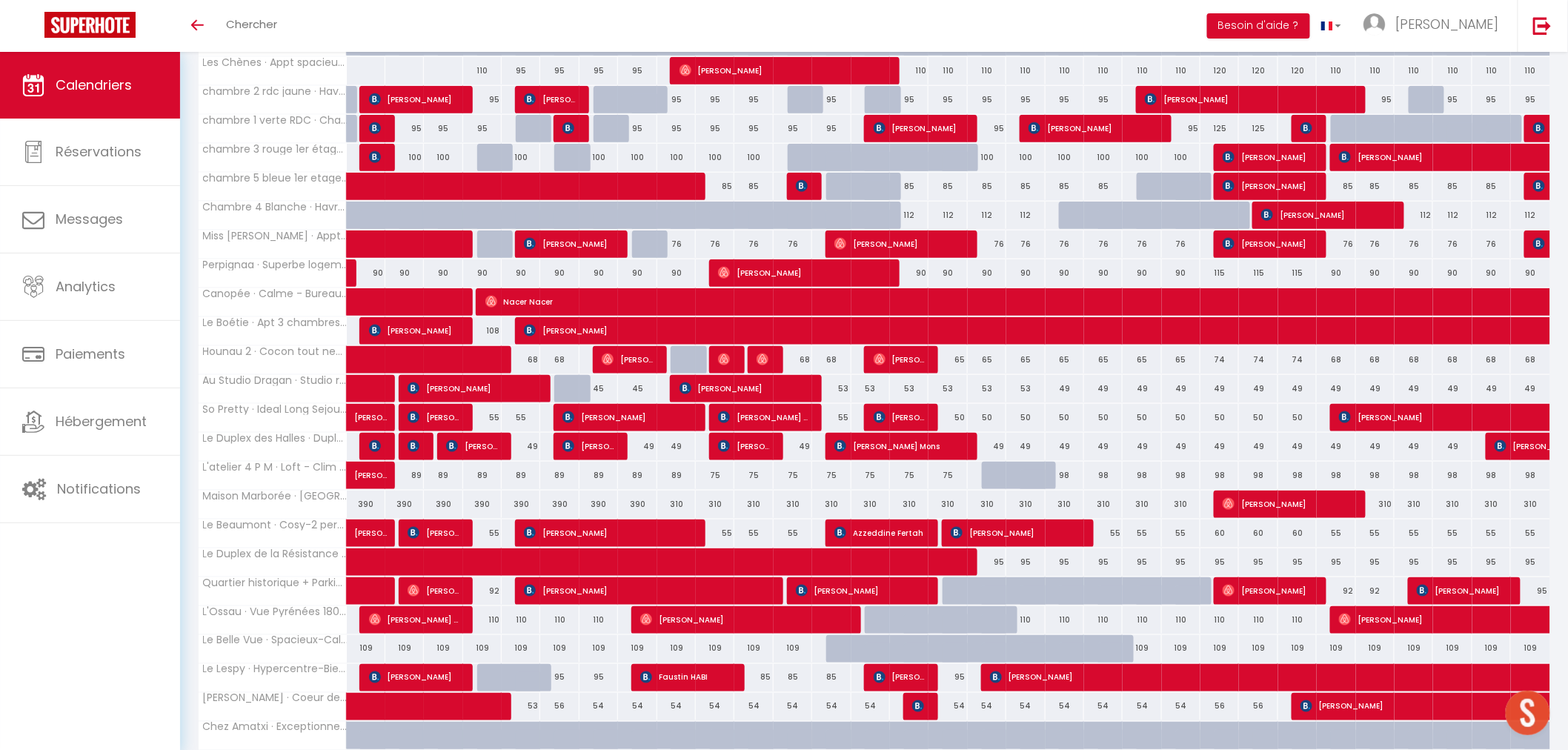
click at [1228, 417] on div "50" at bounding box center [1219, 417] width 39 height 27
type input "50"
type input "Jeu 23 Octobre 2025"
type input "Ven 24 Octobre 2025"
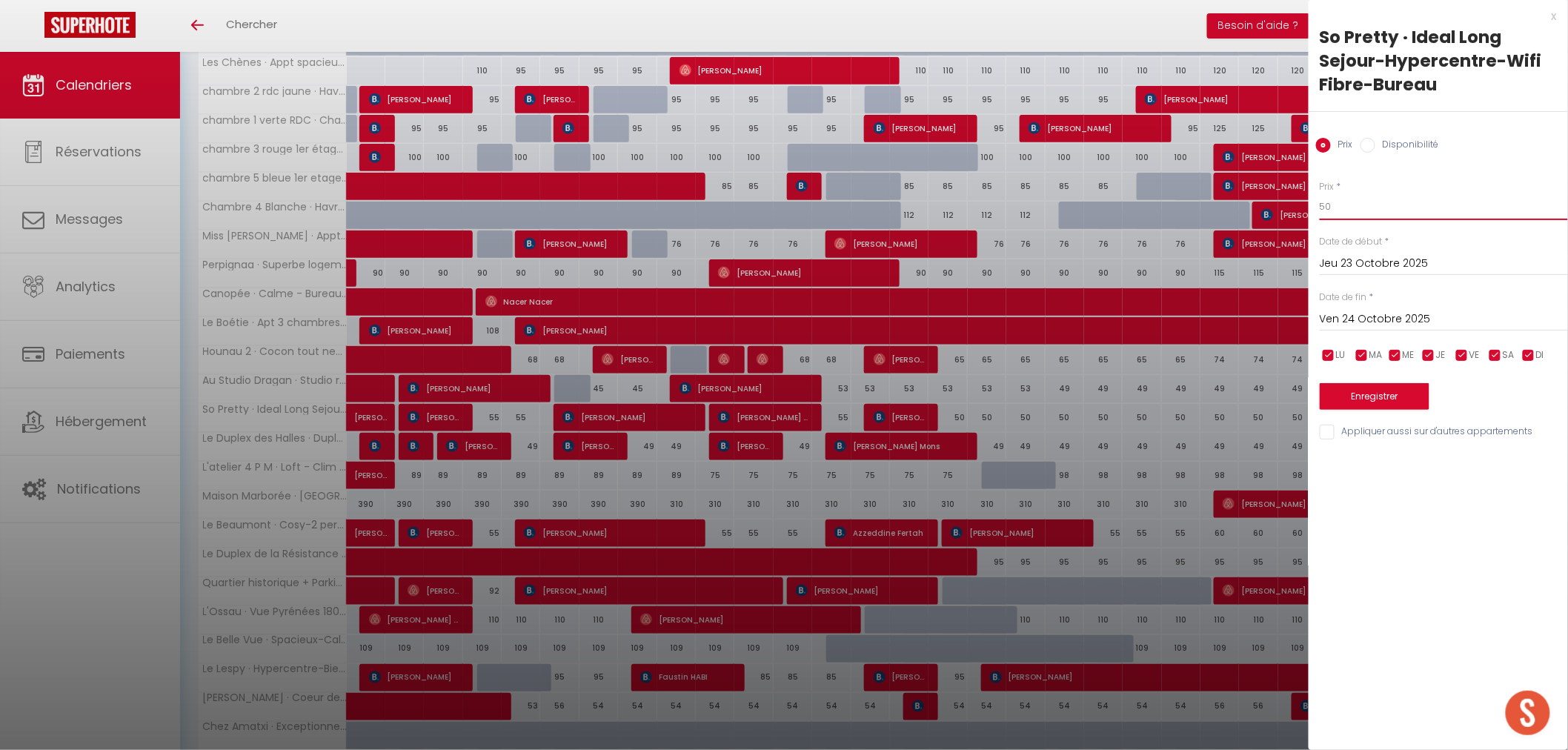
click at [1349, 208] on input "50" at bounding box center [1443, 207] width 249 height 27
type input "5"
type input "60"
click at [1387, 310] on input "Ven 24 Octobre 2025" at bounding box center [1443, 319] width 249 height 19
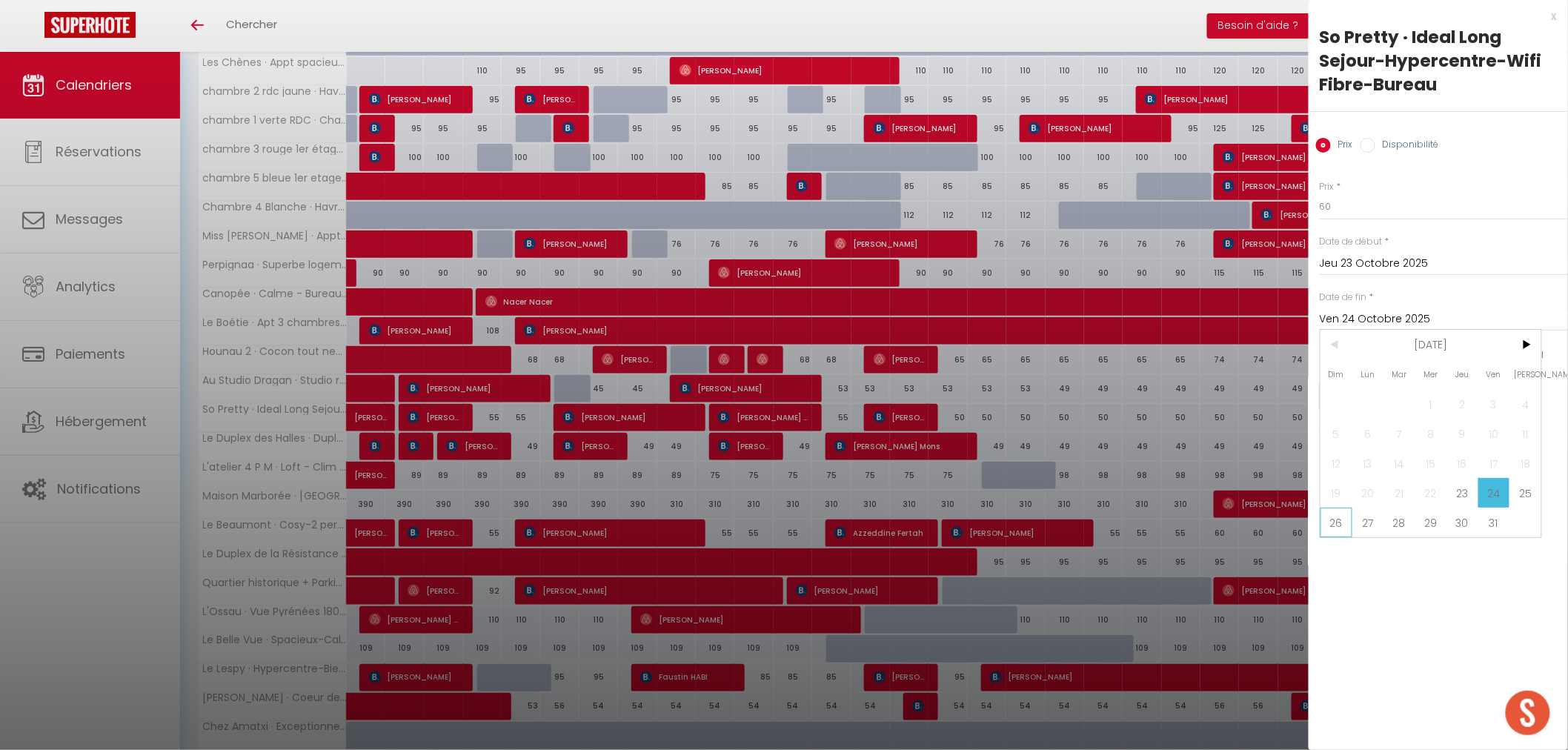
click at [1342, 521] on span "26" at bounding box center [1336, 522] width 32 height 30
type input "Dim 26 Octobre 2025"
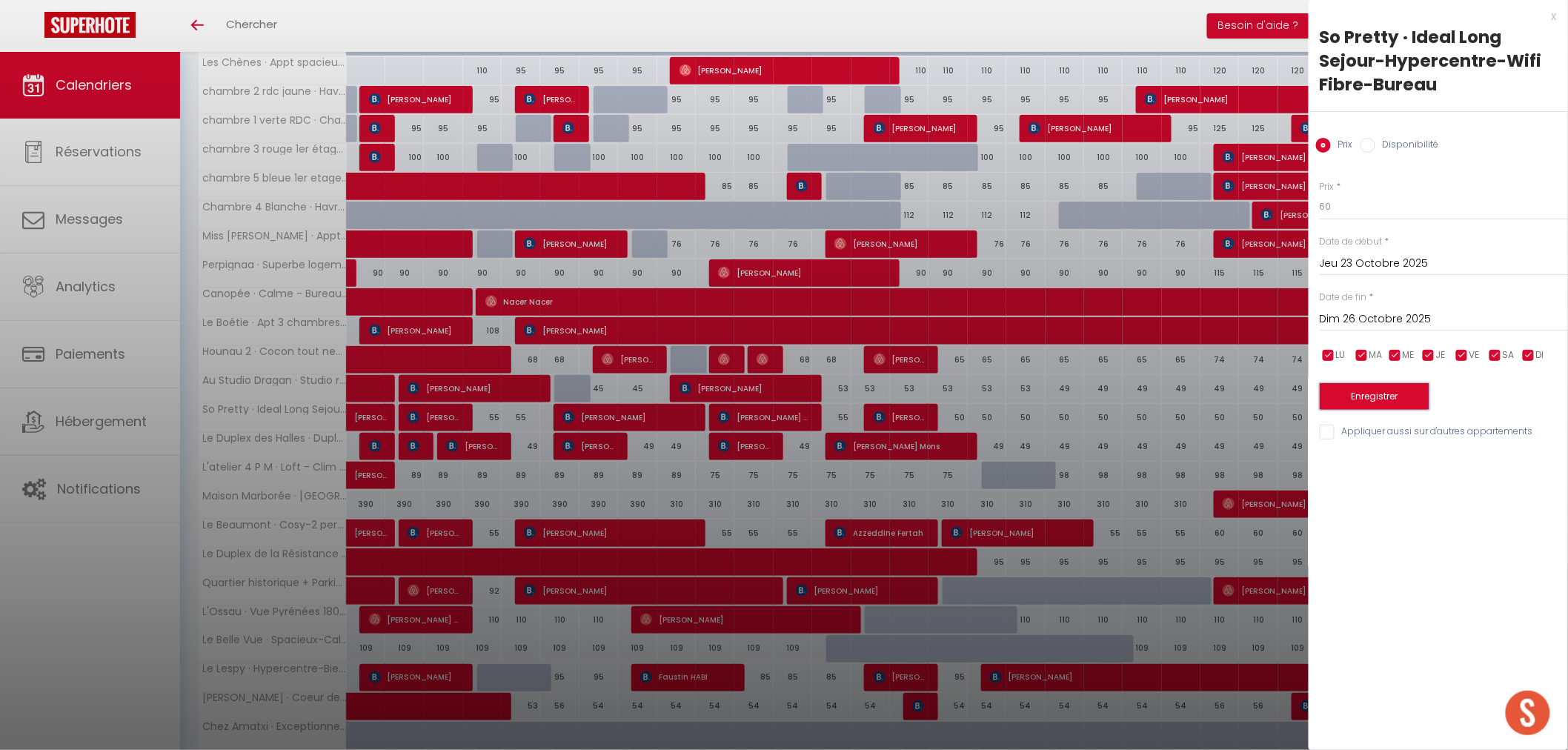
click at [1368, 393] on button "Enregistrer" at bounding box center [1374, 397] width 109 height 27
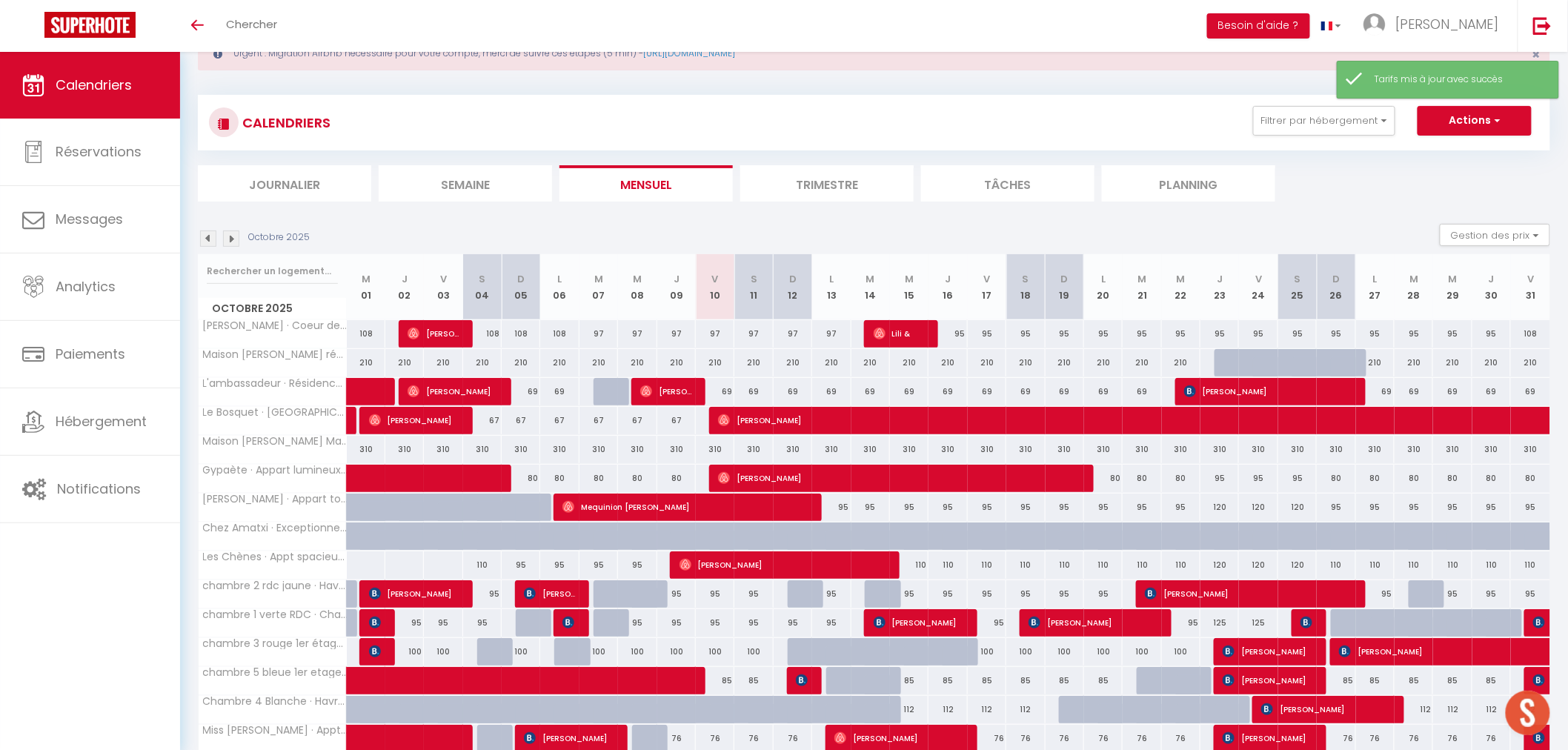
scroll to position [299, 0]
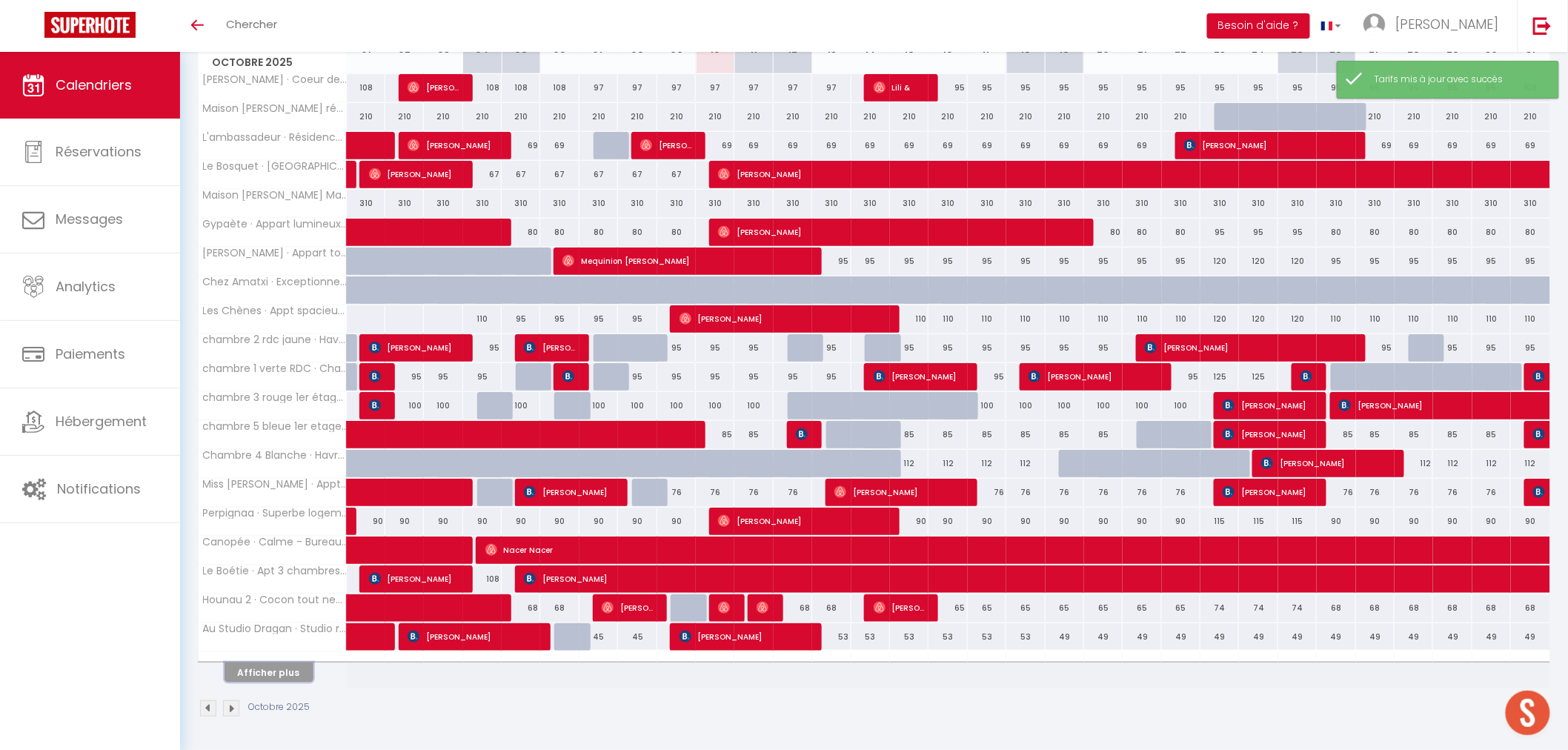
click at [257, 676] on button "Afficher plus" at bounding box center [268, 672] width 89 height 20
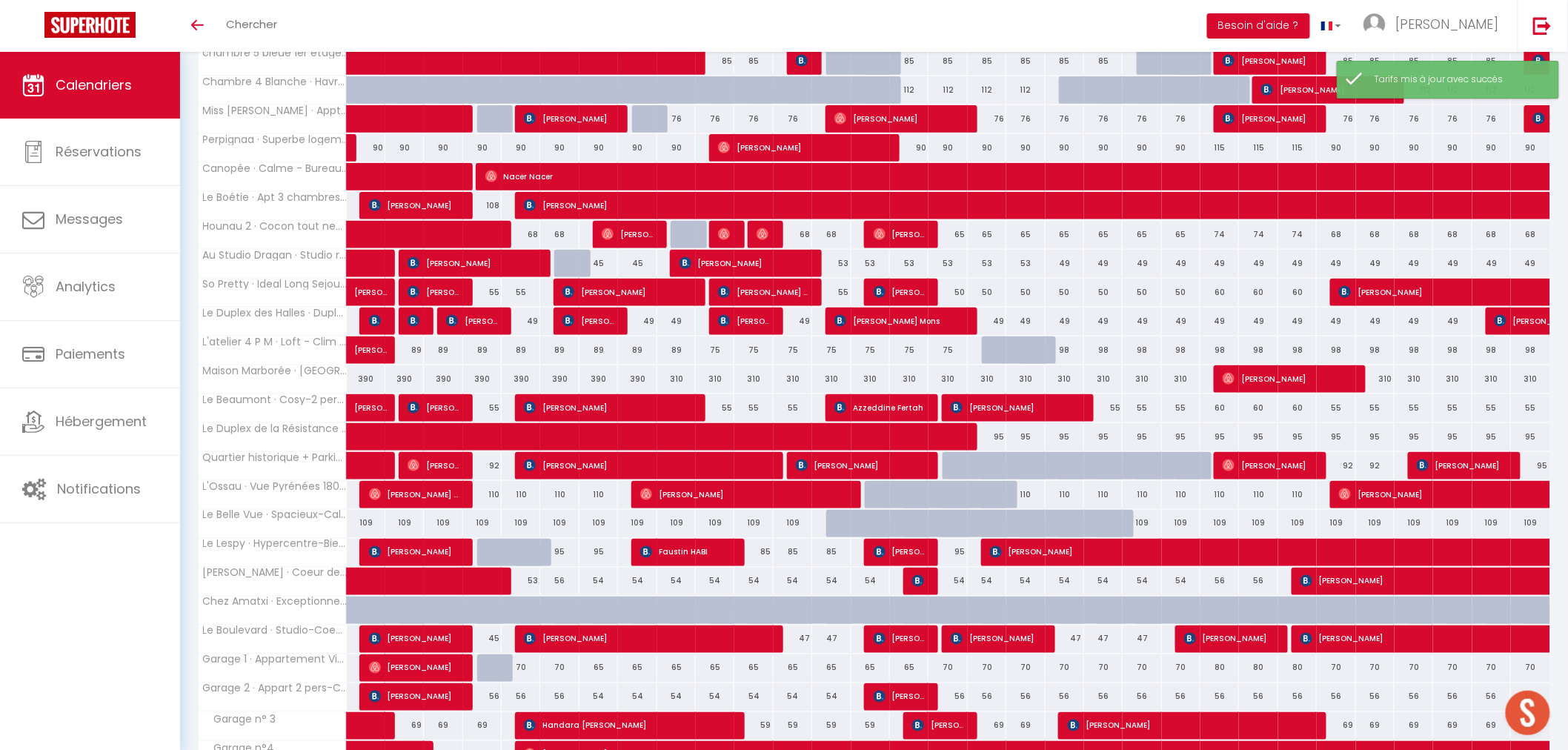
scroll to position [711, 0]
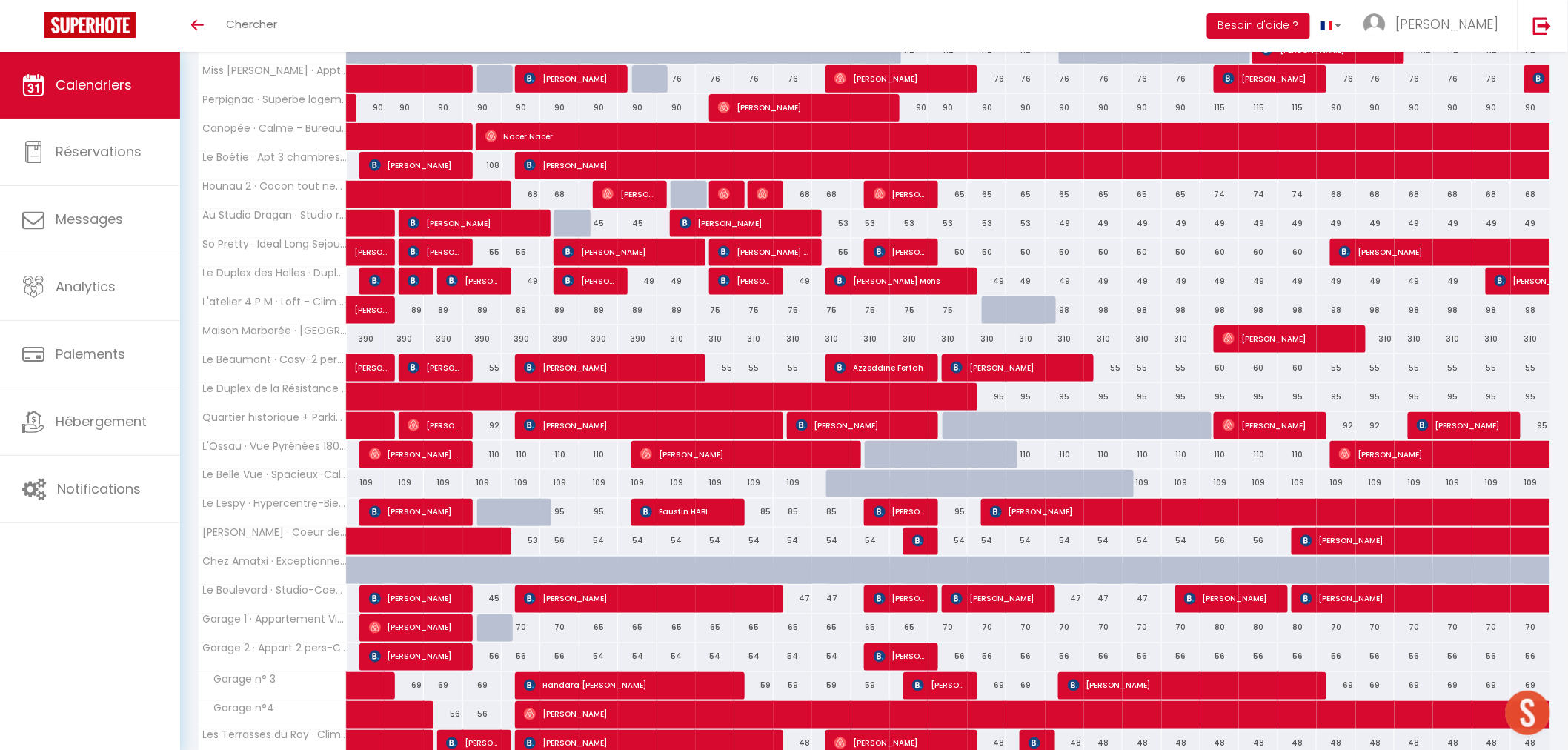
click at [1227, 398] on div "95" at bounding box center [1219, 397] width 39 height 27
type input "95"
type input "Jeu 23 Octobre 2025"
type input "Ven 24 Octobre 2025"
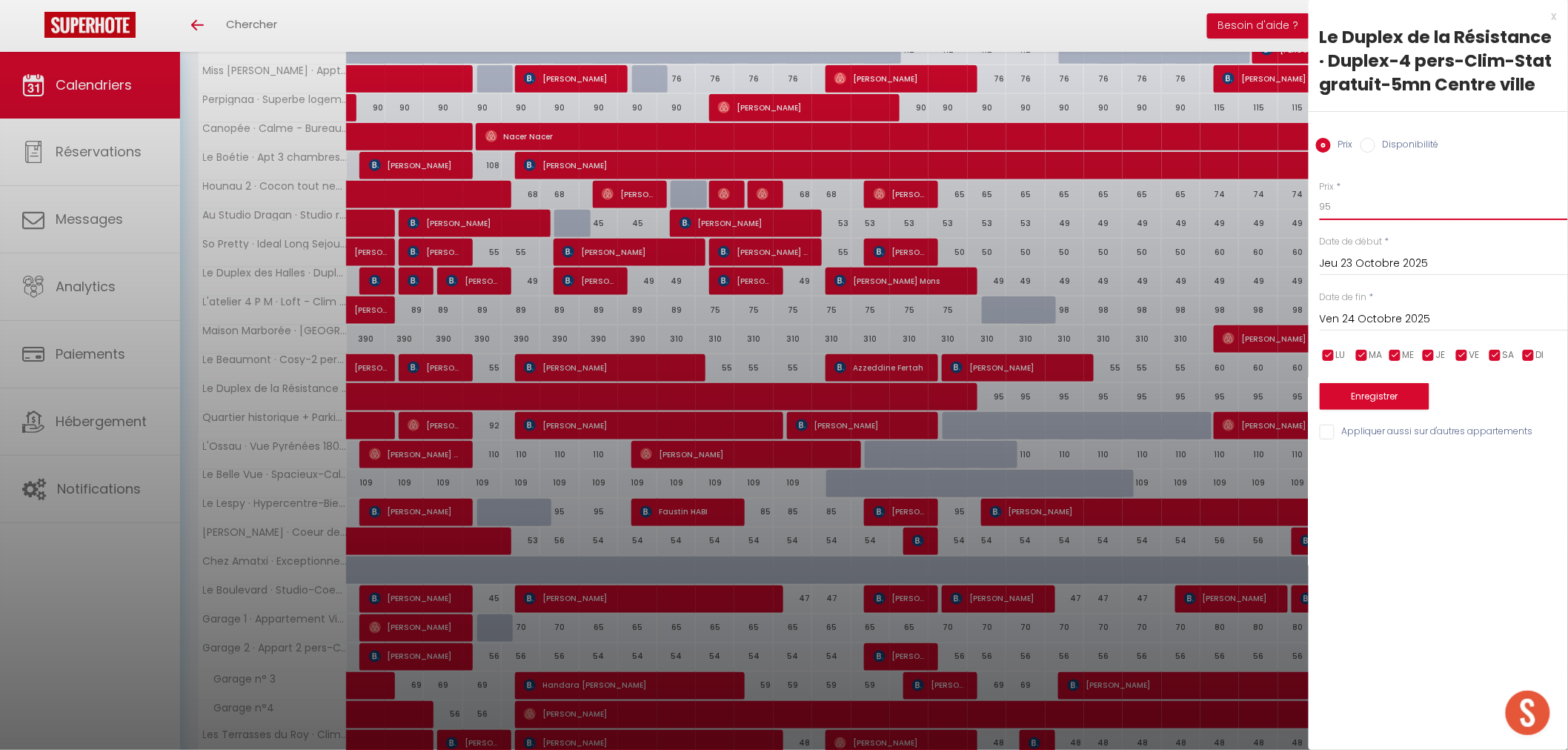
click at [1338, 201] on input "95" at bounding box center [1443, 207] width 249 height 27
type input "9"
type input "120"
click at [1350, 316] on input "Ven 24 Octobre 2025" at bounding box center [1443, 319] width 249 height 19
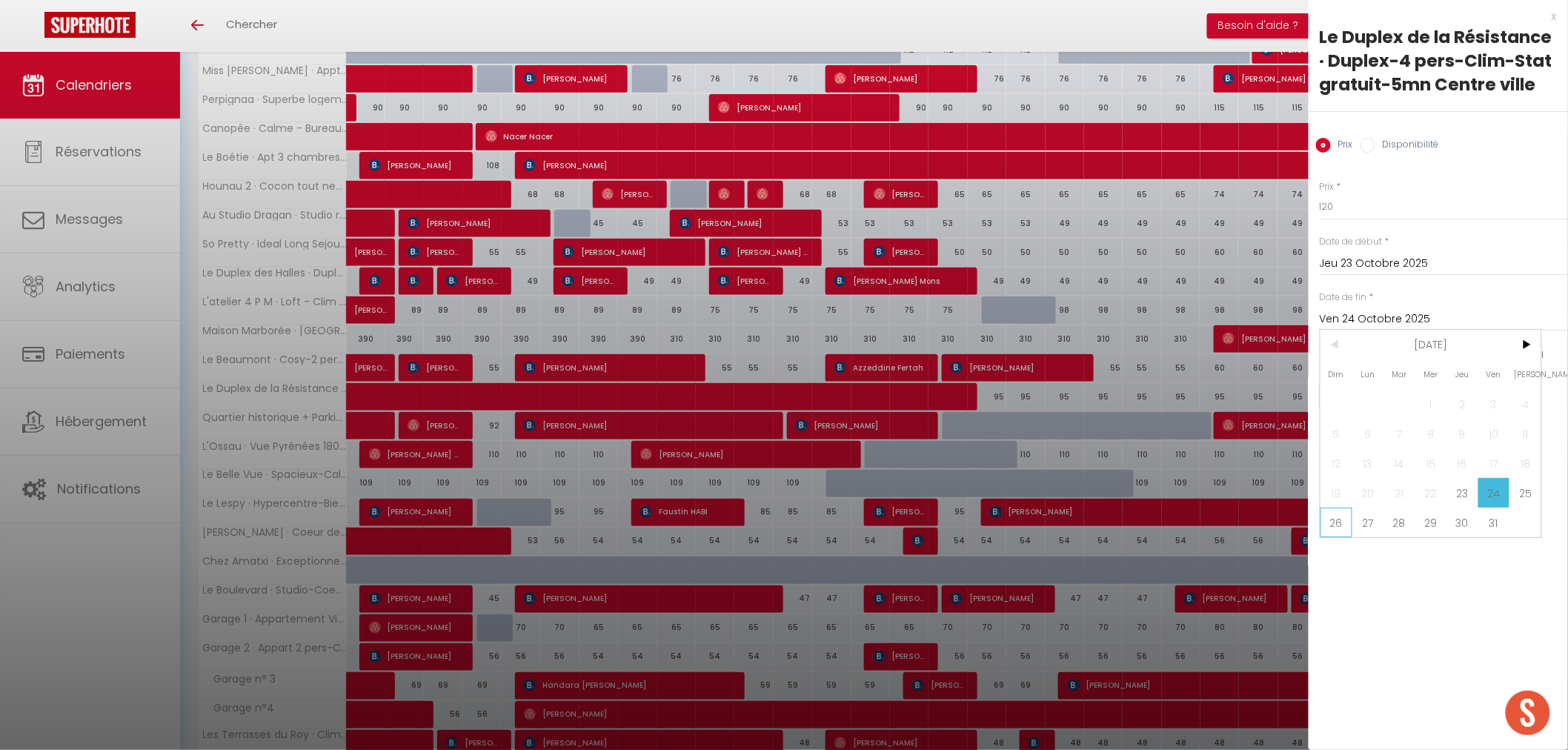
click at [1334, 523] on span "26" at bounding box center [1336, 522] width 32 height 30
type input "Dim 26 Octobre 2025"
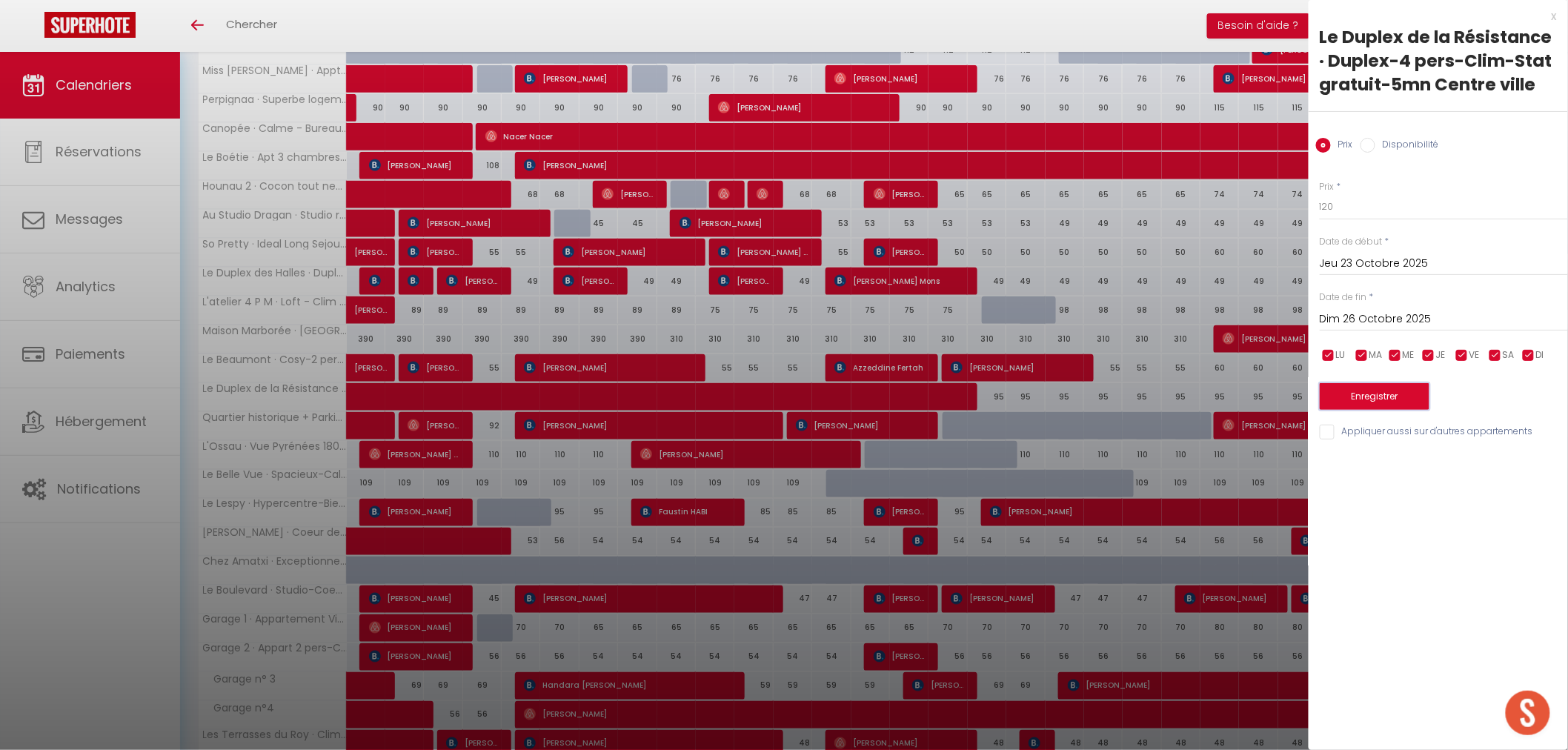
click at [1372, 395] on button "Enregistrer" at bounding box center [1374, 397] width 109 height 27
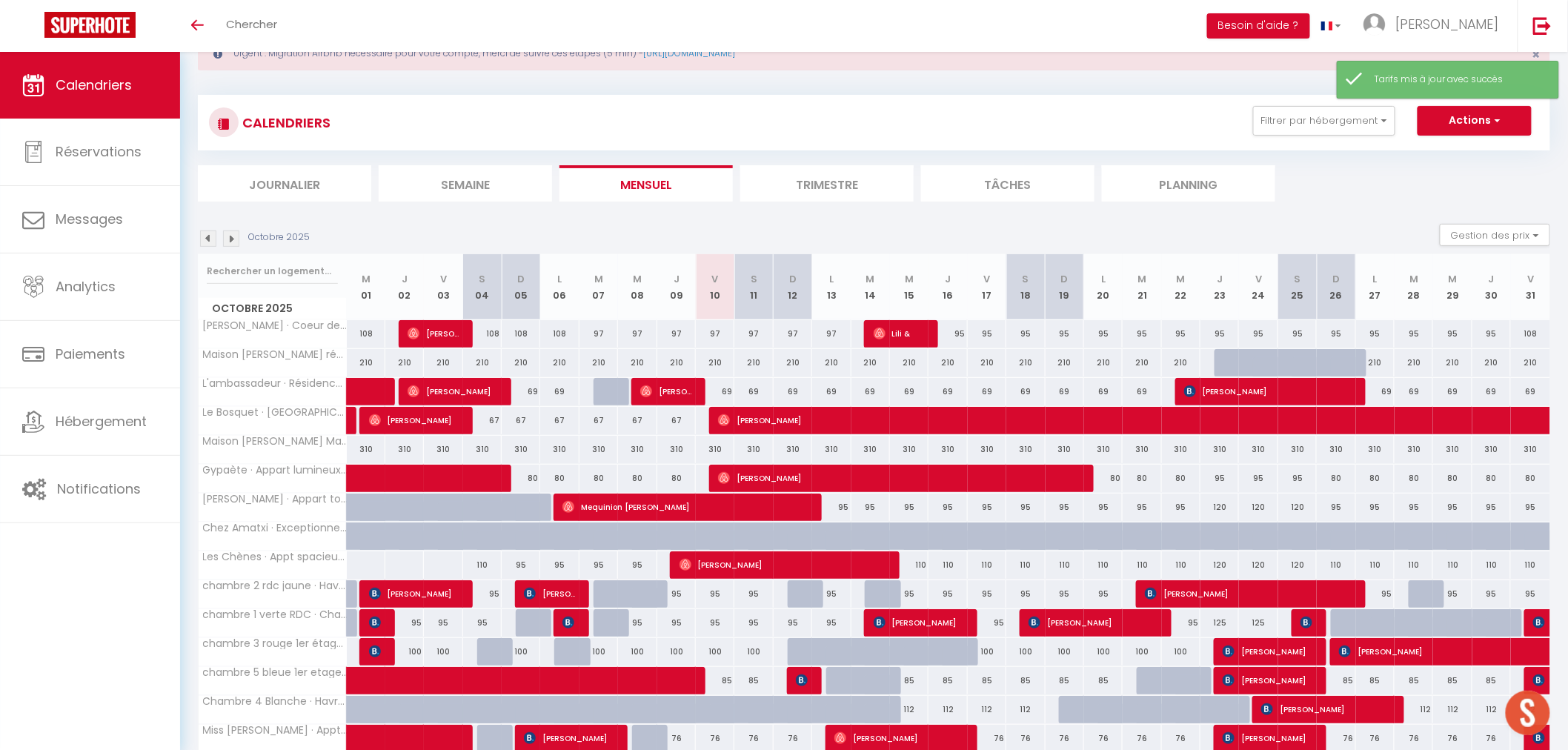
scroll to position [299, 0]
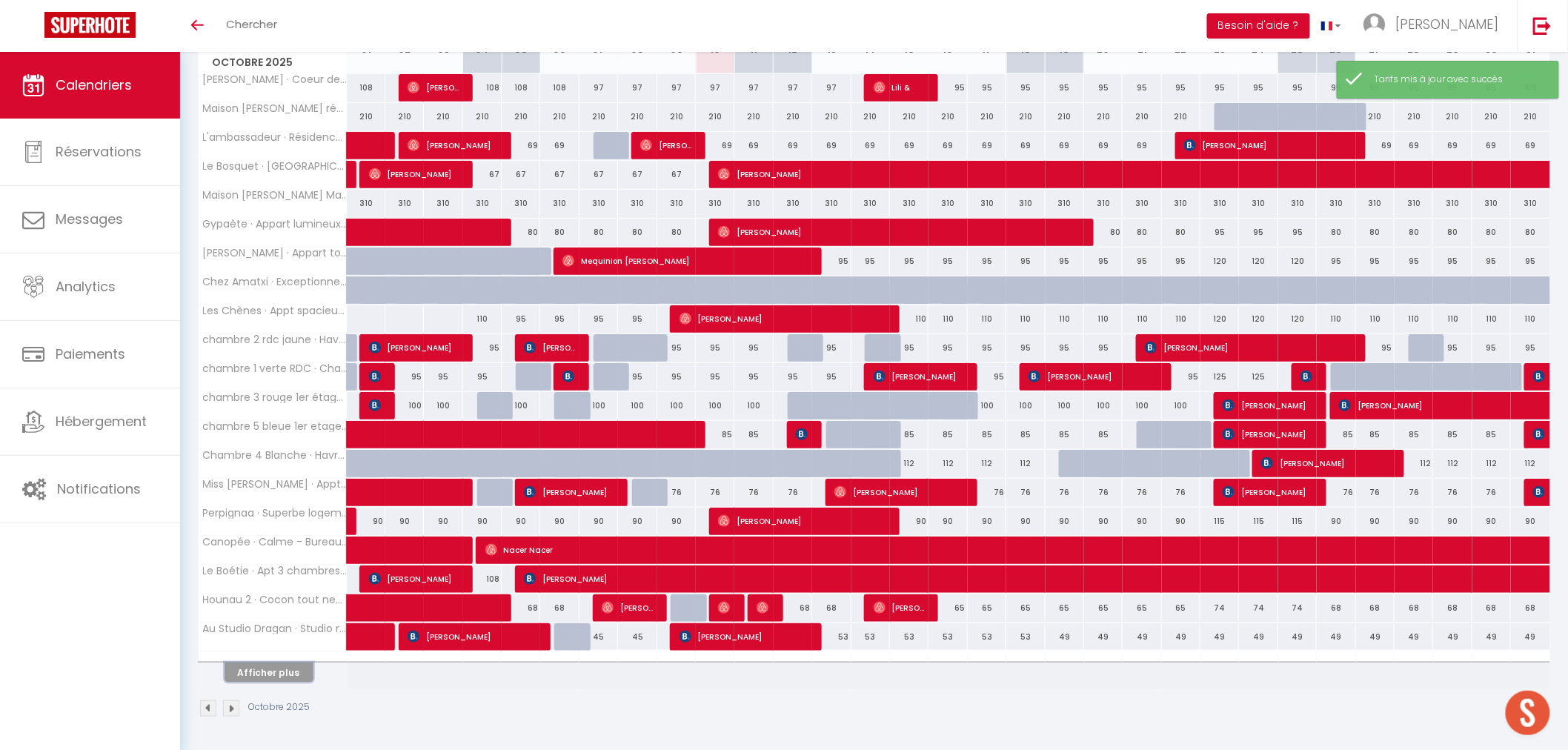
click at [286, 668] on button "Afficher plus" at bounding box center [268, 672] width 89 height 20
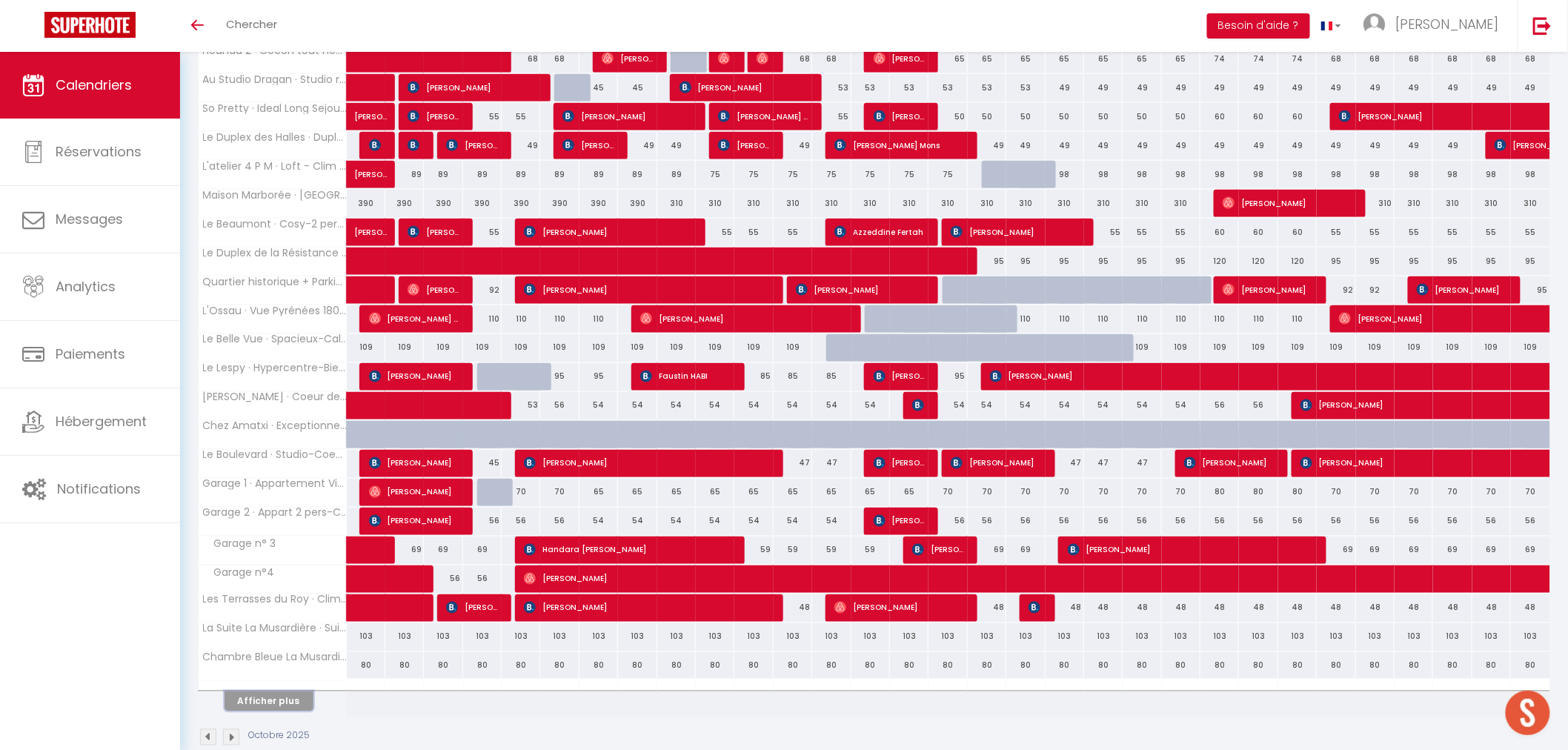
scroll to position [876, 0]
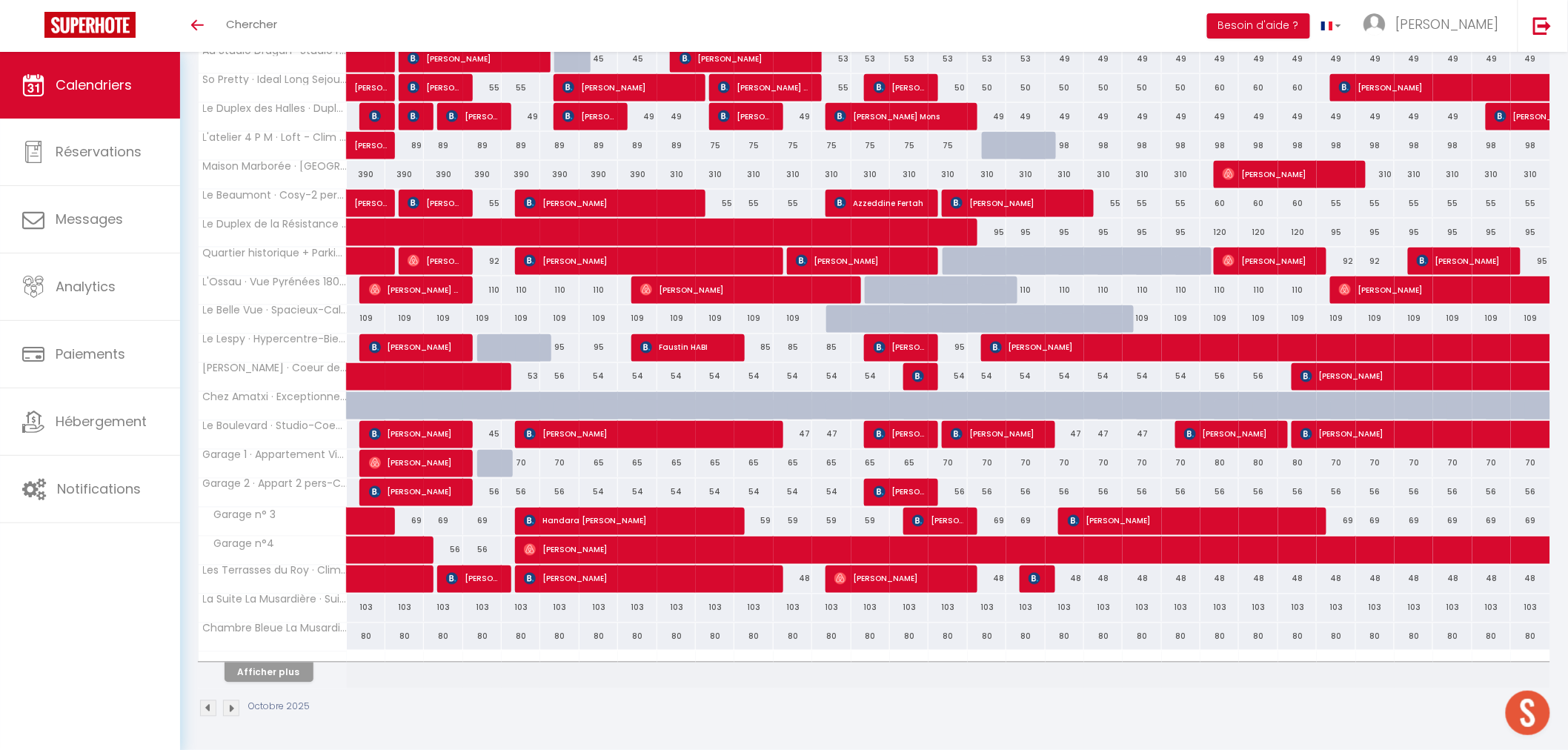
click at [1221, 465] on div "80" at bounding box center [1219, 464] width 39 height 27
type input "80"
type input "Jeu 23 Octobre 2025"
type input "Ven 24 Octobre 2025"
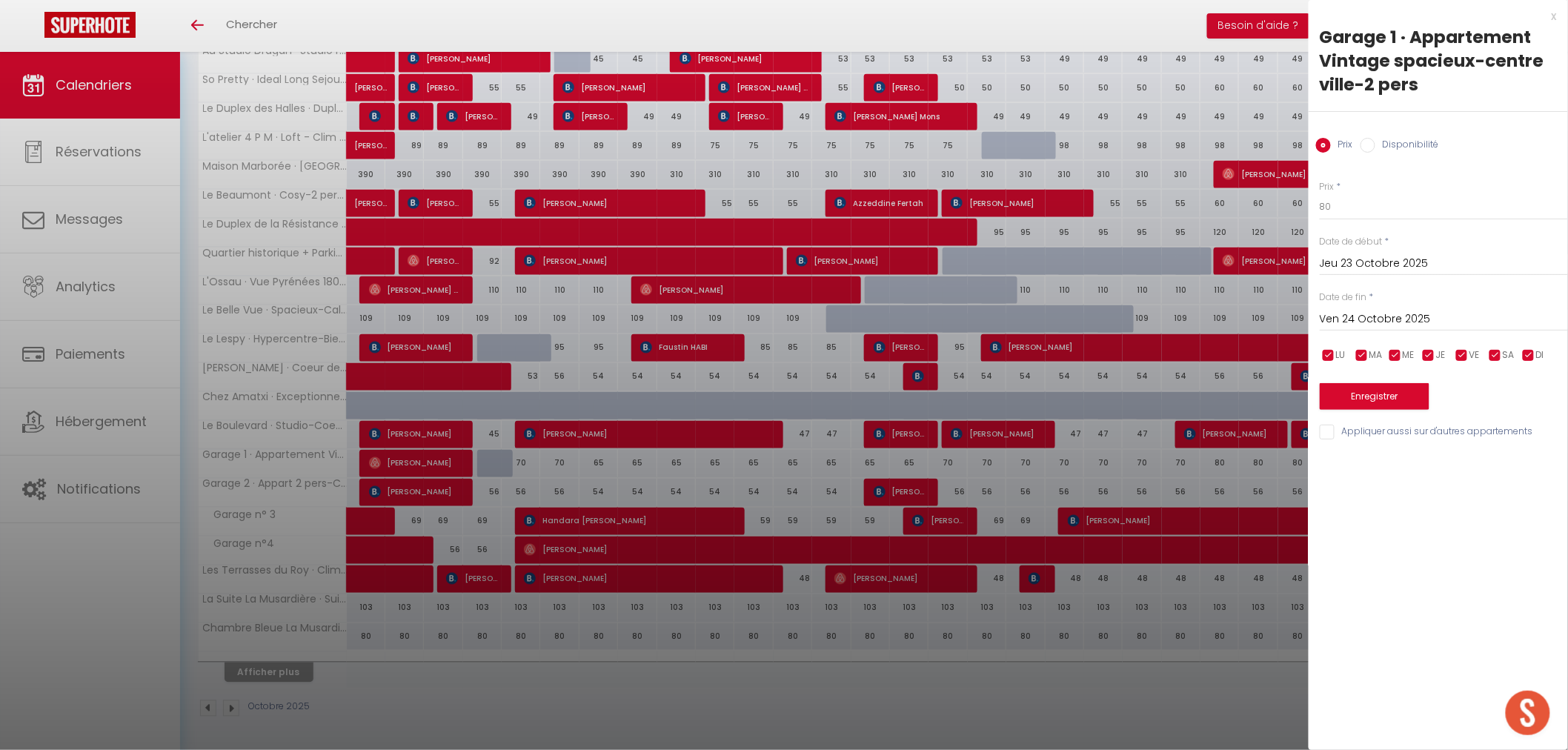
click at [1226, 492] on div at bounding box center [784, 375] width 1568 height 750
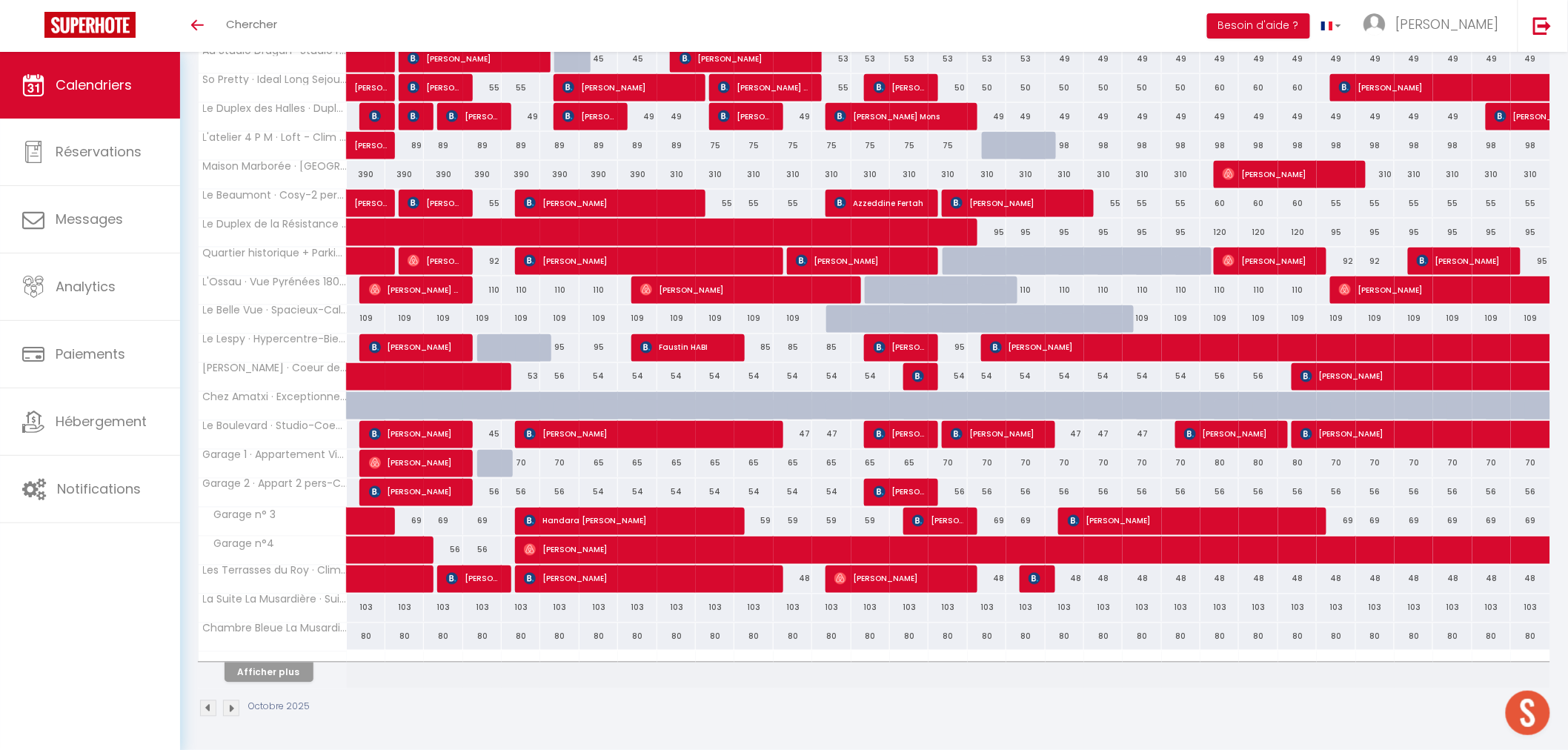
click at [1226, 492] on div "56" at bounding box center [1219, 492] width 39 height 27
type input "56"
type input "Jeu 23 Octobre 2025"
type input "Ven 24 Octobre 2025"
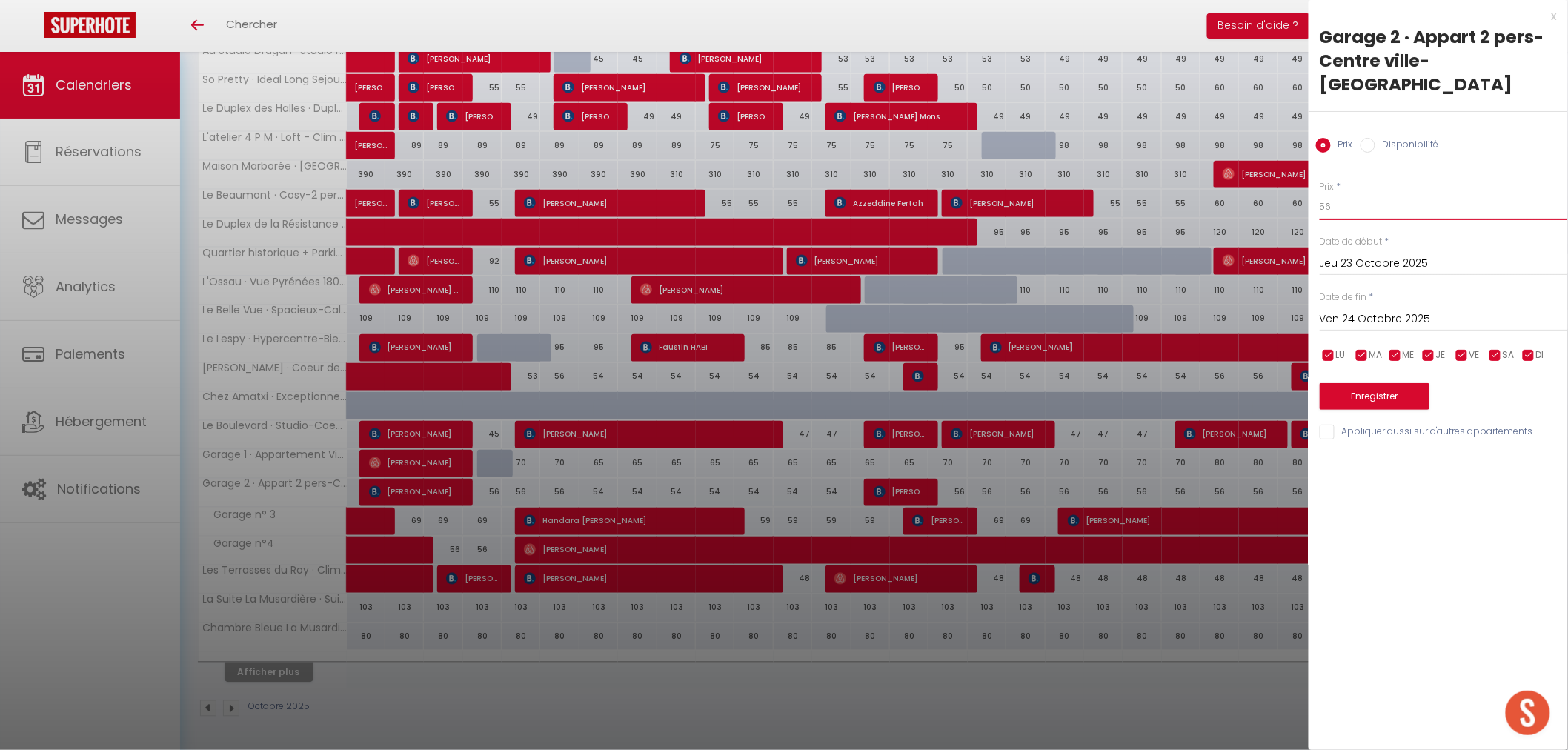
click at [1344, 193] on input "56" at bounding box center [1443, 207] width 249 height 27
type input "5"
type input "66"
click at [1371, 310] on input "Ven 24 Octobre 2025" at bounding box center [1443, 319] width 249 height 19
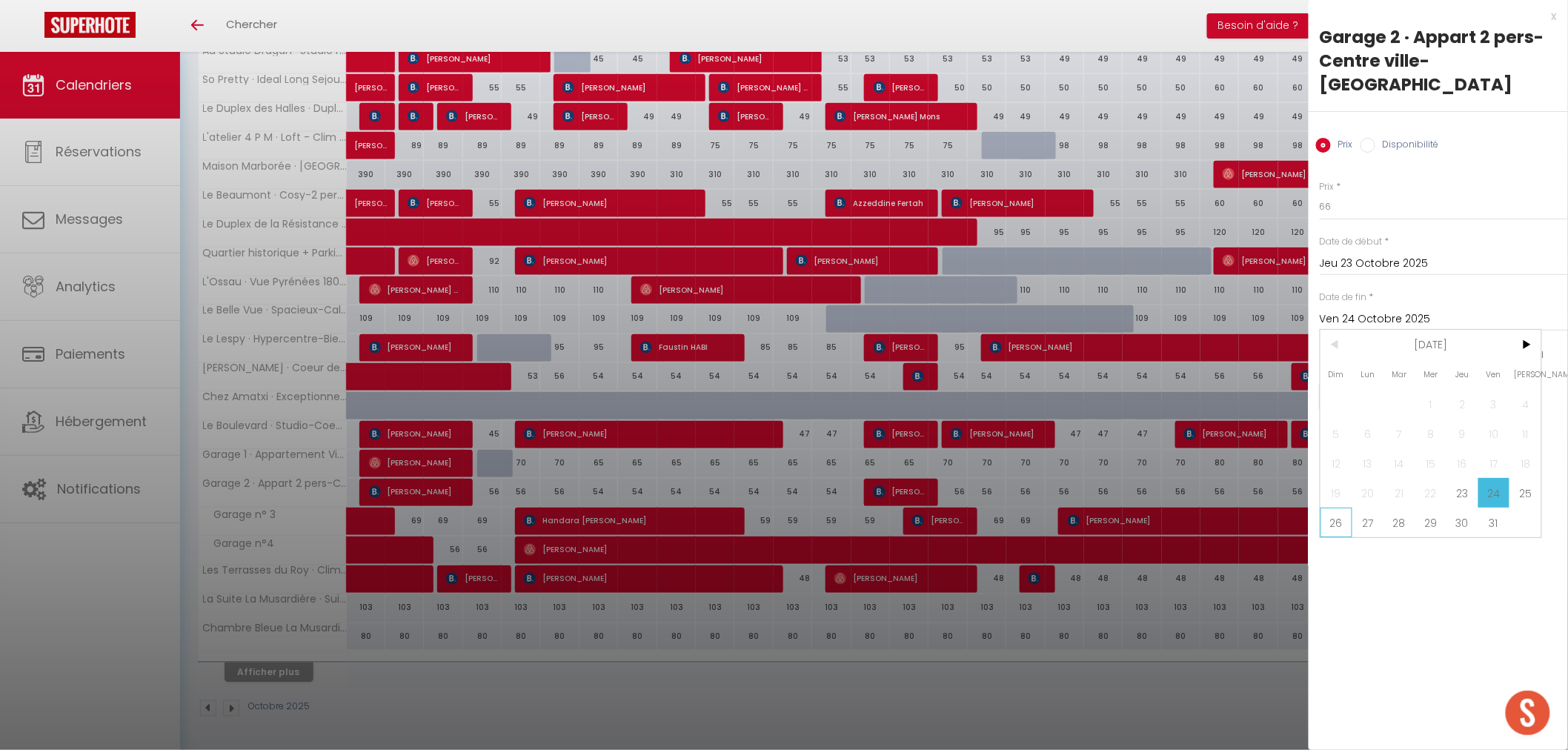
click at [1338, 508] on span "26" at bounding box center [1336, 522] width 32 height 30
type input "Dim 26 Octobre 2025"
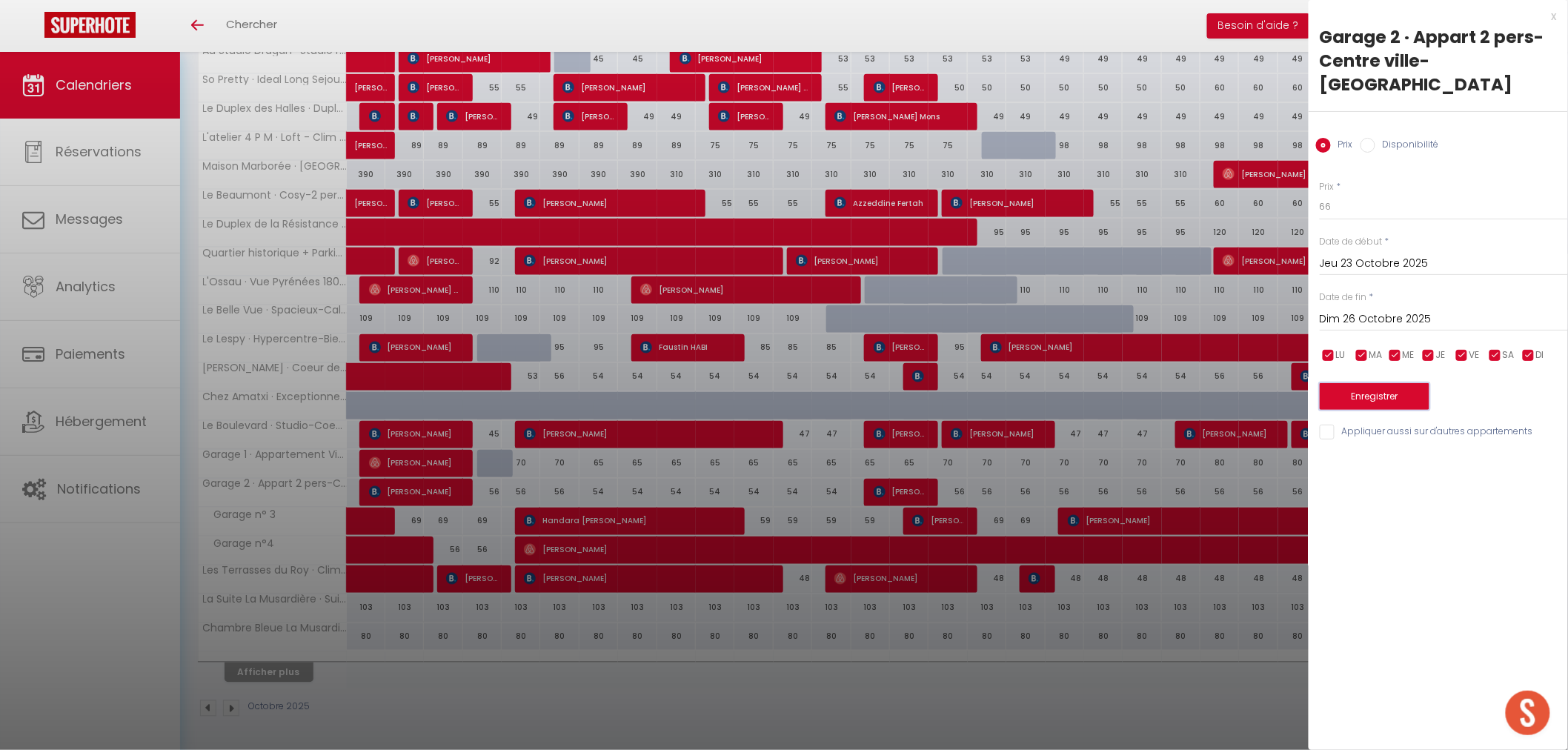
click at [1368, 383] on button "Enregistrer" at bounding box center [1374, 397] width 109 height 27
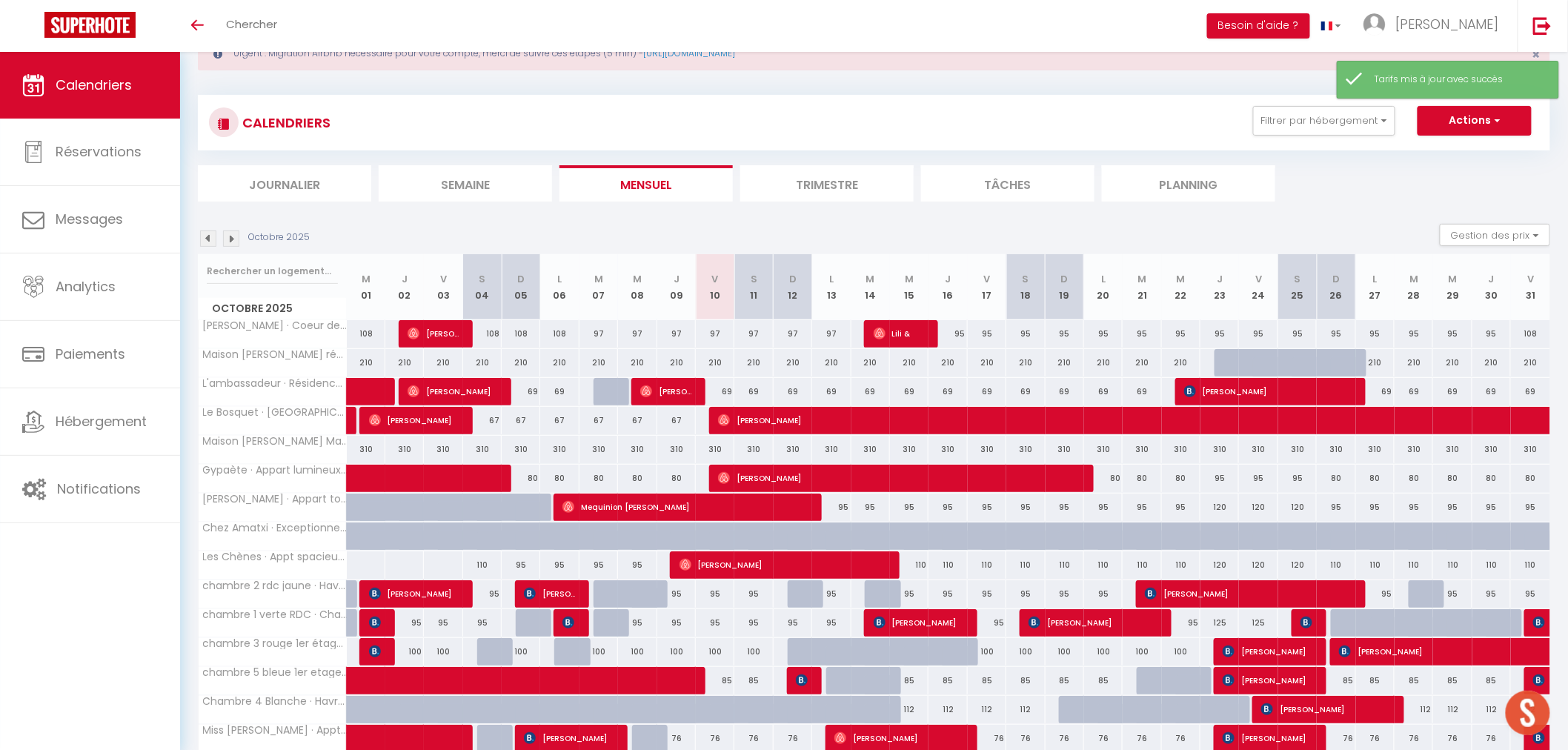
scroll to position [299, 0]
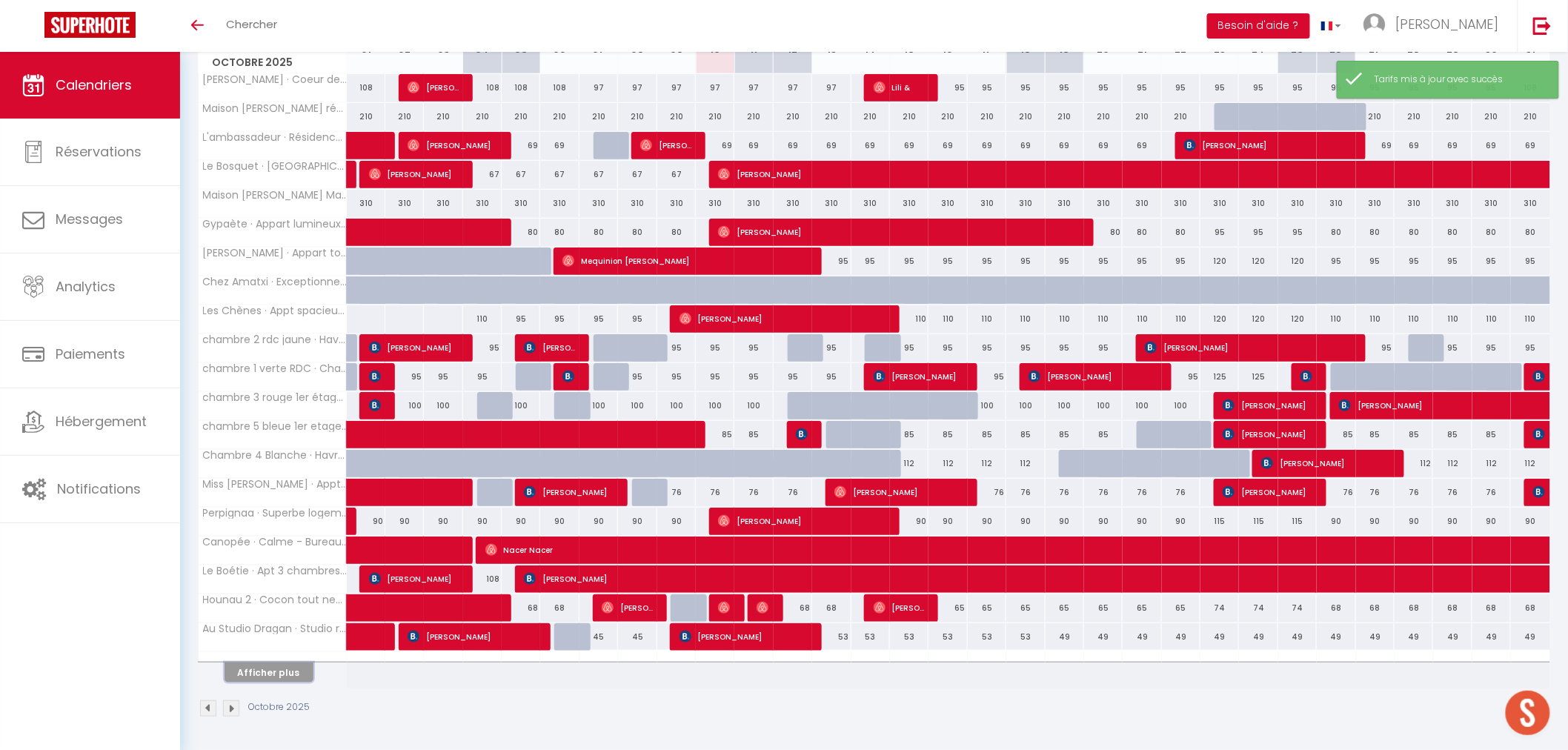
click at [268, 672] on button "Afficher plus" at bounding box center [268, 672] width 89 height 20
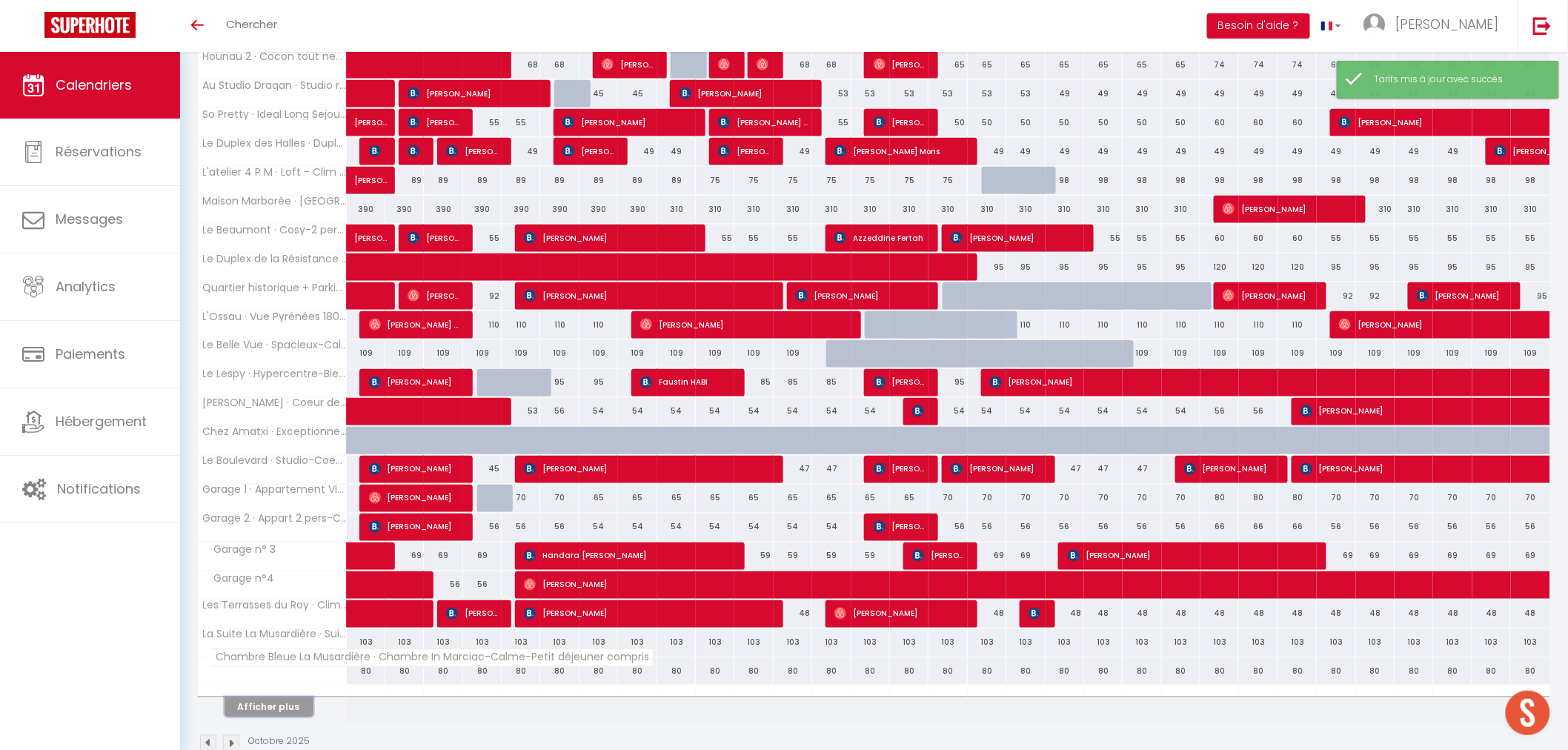
scroll to position [878, 0]
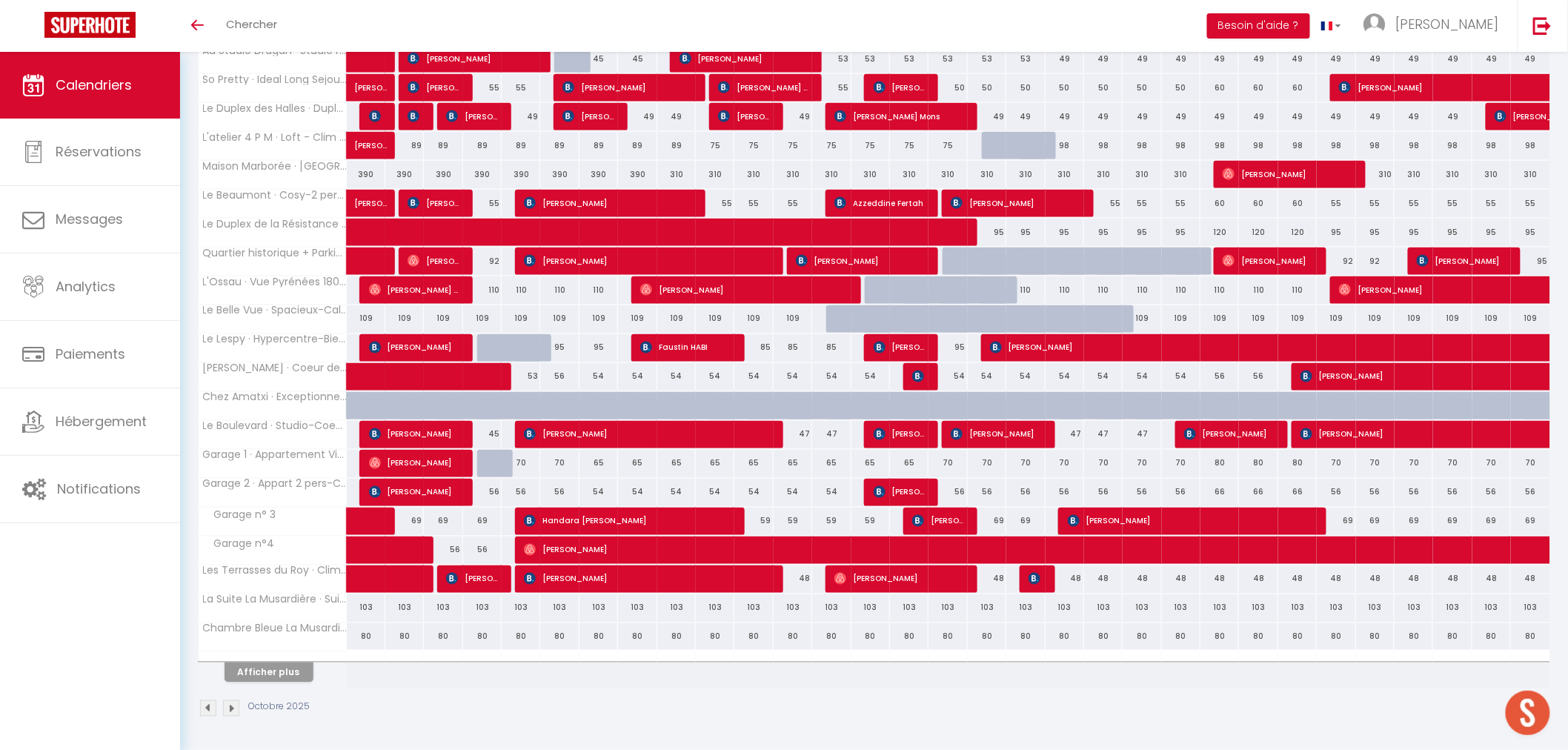
click at [1226, 577] on div "48" at bounding box center [1219, 579] width 39 height 27
type input "48"
type input "Jeu 23 Octobre 2025"
type input "Ven 24 Octobre 2025"
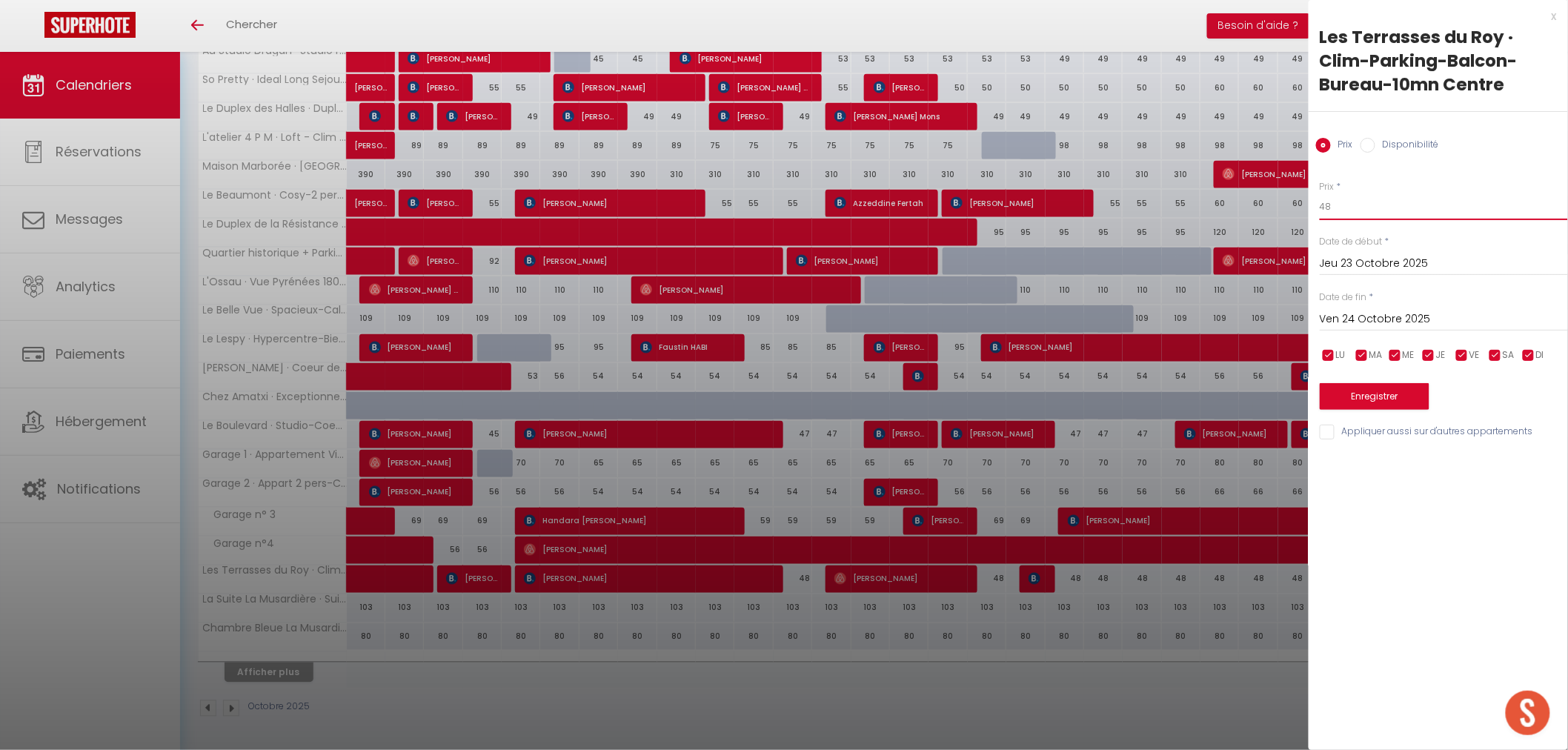
click at [1347, 203] on input "48" at bounding box center [1443, 207] width 249 height 27
type input "4"
type input "55"
click at [1419, 322] on input "Ven 24 Octobre 2025" at bounding box center [1443, 319] width 249 height 19
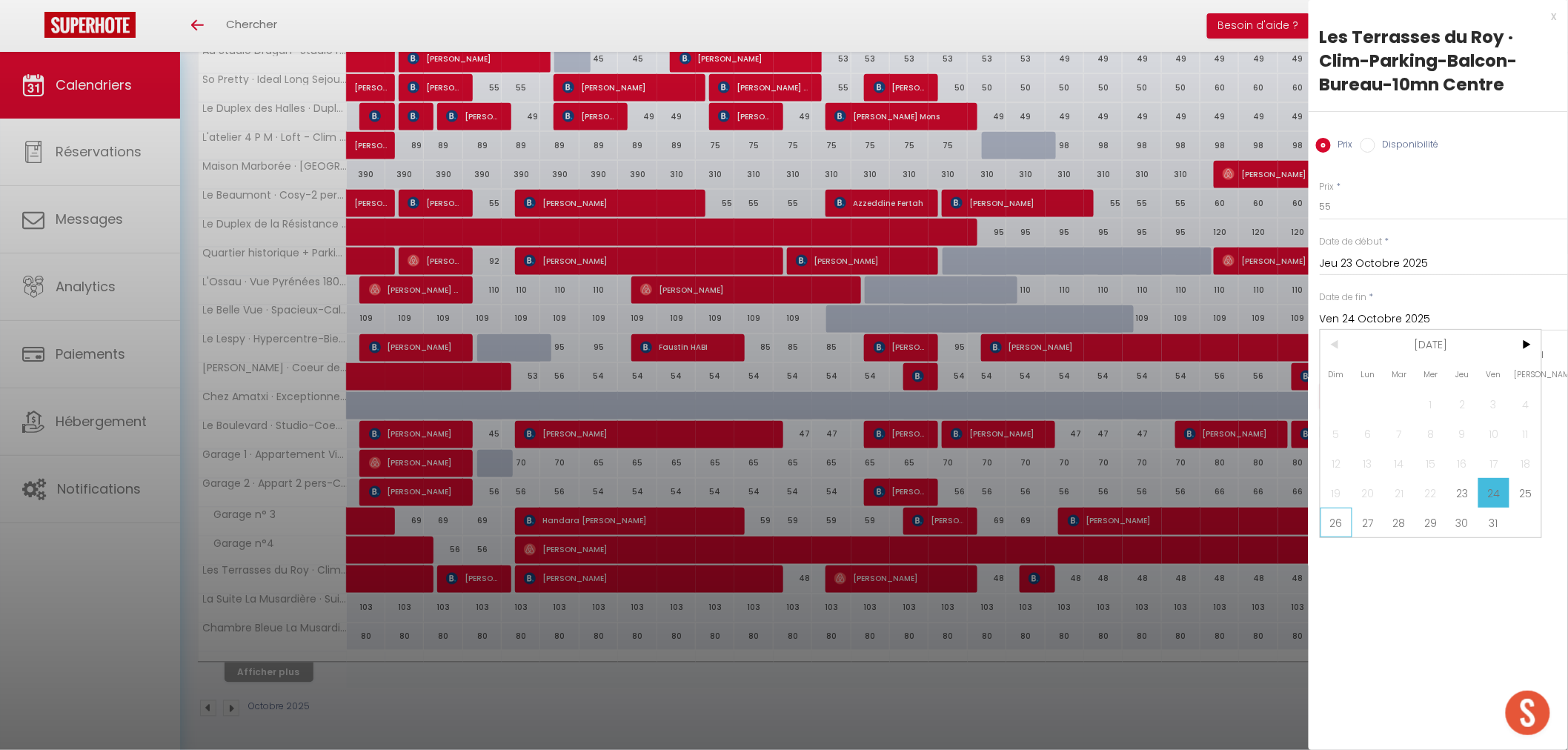
click at [1338, 520] on span "26" at bounding box center [1336, 522] width 32 height 30
type input "Dim 26 Octobre 2025"
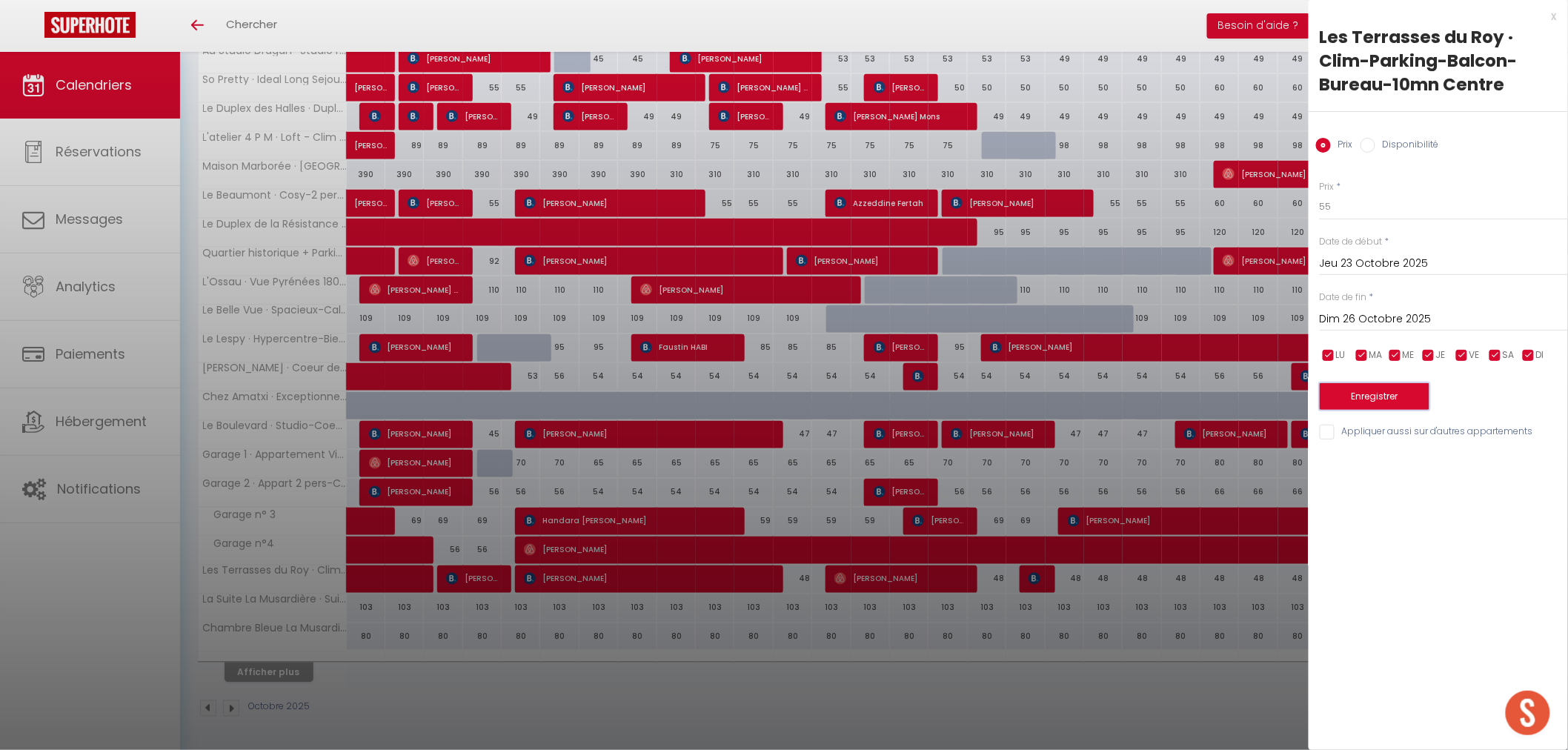
click at [1357, 394] on button "Enregistrer" at bounding box center [1374, 397] width 109 height 27
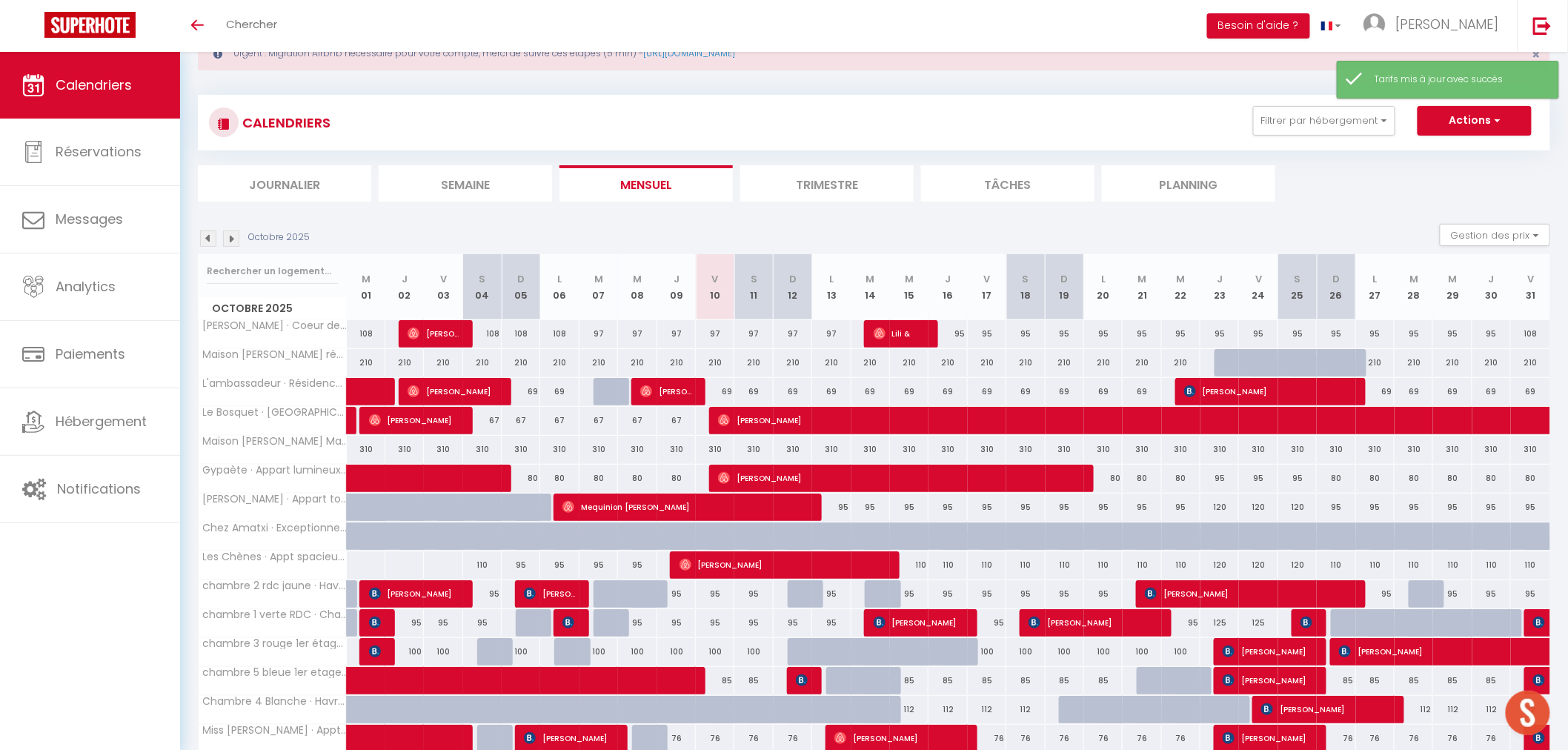
scroll to position [299, 0]
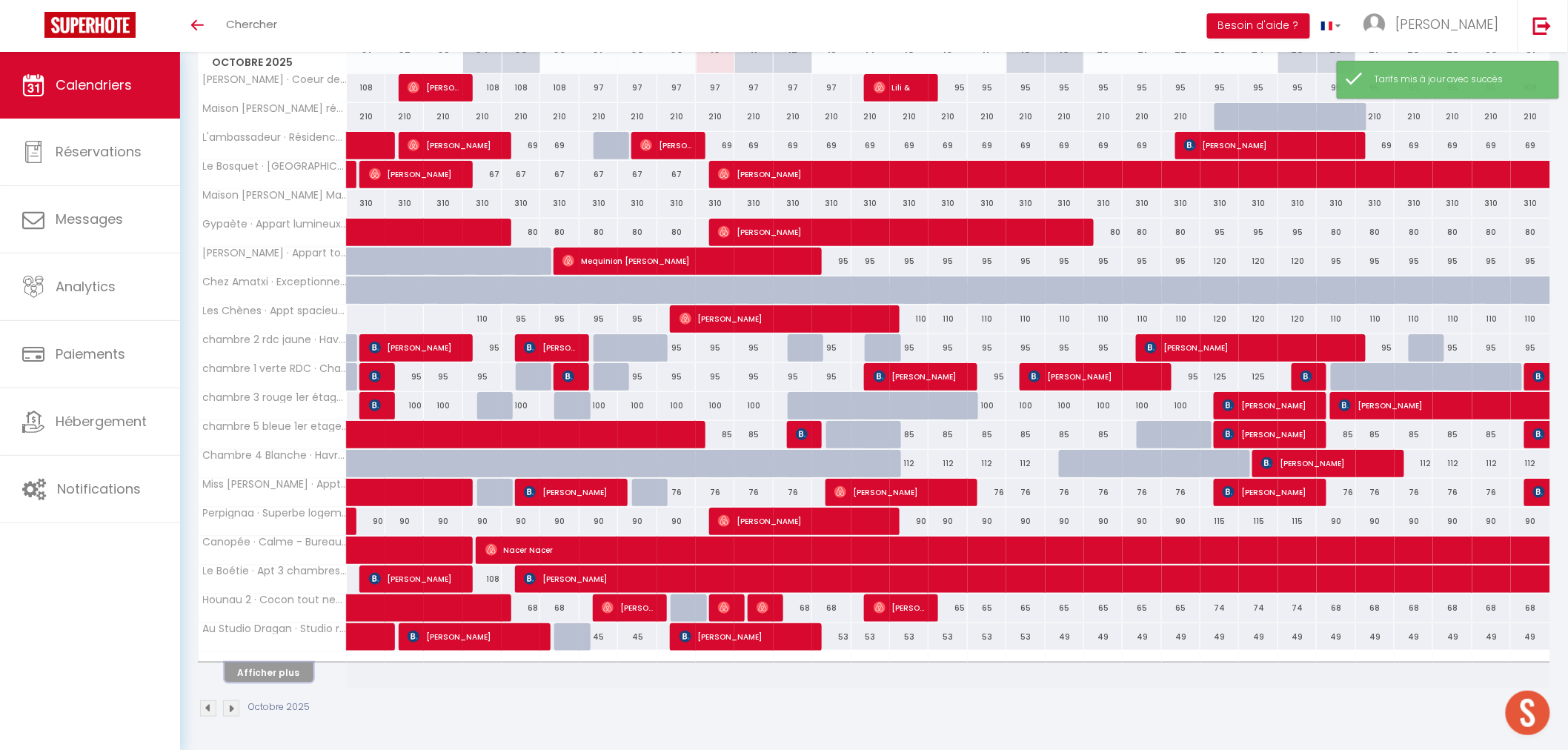
click at [282, 664] on button "Afficher plus" at bounding box center [268, 672] width 89 height 20
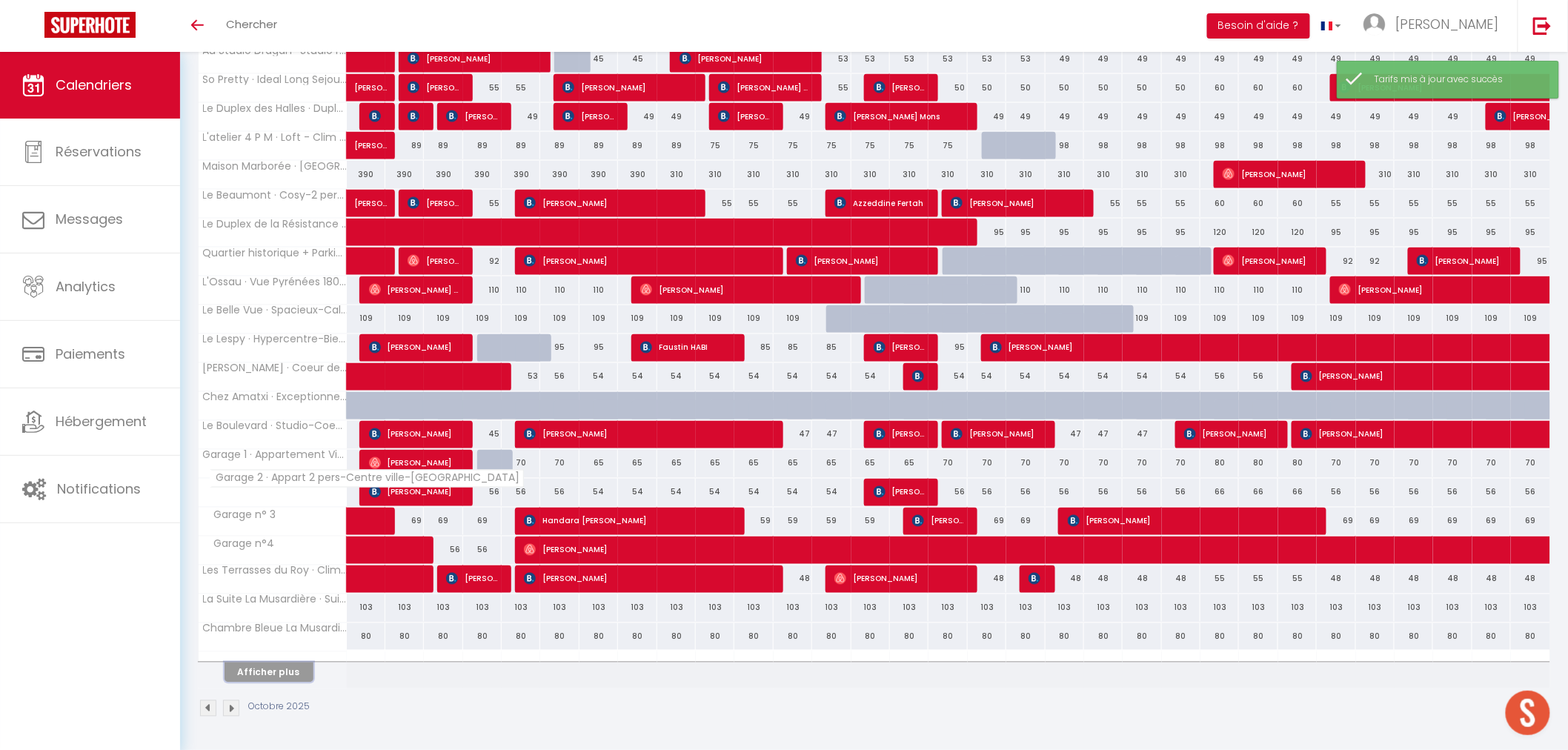
scroll to position [878, 0]
click at [294, 668] on button "Afficher plus" at bounding box center [268, 672] width 89 height 20
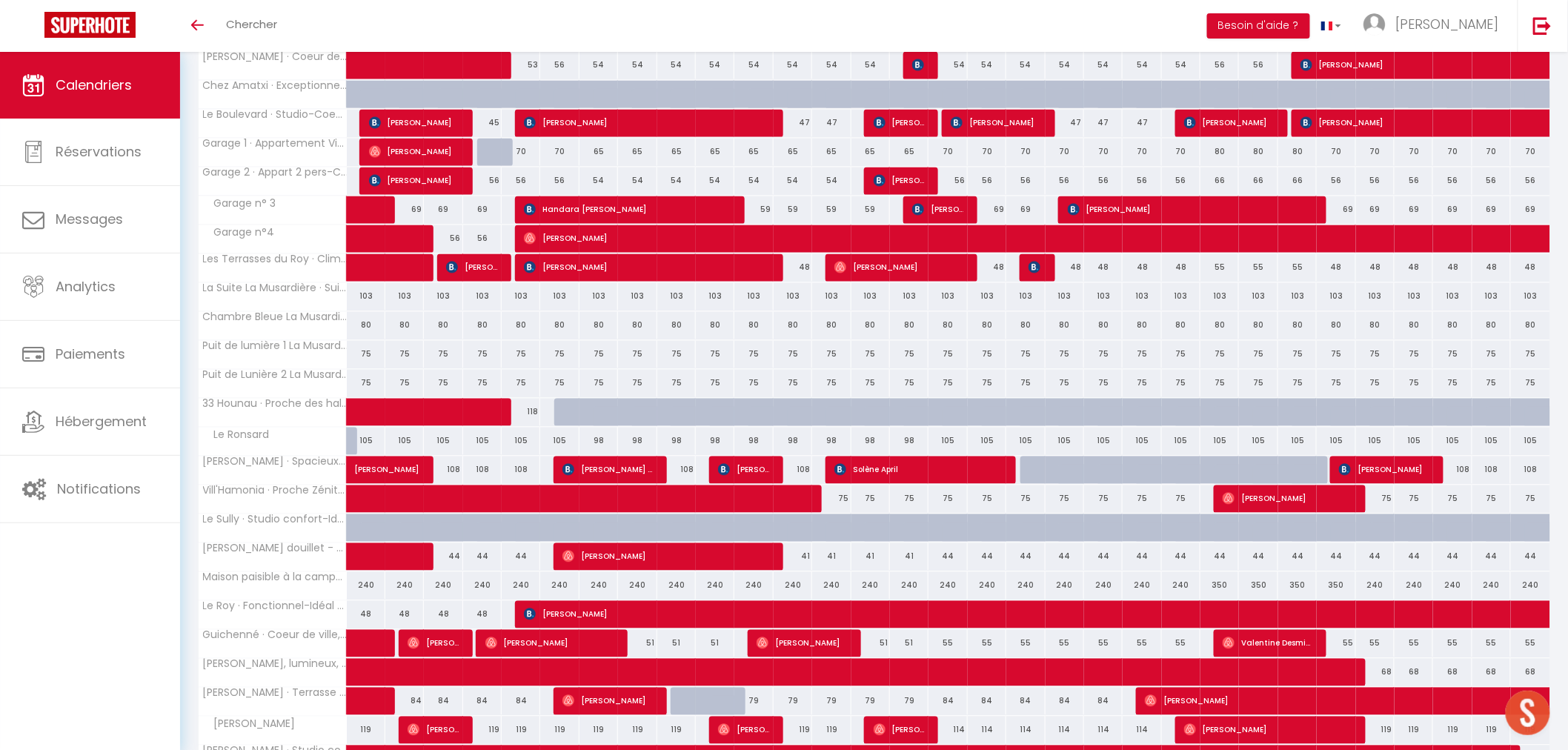
scroll to position [1208, 0]
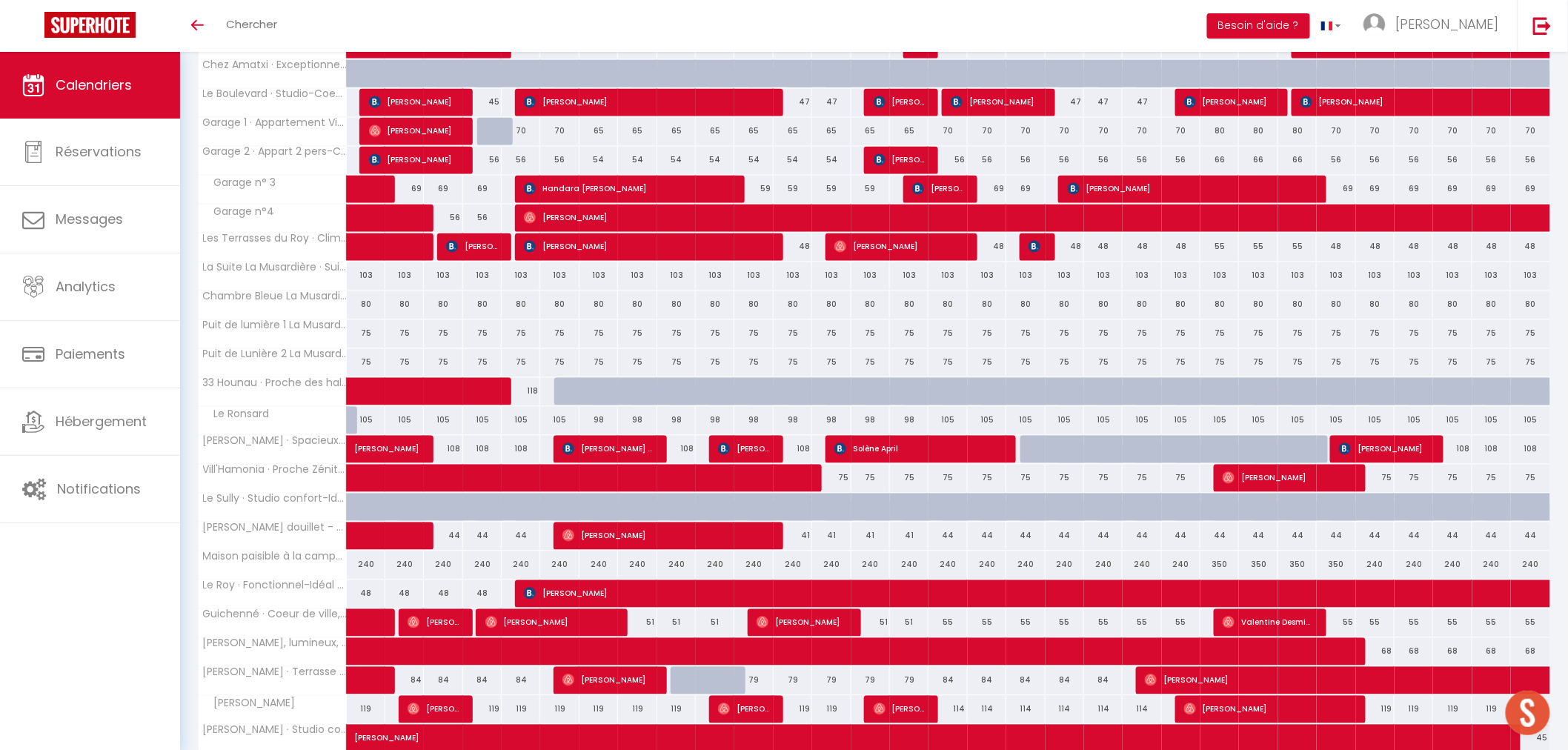
click at [1261, 417] on div "105" at bounding box center [1258, 419] width 39 height 27
type input "105"
type input "Ven 24 Octobre 2025"
type input "Sam 25 Octobre 2025"
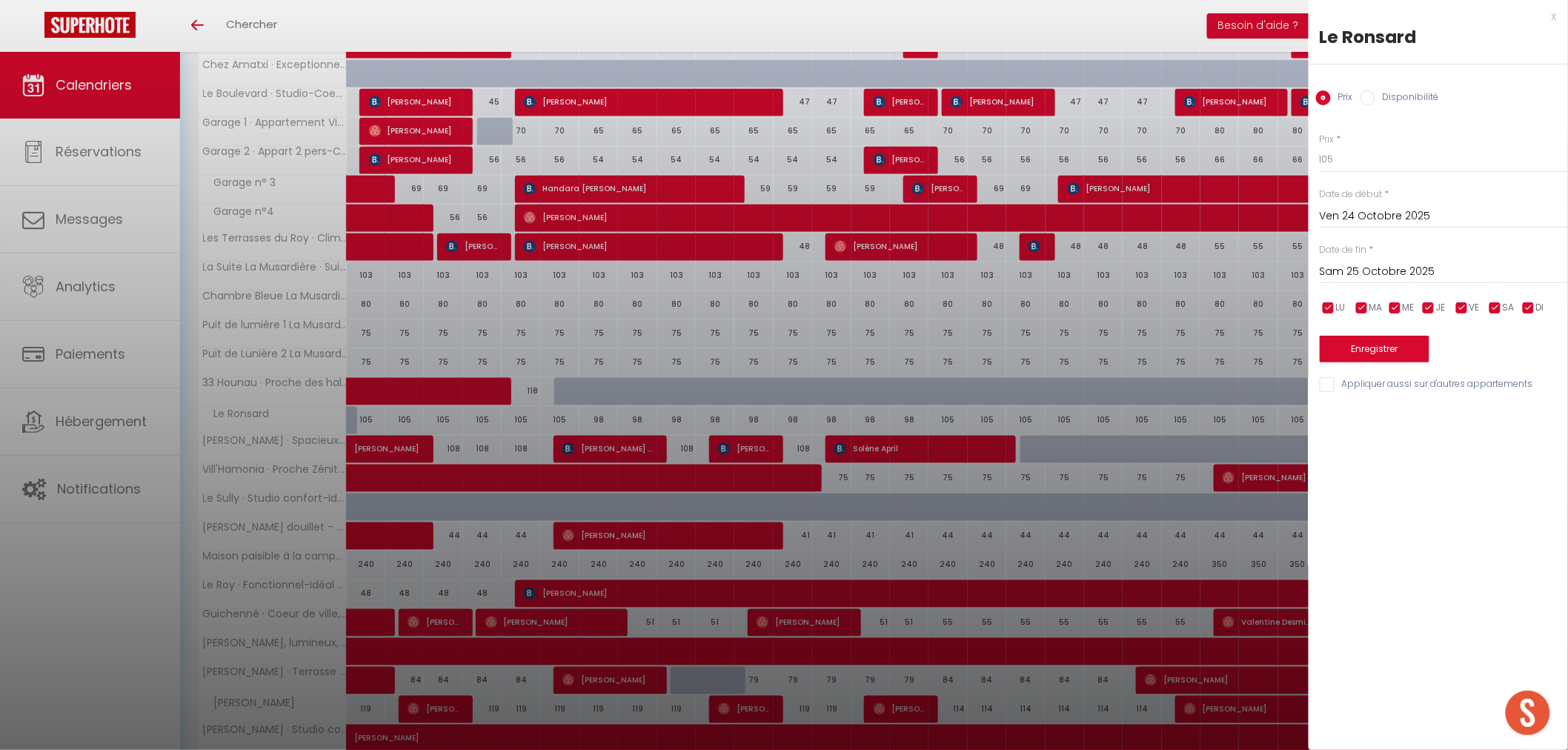
click at [1226, 418] on div at bounding box center [784, 375] width 1568 height 750
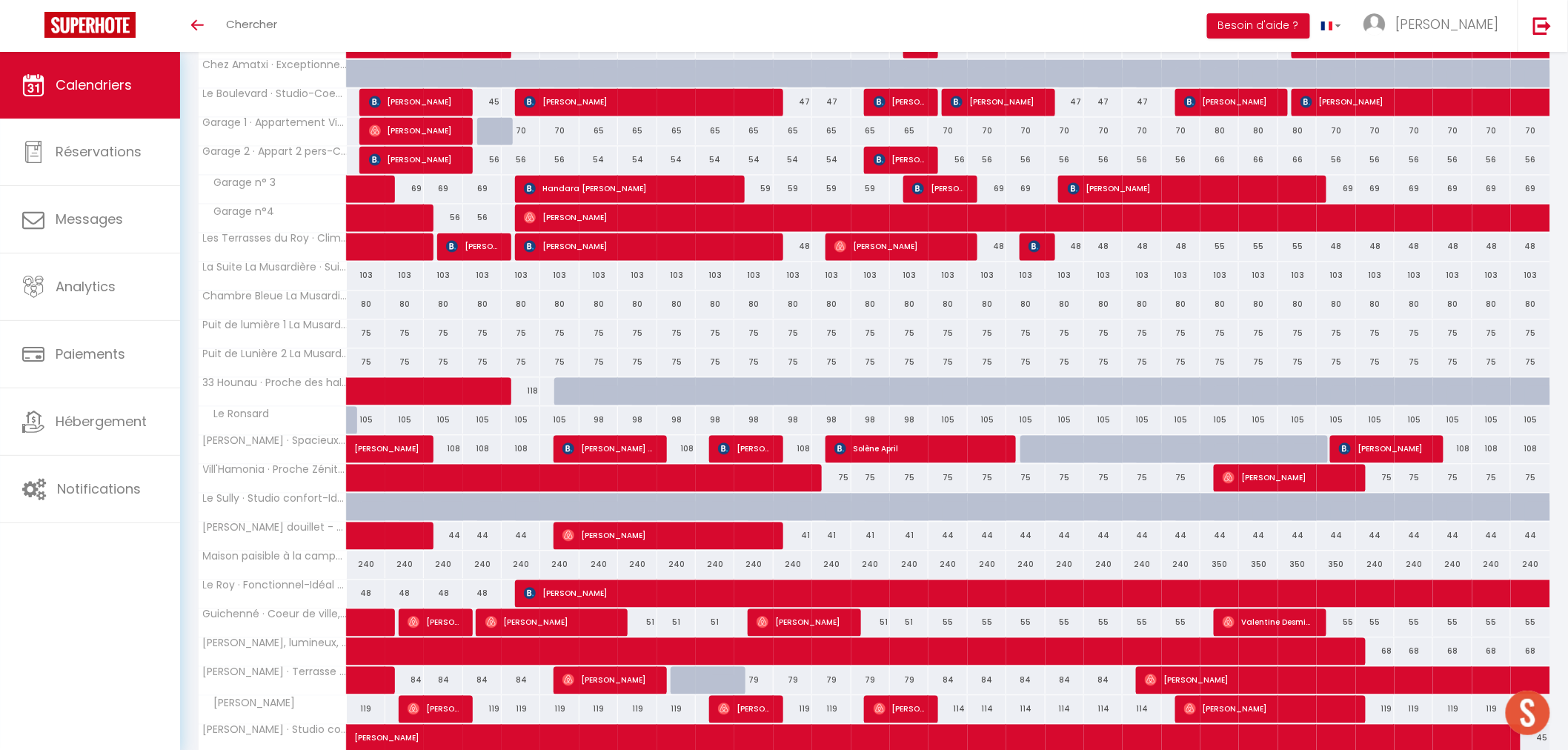
click at [1226, 418] on div "105" at bounding box center [1219, 419] width 39 height 27
type input "105"
type input "Jeu 23 Octobre 2025"
type input "Ven 24 Octobre 2025"
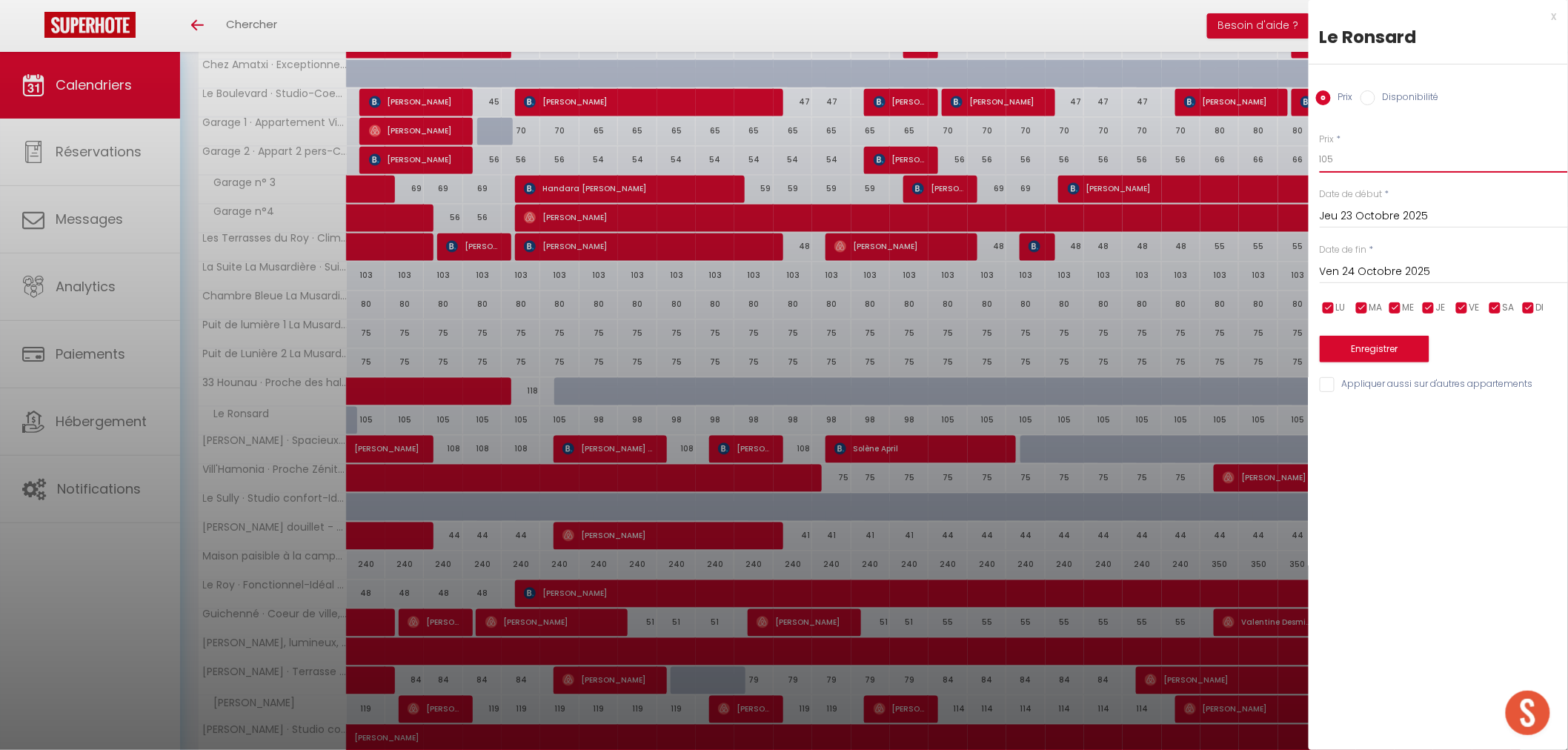
click at [1353, 163] on input "105" at bounding box center [1443, 160] width 249 height 27
type input "125"
click at [1401, 265] on input "Ven 24 Octobre 2025" at bounding box center [1443, 271] width 249 height 19
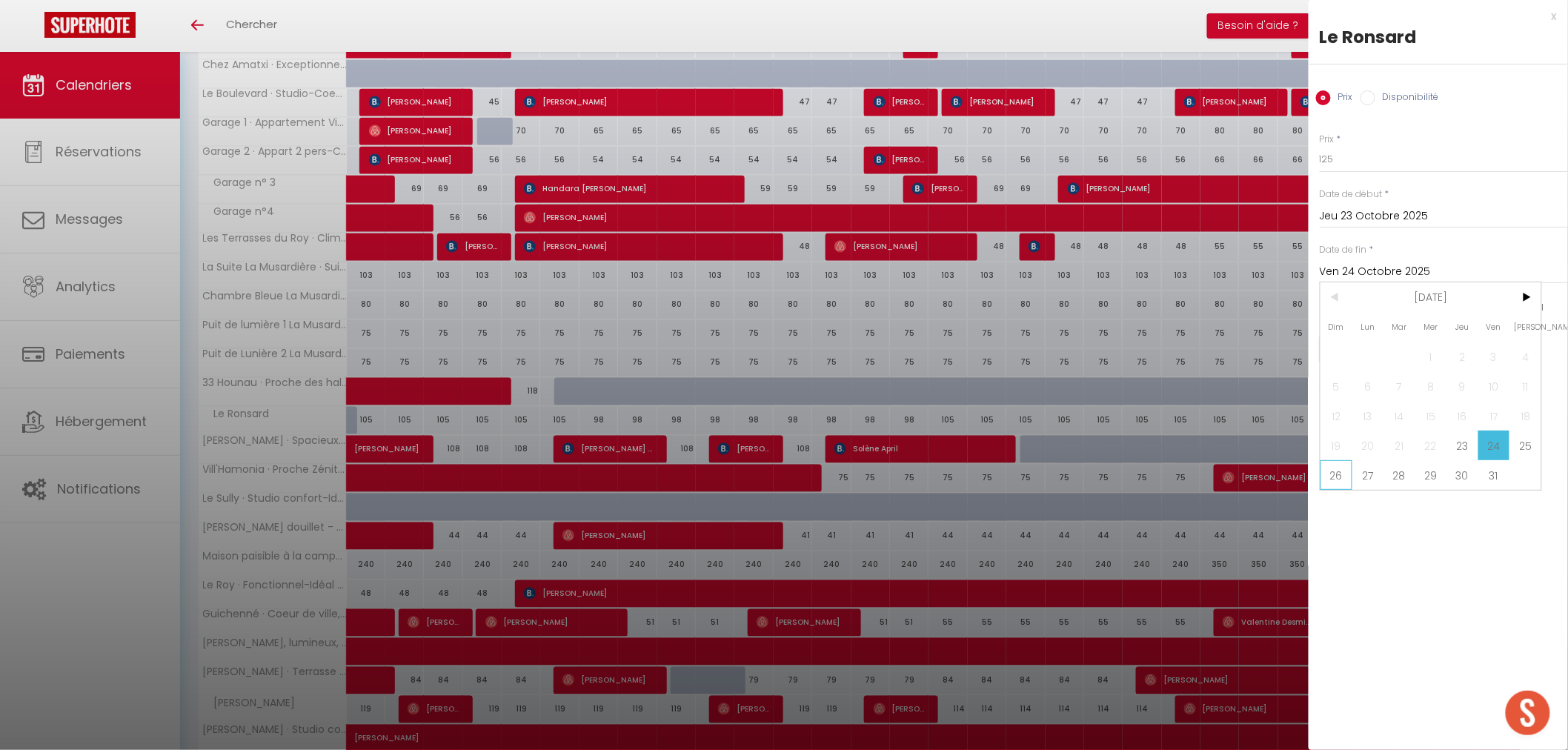
click at [1338, 478] on span "26" at bounding box center [1336, 474] width 32 height 30
type input "Dim 26 Octobre 2025"
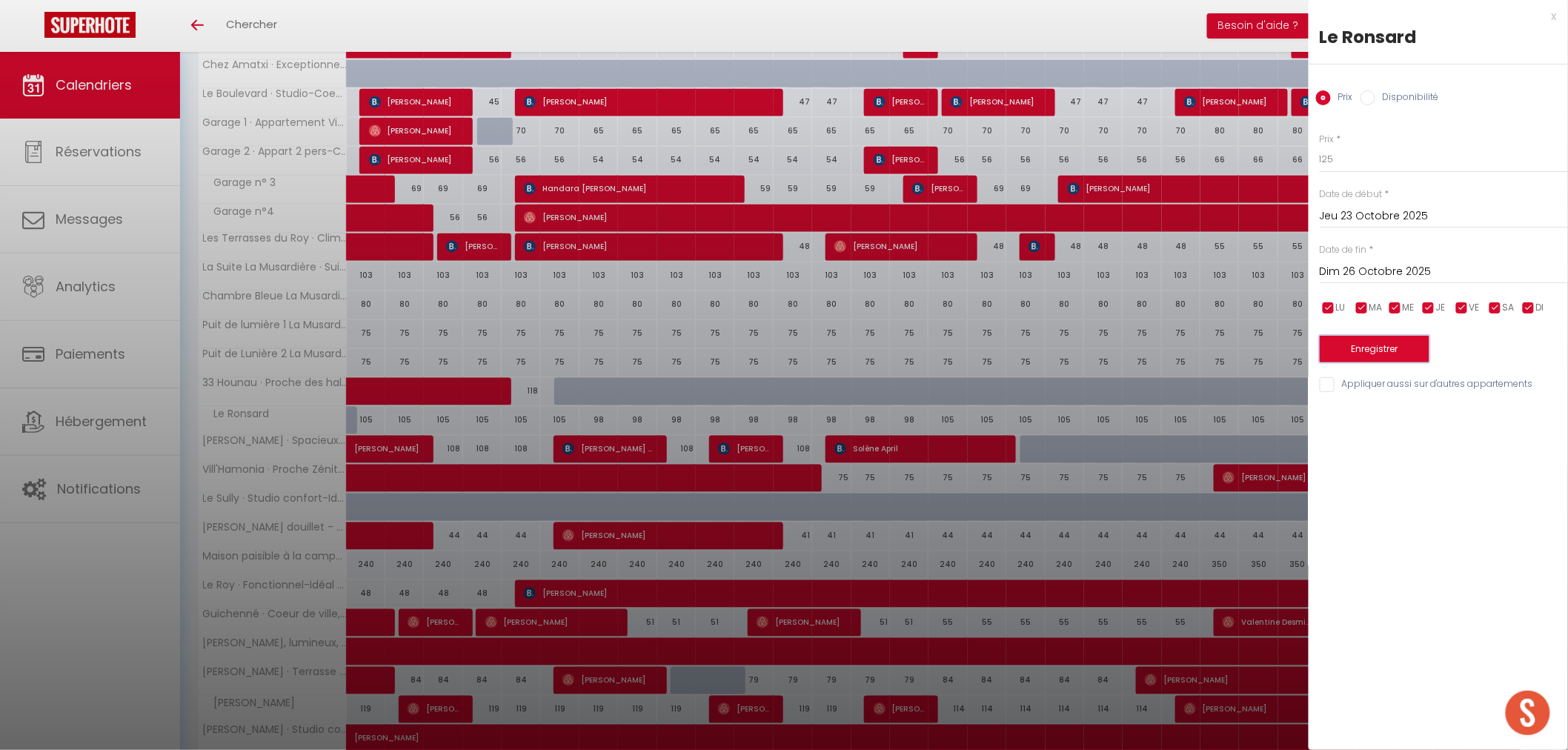
click at [1379, 344] on button "Enregistrer" at bounding box center [1374, 349] width 109 height 27
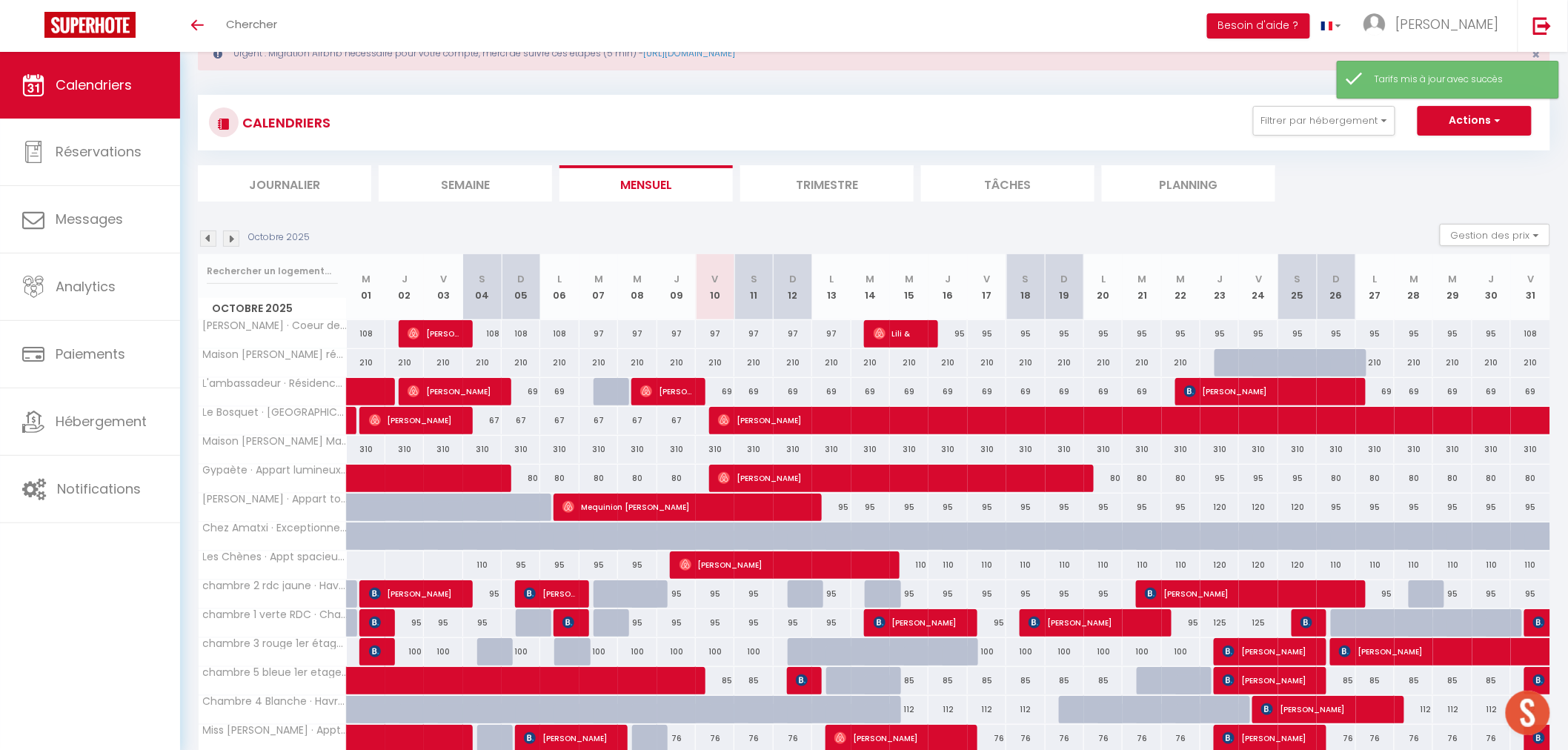
scroll to position [299, 0]
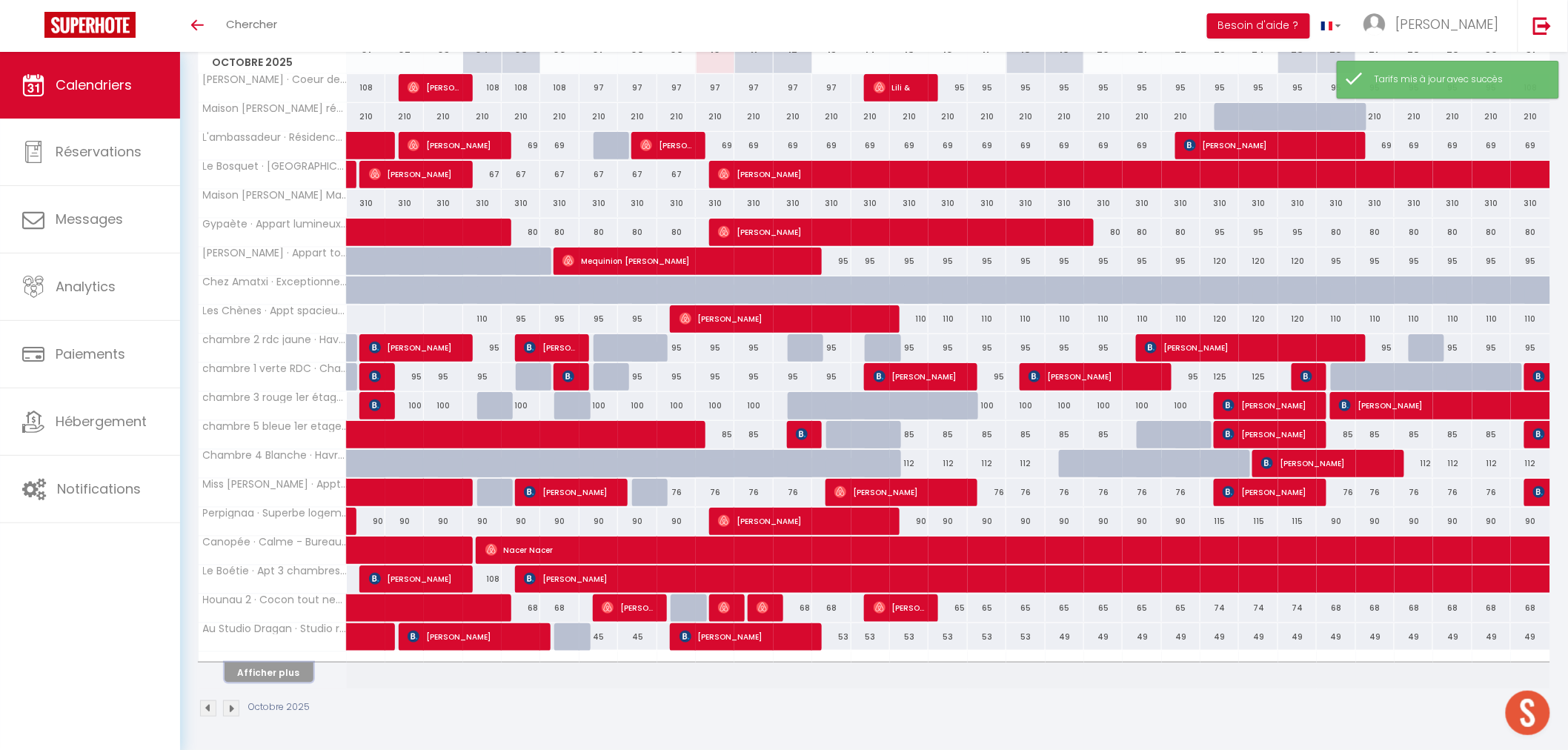
click at [289, 668] on button "Afficher plus" at bounding box center [268, 672] width 89 height 20
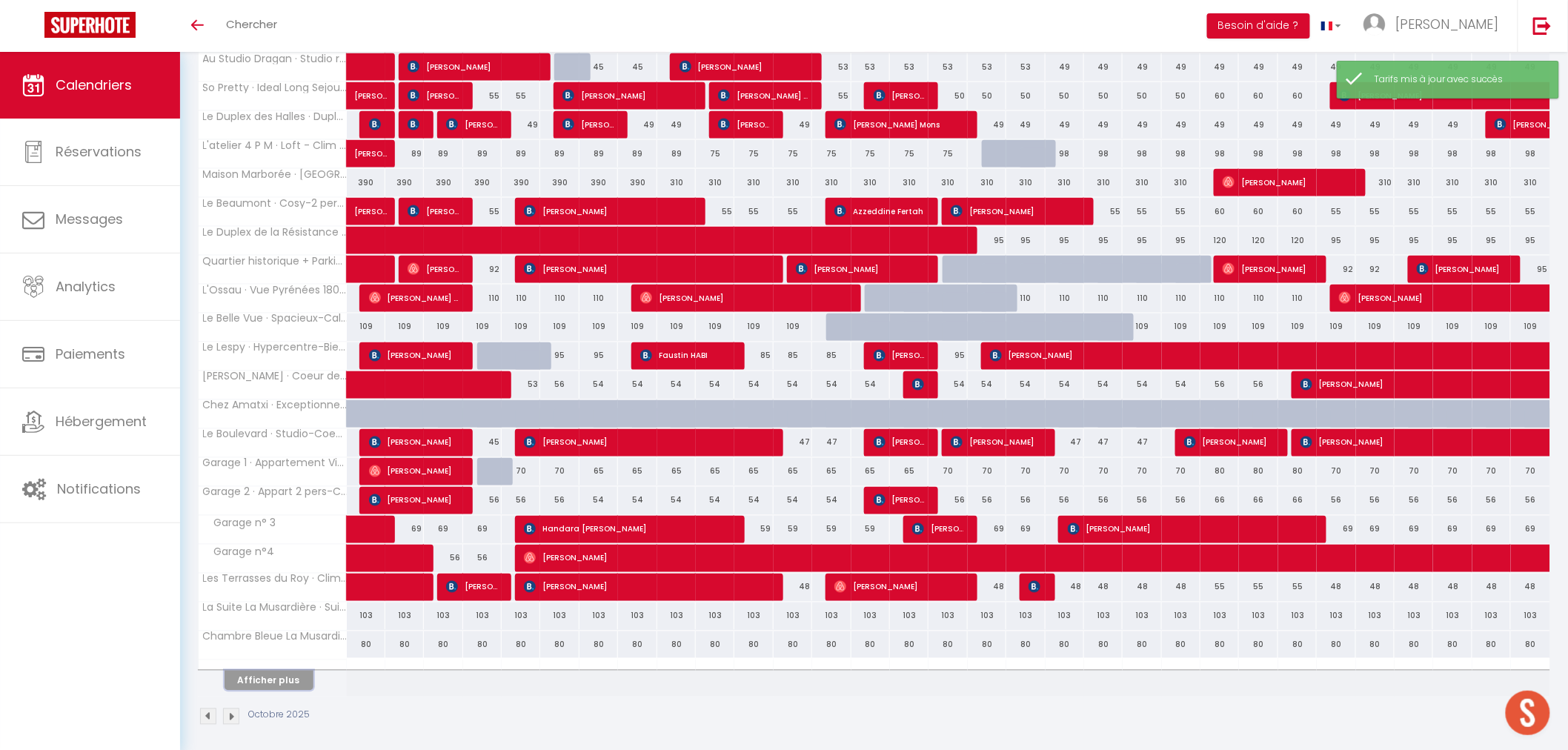
scroll to position [876, 0]
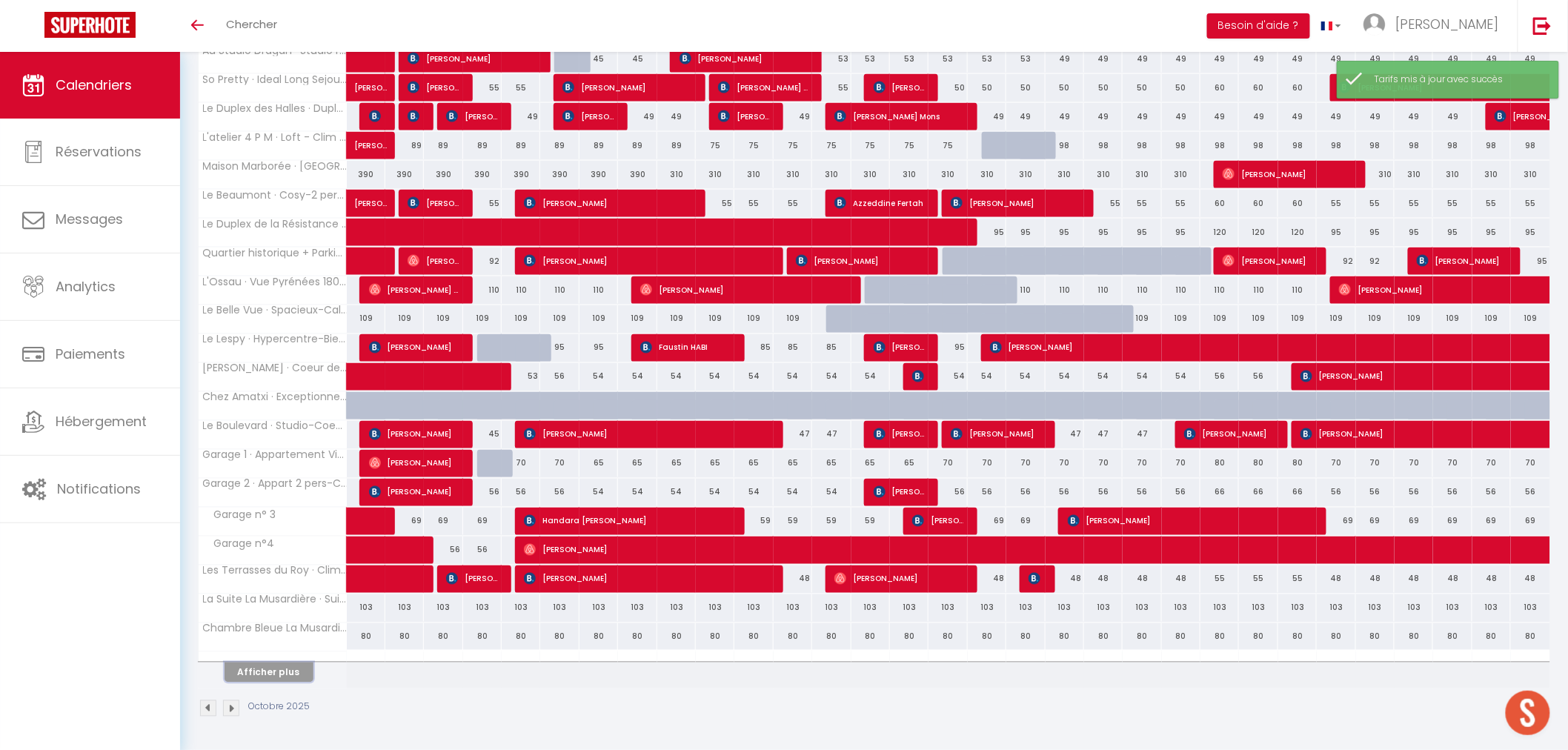
click at [286, 681] on button "Afficher plus" at bounding box center [268, 672] width 89 height 20
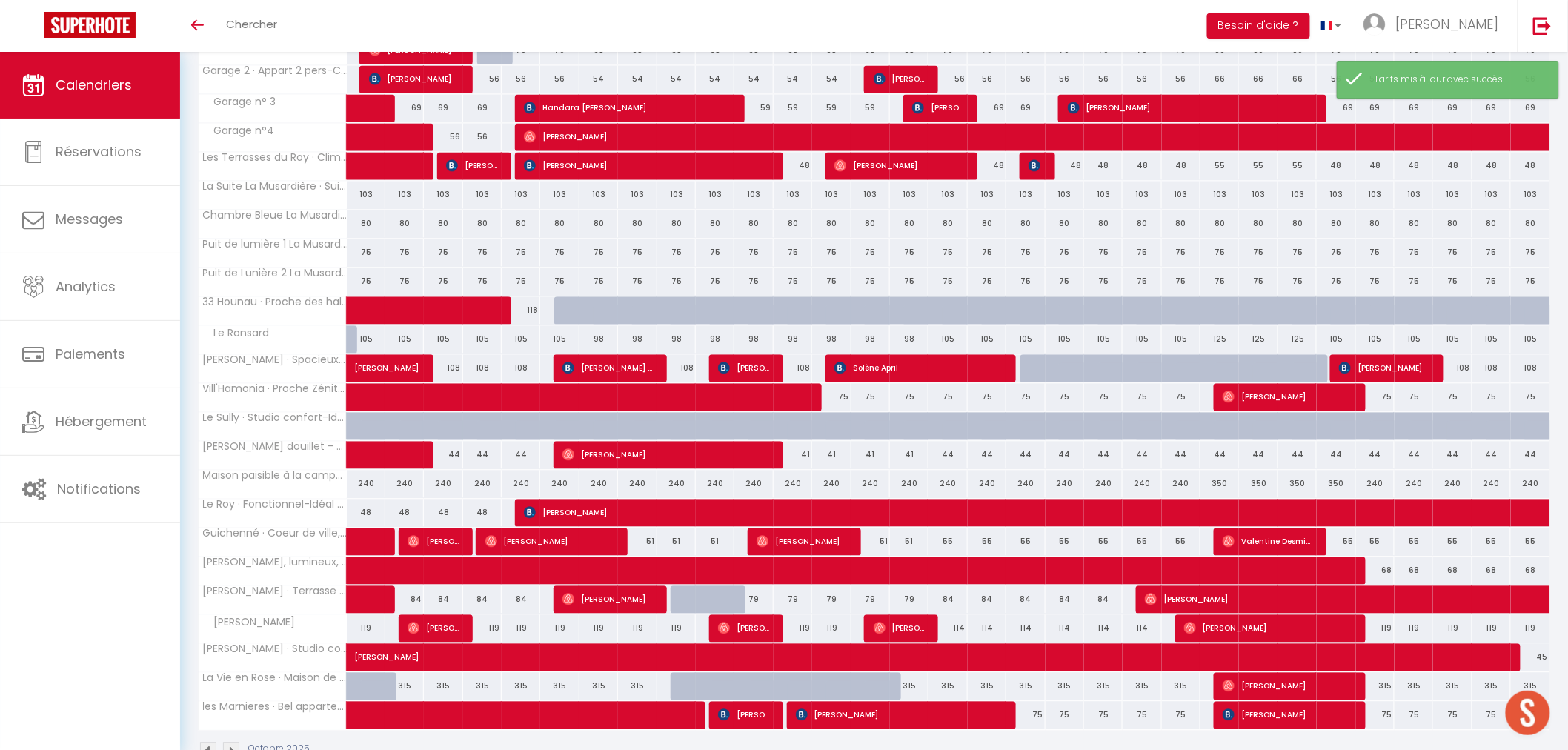
scroll to position [1334, 0]
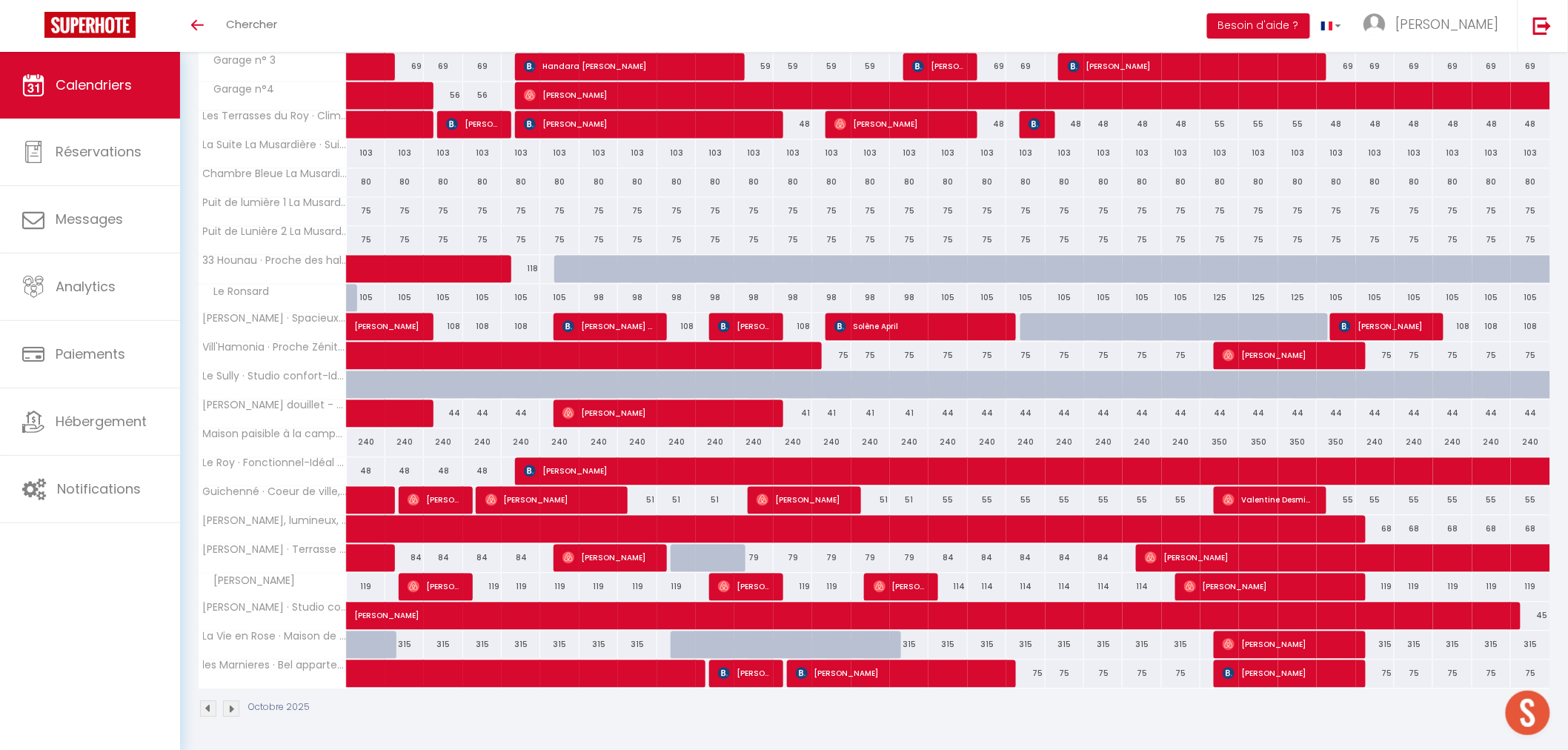
click at [1228, 408] on div "44" at bounding box center [1219, 413] width 39 height 27
type input "44"
type input "Jeu 23 Octobre 2025"
type input "Ven 24 Octobre 2025"
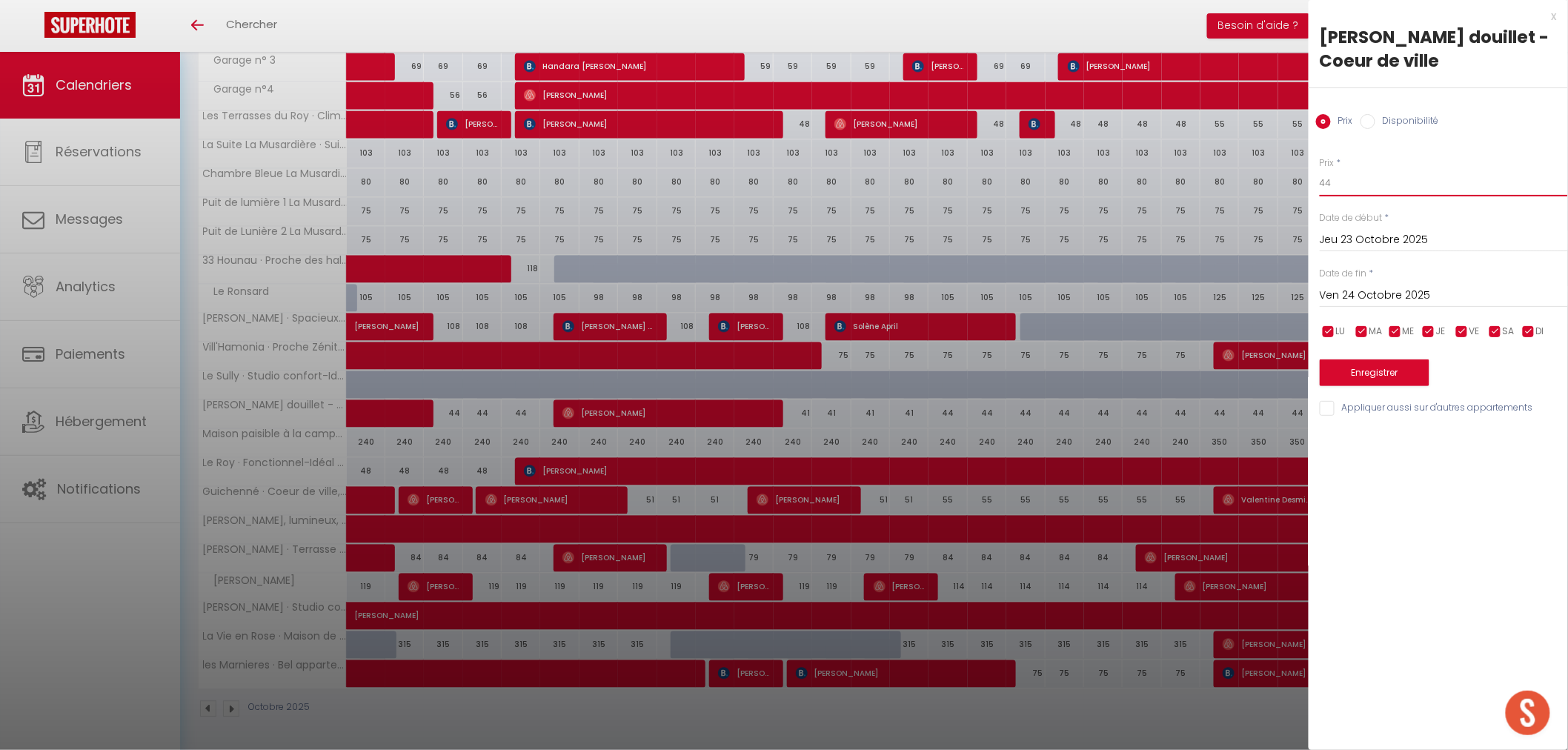
click at [1345, 179] on input "44" at bounding box center [1443, 183] width 249 height 27
type input "4"
type input "55"
click at [1396, 290] on input "Ven 24 Octobre 2025" at bounding box center [1443, 295] width 249 height 19
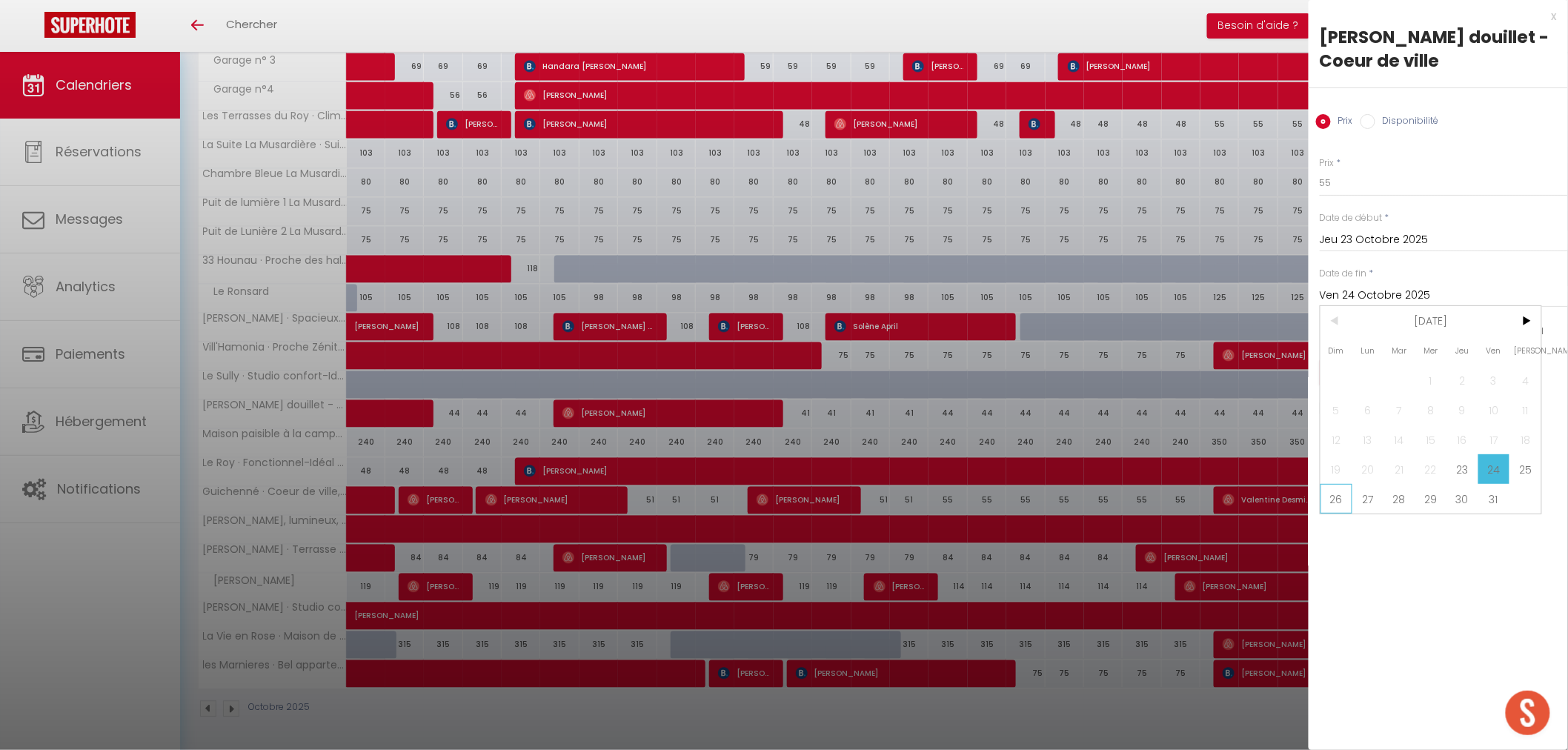
click at [1335, 498] on span "26" at bounding box center [1336, 498] width 32 height 30
type input "Dim 26 Octobre 2025"
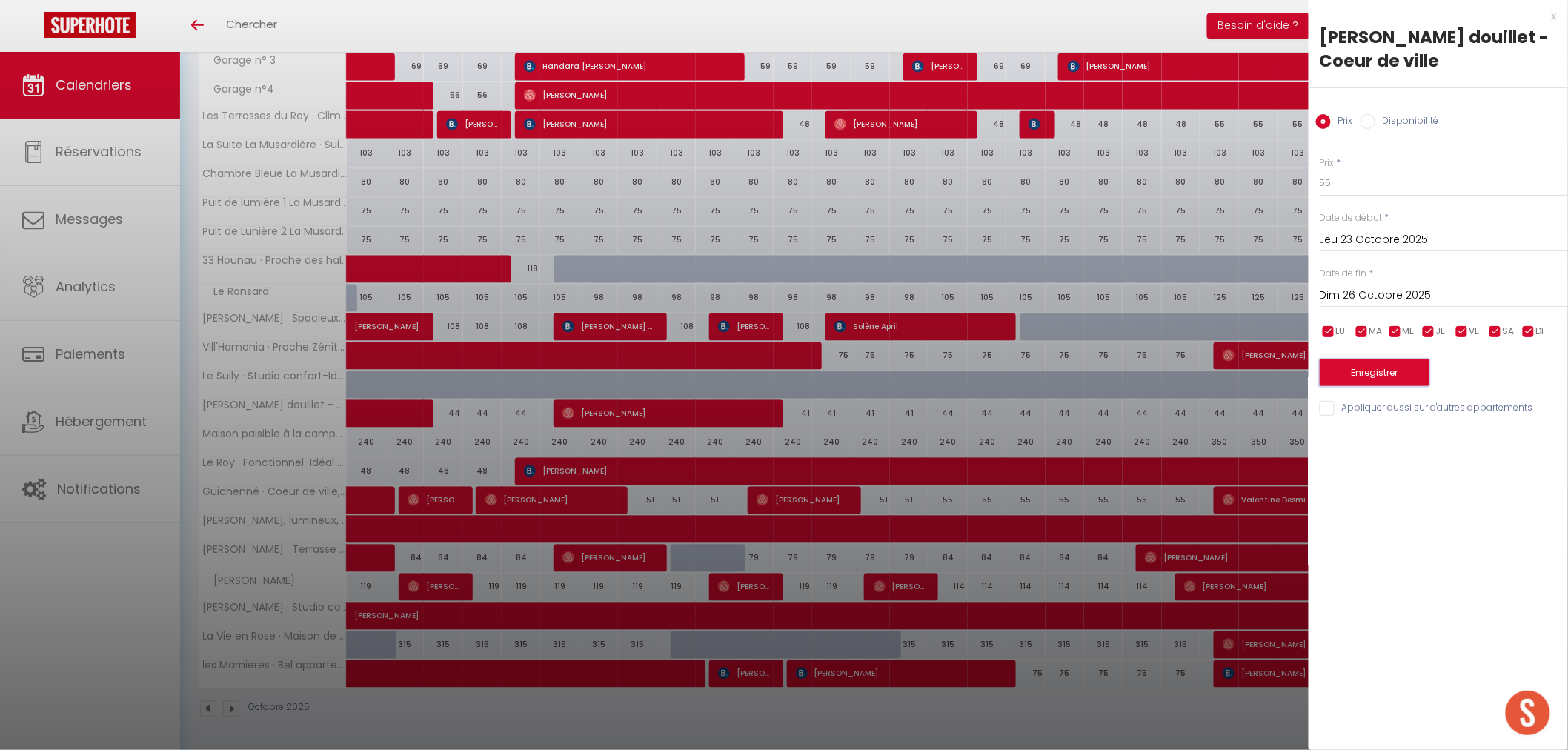
click at [1352, 368] on button "Enregistrer" at bounding box center [1374, 373] width 109 height 27
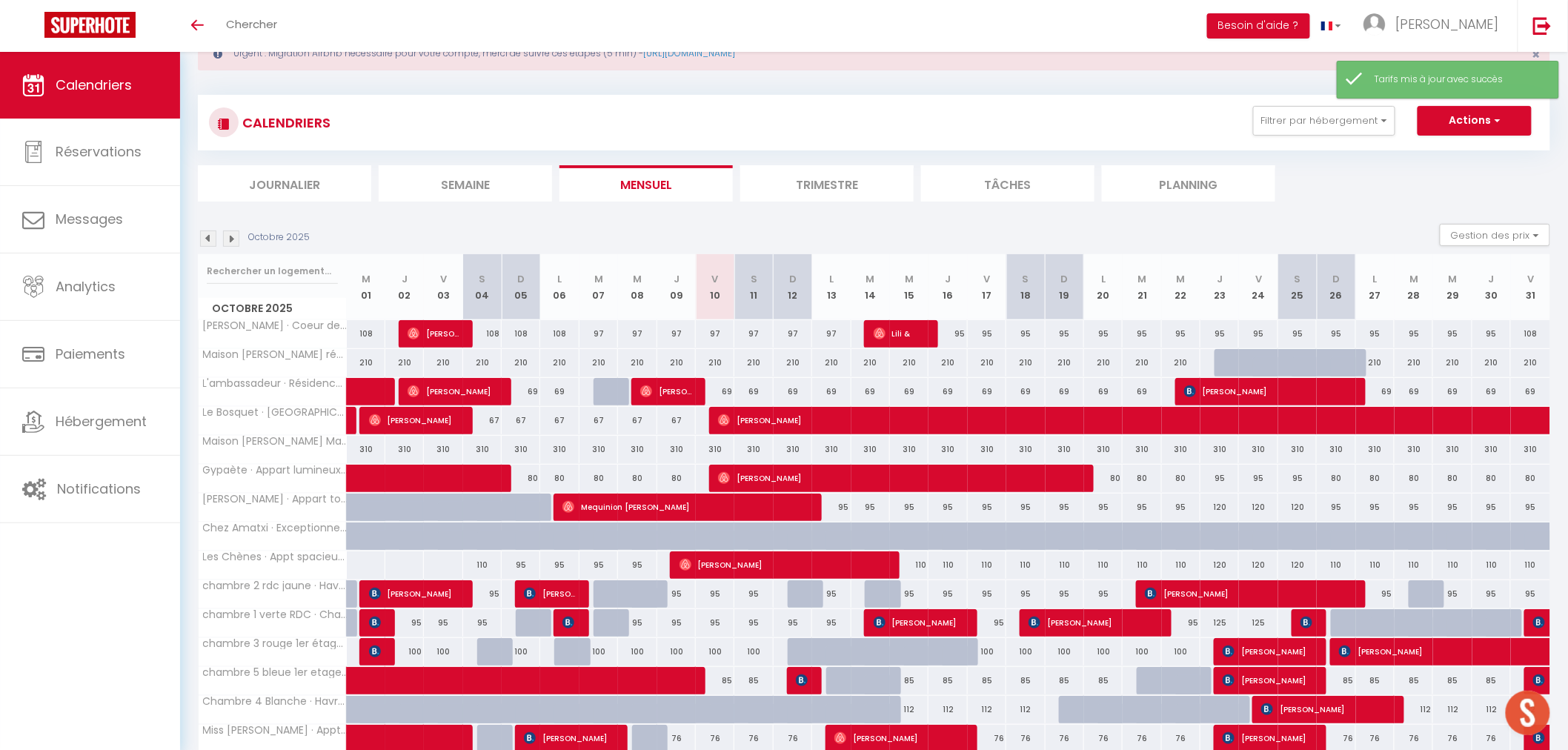
scroll to position [299, 0]
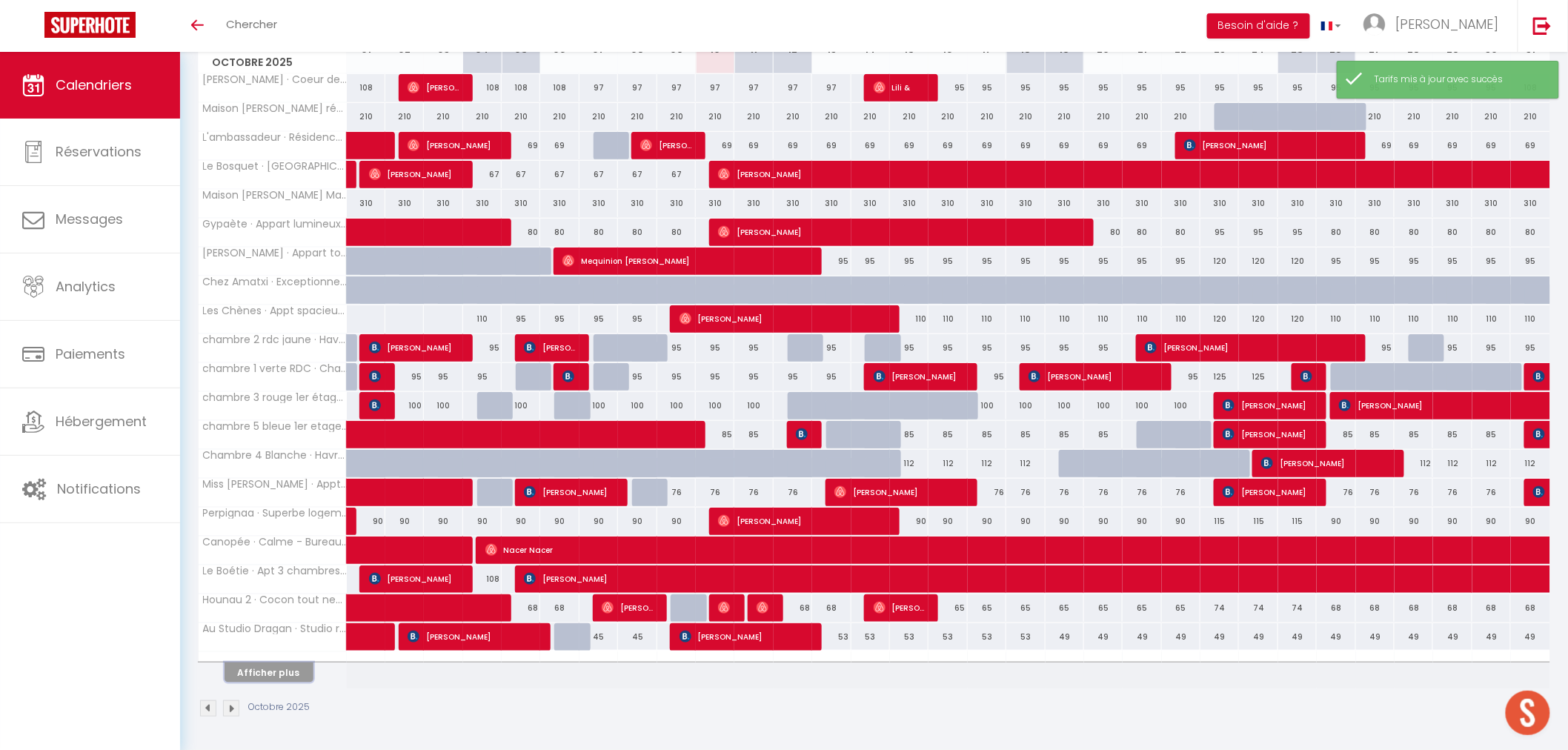
click at [267, 668] on button "Afficher plus" at bounding box center [268, 672] width 89 height 20
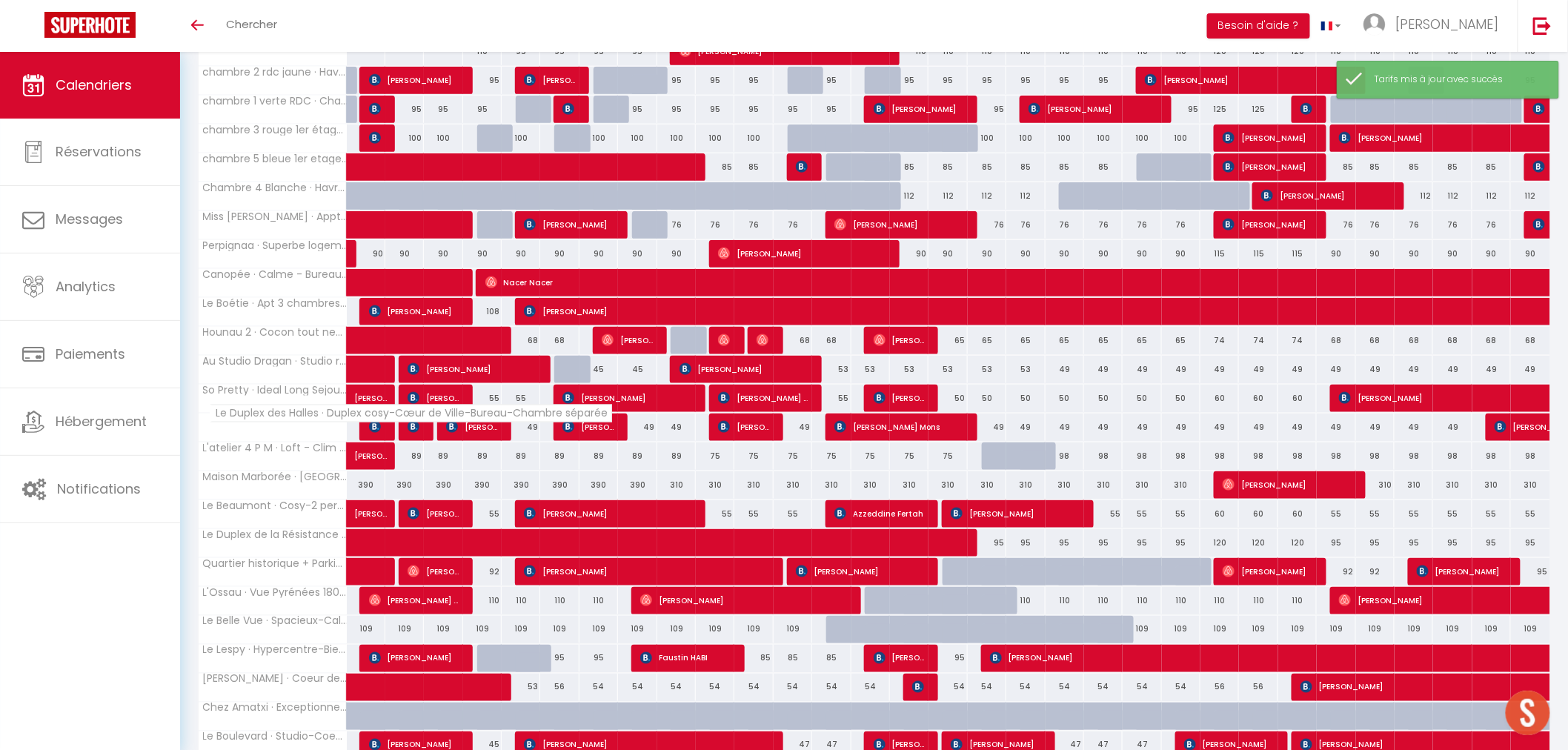
scroll to position [876, 0]
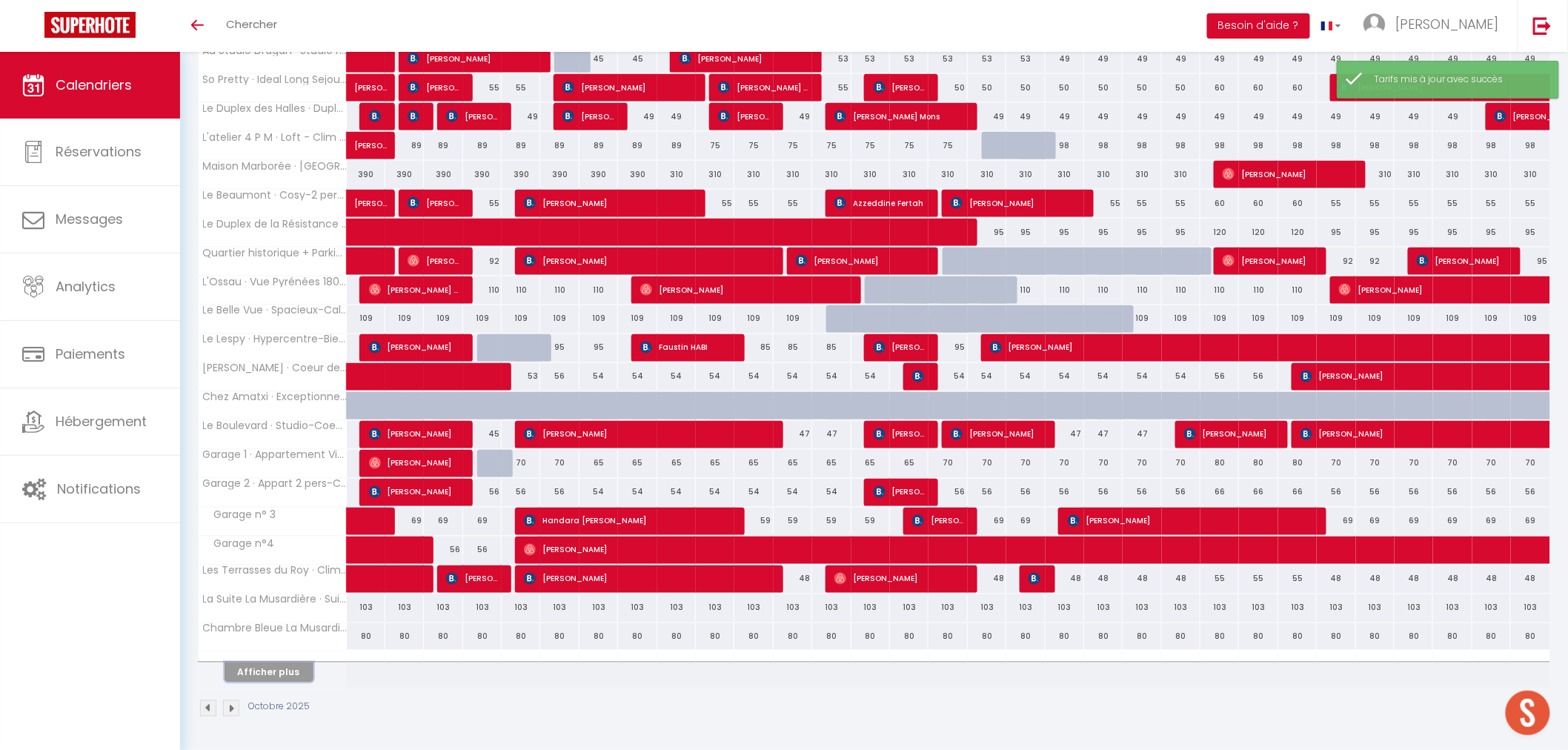
click at [273, 677] on button "Afficher plus" at bounding box center [268, 672] width 89 height 20
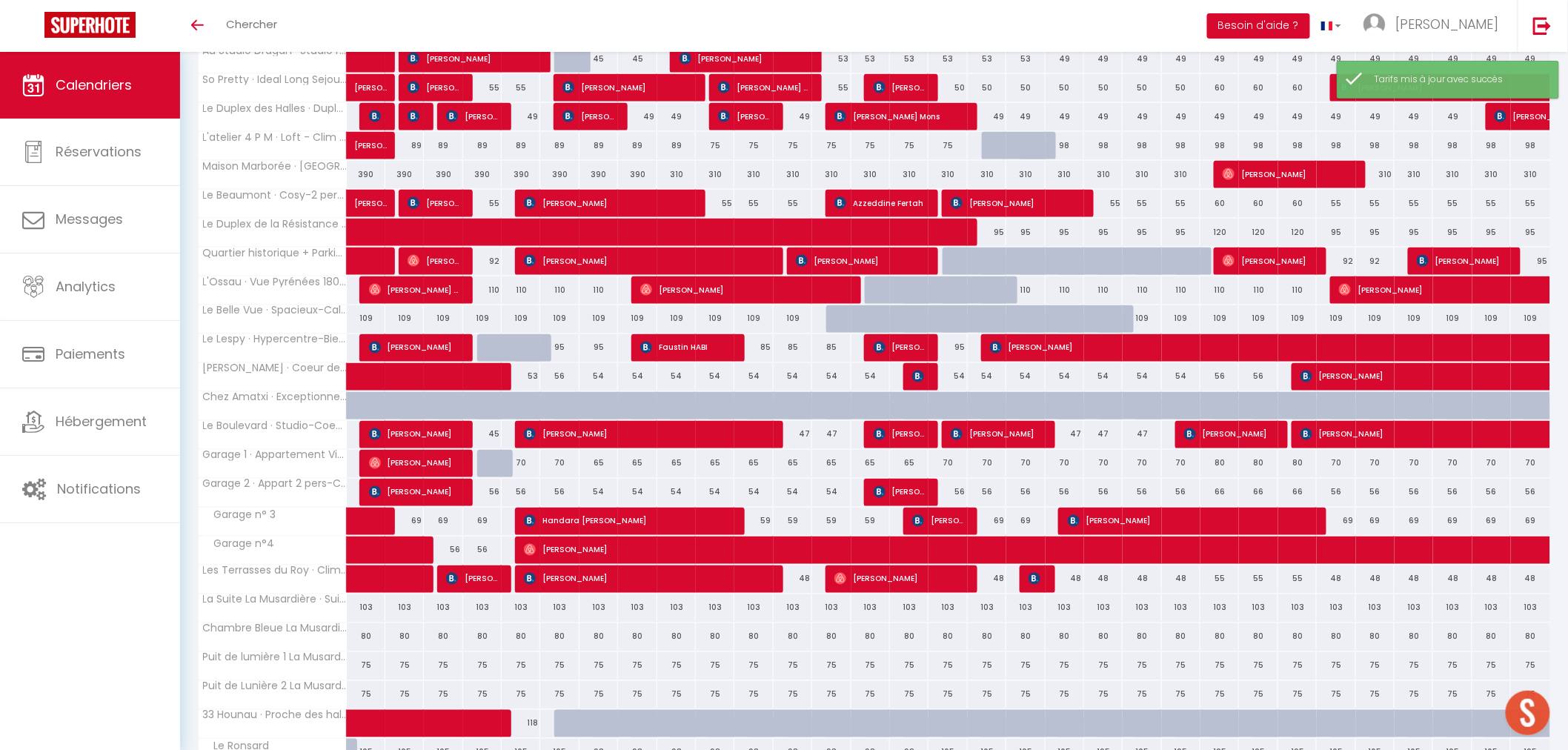
scroll to position [1334, 0]
